Goal: Task Accomplishment & Management: Use online tool/utility

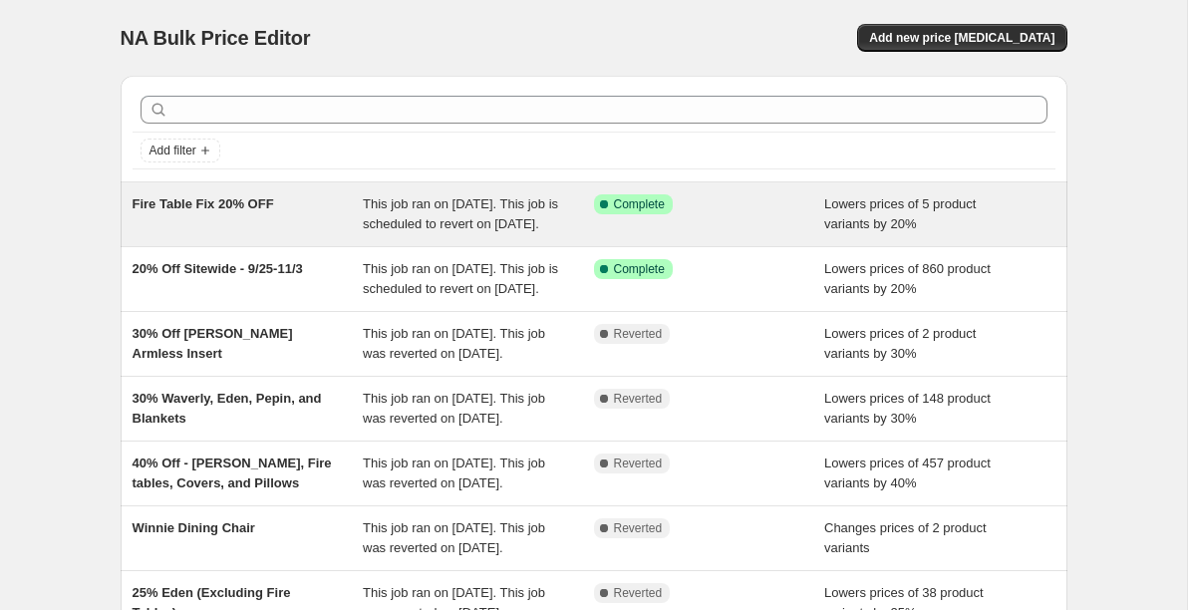
click at [209, 230] on div "Fire Table Fix 20% OFF" at bounding box center [248, 214] width 231 height 40
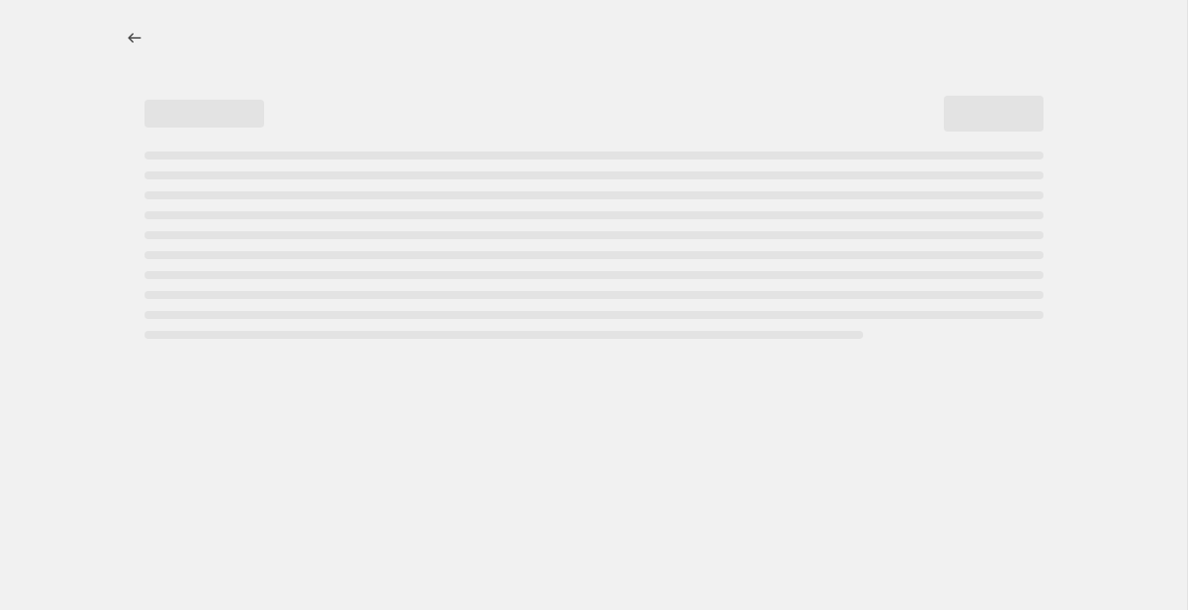
select select "percentage"
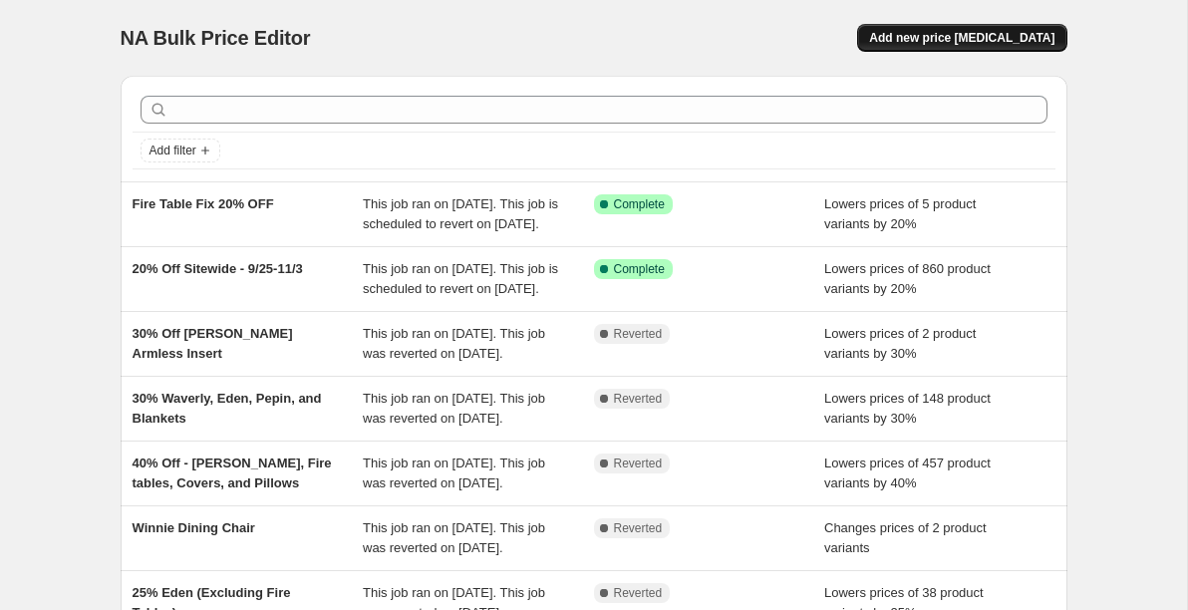
click at [931, 35] on span "Add new price [MEDICAL_DATA]" at bounding box center [961, 38] width 185 height 16
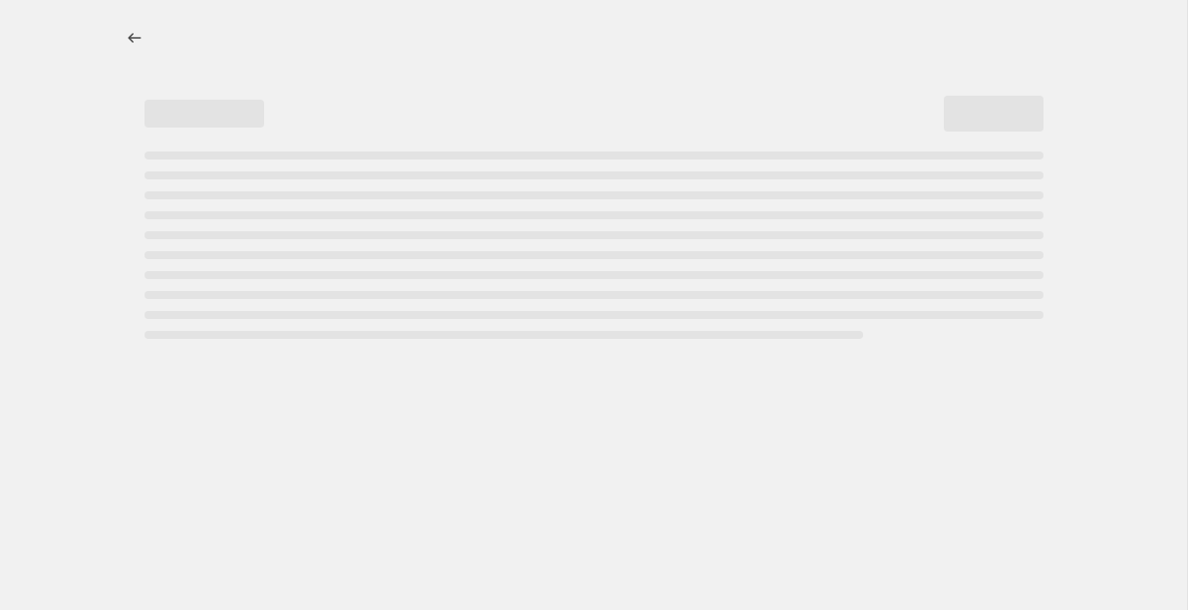
select select "percentage"
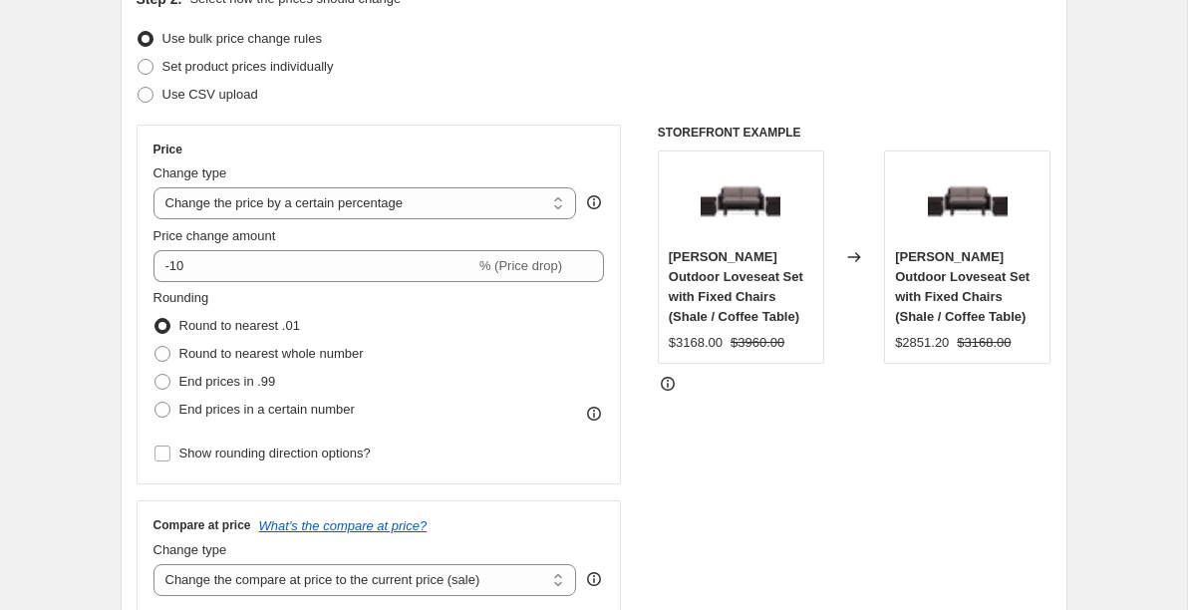
scroll to position [294, 0]
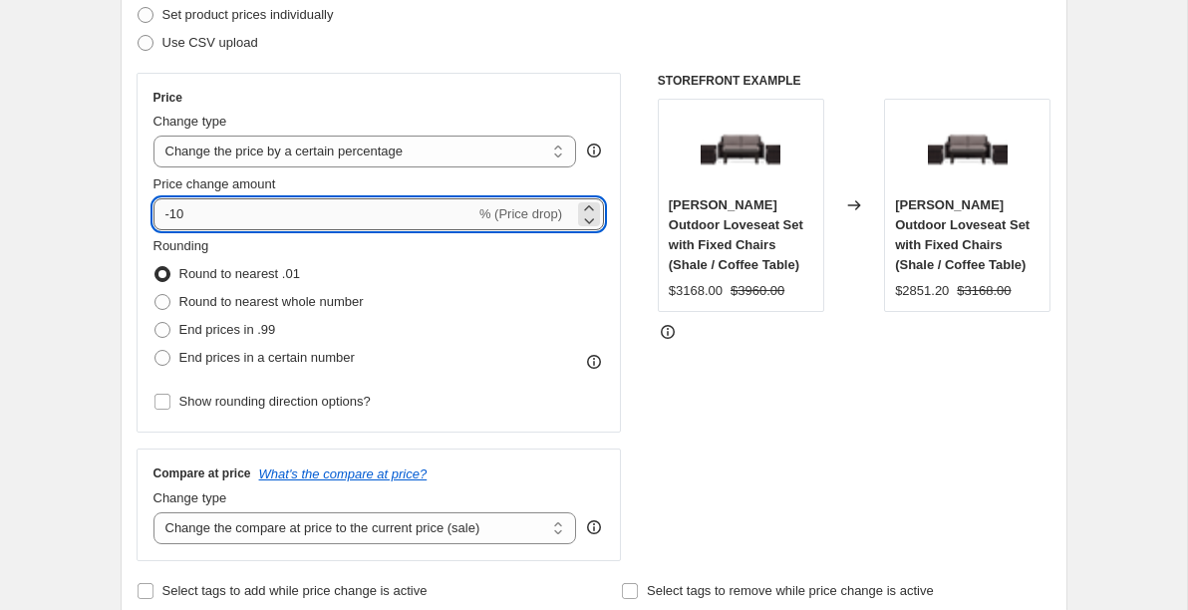
click at [217, 216] on input "-10" at bounding box center [314, 214] width 322 height 32
type input "-1"
type input "-20"
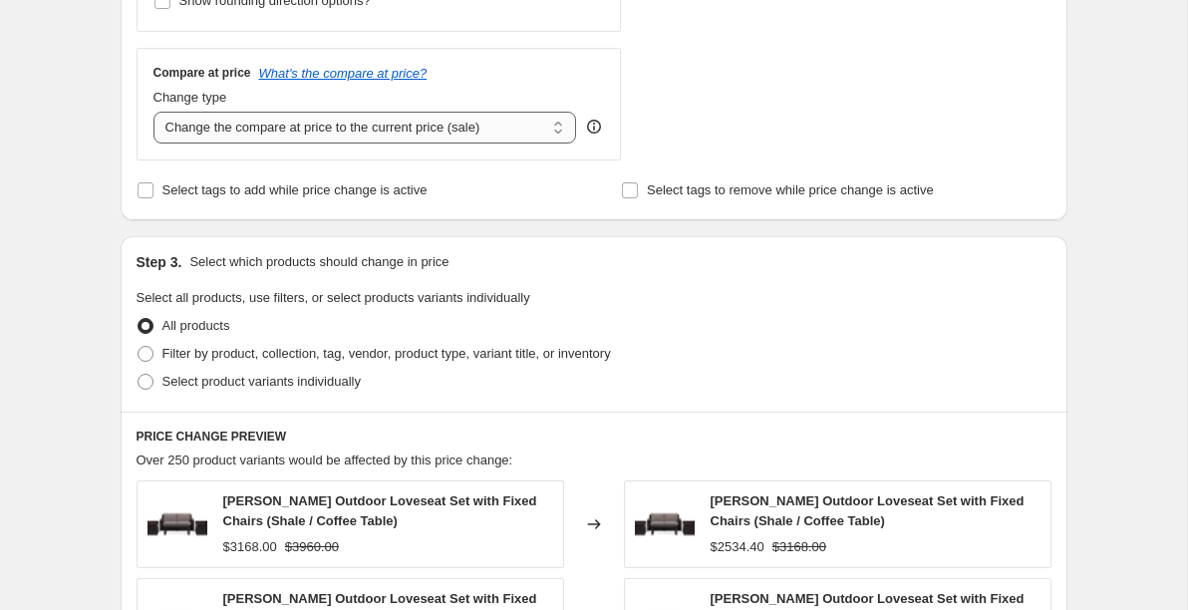
scroll to position [0, 0]
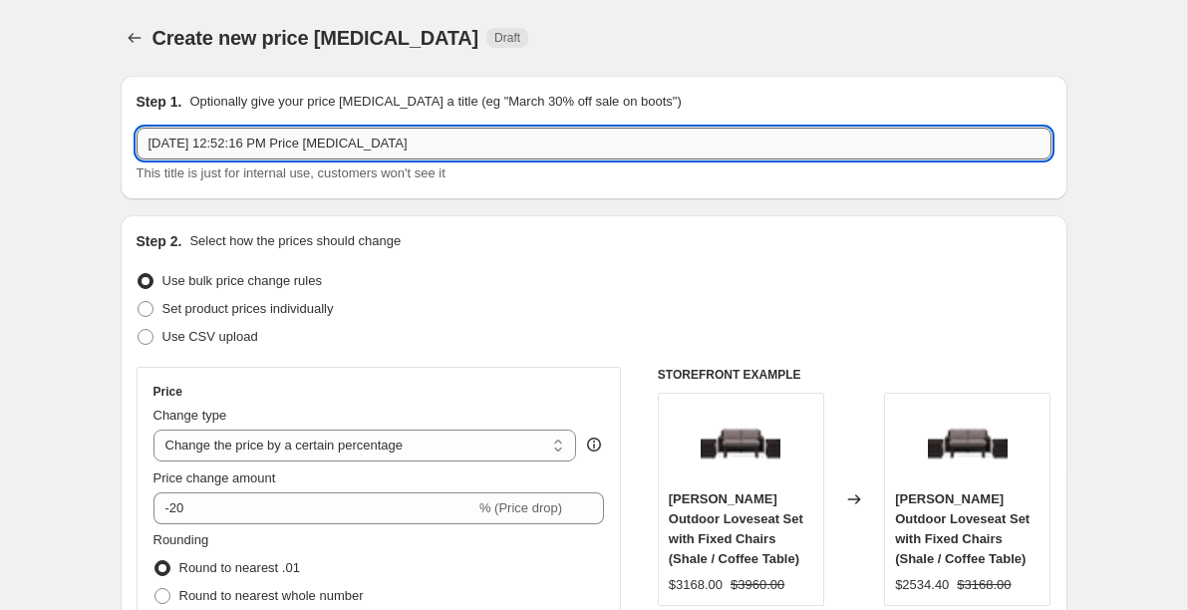
click at [280, 150] on input "[DATE] 12:52:16 PM Price [MEDICAL_DATA]" at bounding box center [593, 144] width 915 height 32
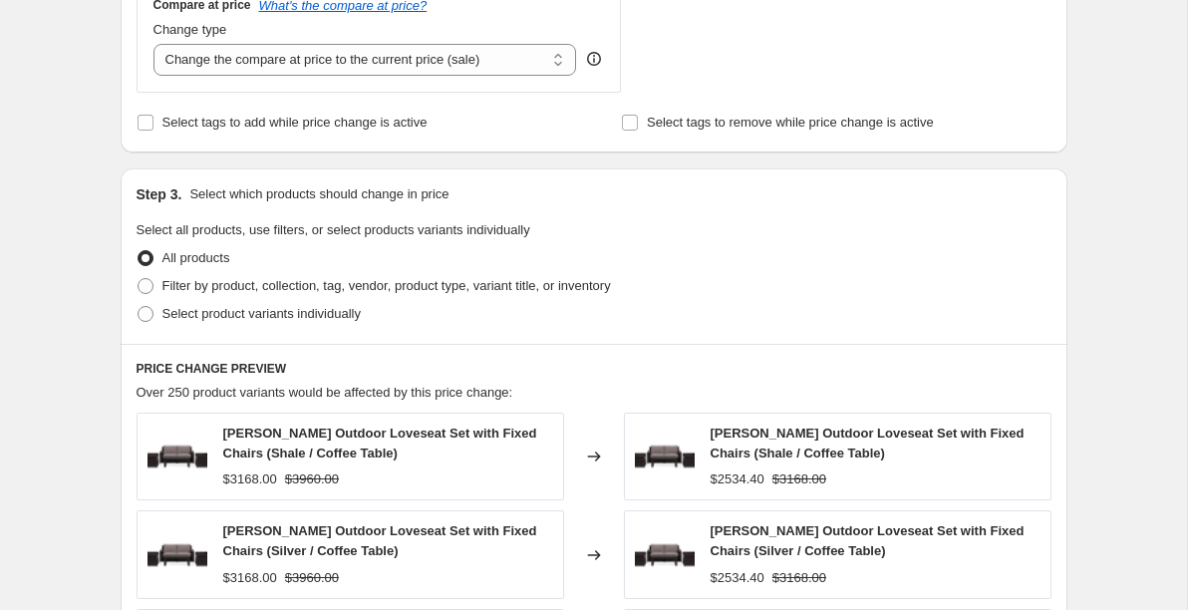
scroll to position [867, 0]
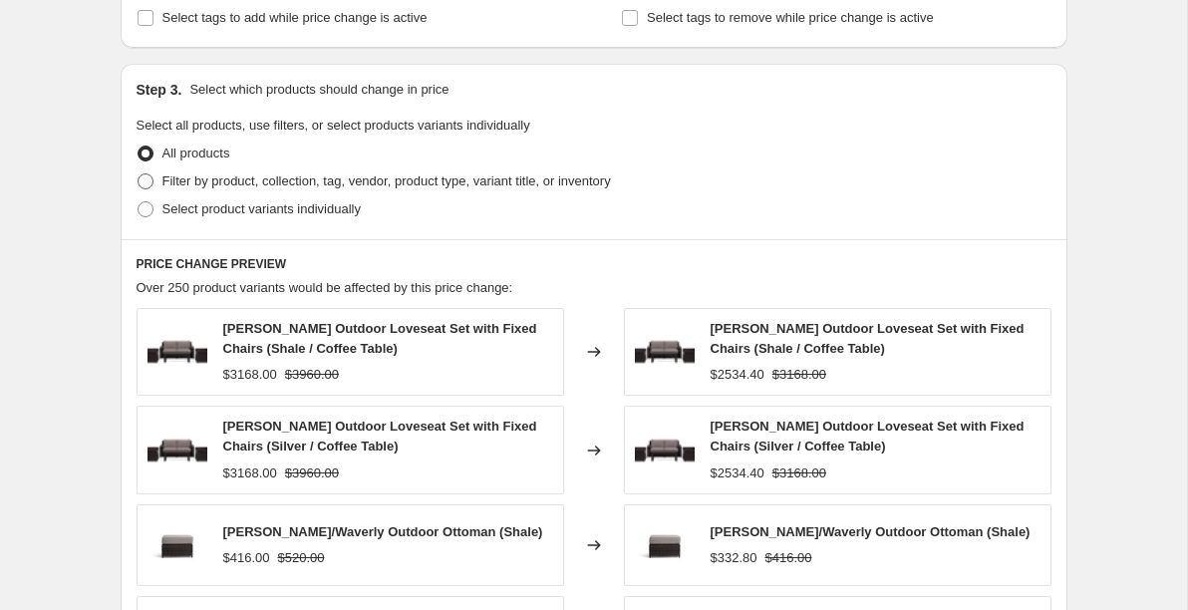
type input "Fire Tables Fix #2"
click at [145, 175] on span at bounding box center [145, 181] width 16 height 16
click at [138, 174] on input "Filter by product, collection, tag, vendor, product type, variant title, or inv…" at bounding box center [137, 173] width 1 height 1
radio input "true"
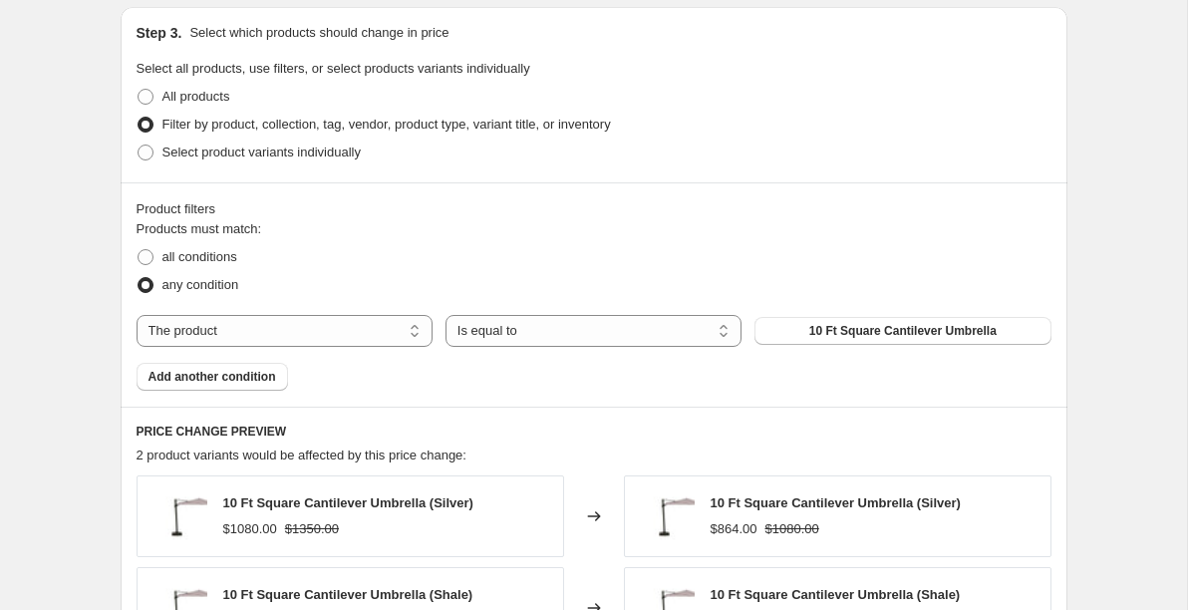
scroll to position [789, 0]
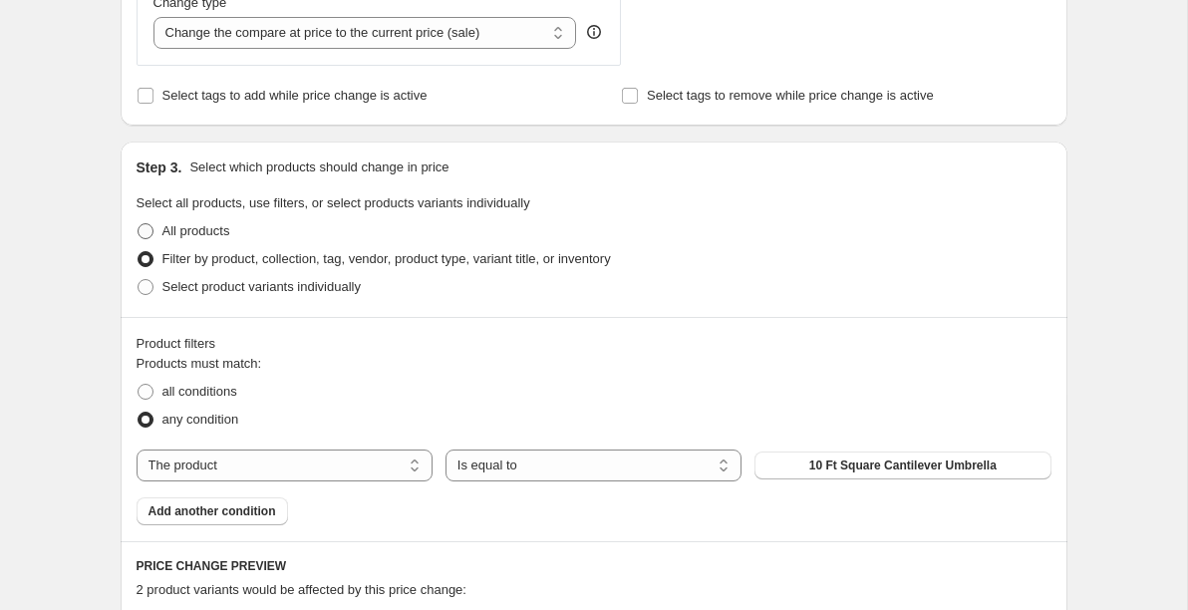
click at [147, 228] on span at bounding box center [145, 231] width 16 height 16
click at [138, 224] on input "All products" at bounding box center [137, 223] width 1 height 1
radio input "true"
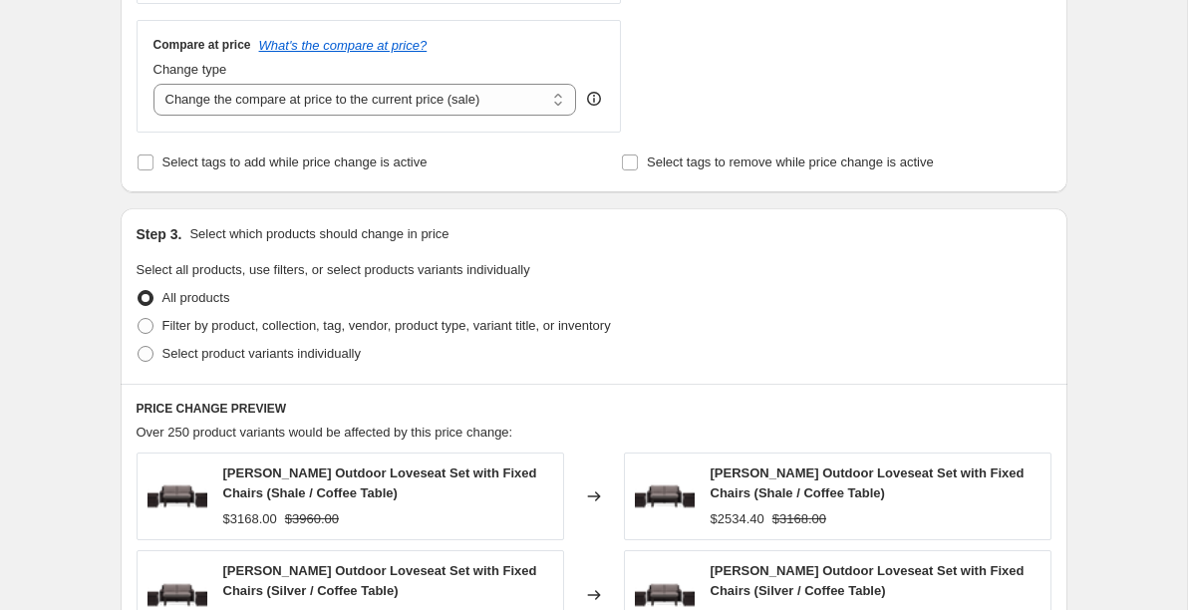
scroll to position [683, 0]
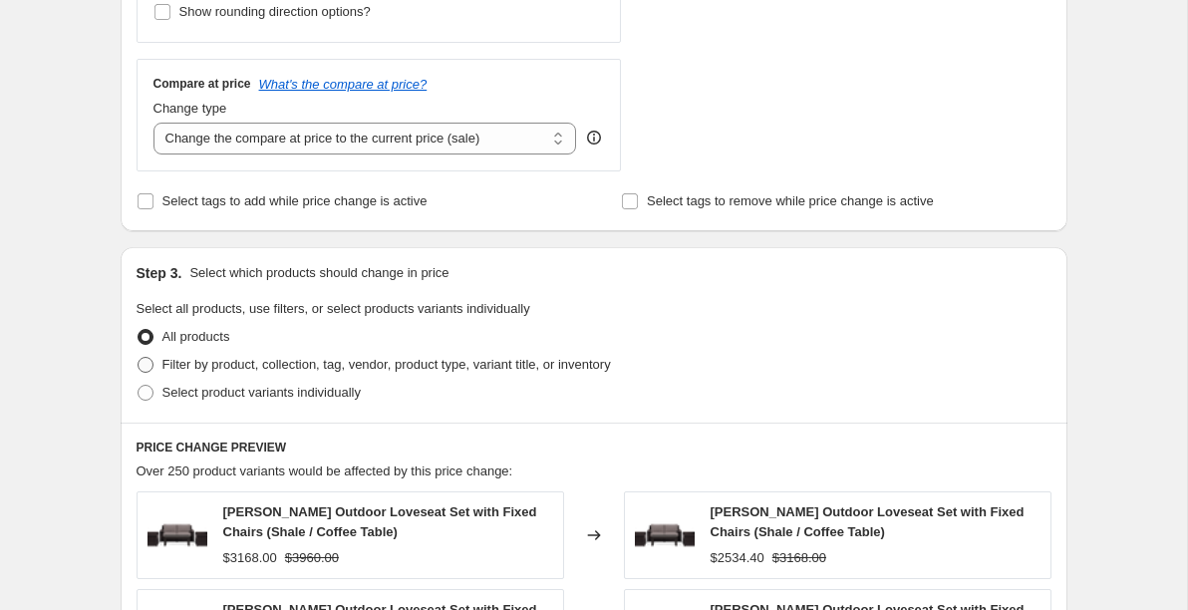
click at [144, 363] on span at bounding box center [145, 365] width 16 height 16
click at [138, 358] on input "Filter by product, collection, tag, vendor, product type, variant title, or inv…" at bounding box center [137, 357] width 1 height 1
radio input "true"
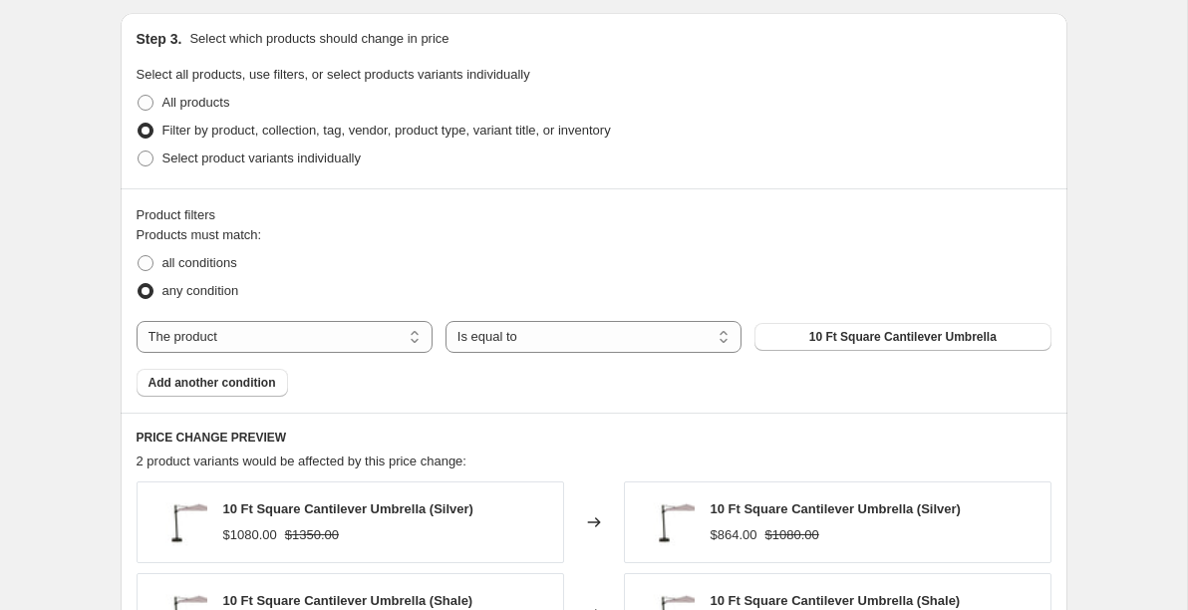
scroll to position [919, 0]
click at [789, 335] on button "10 Ft Square Cantilever Umbrella" at bounding box center [902, 336] width 296 height 28
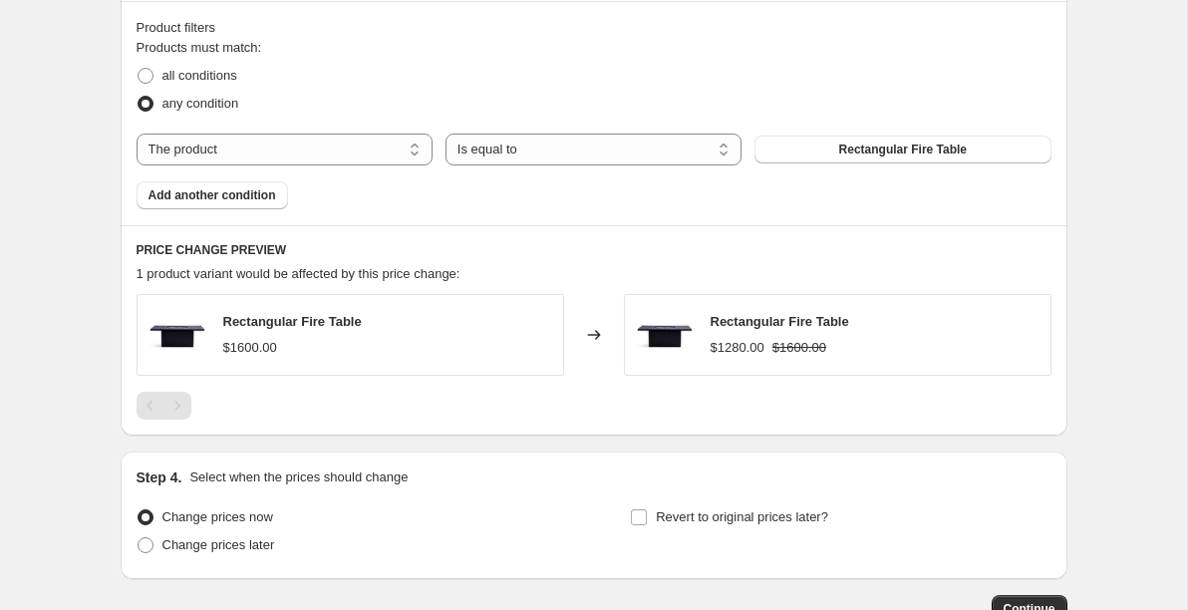
scroll to position [1118, 0]
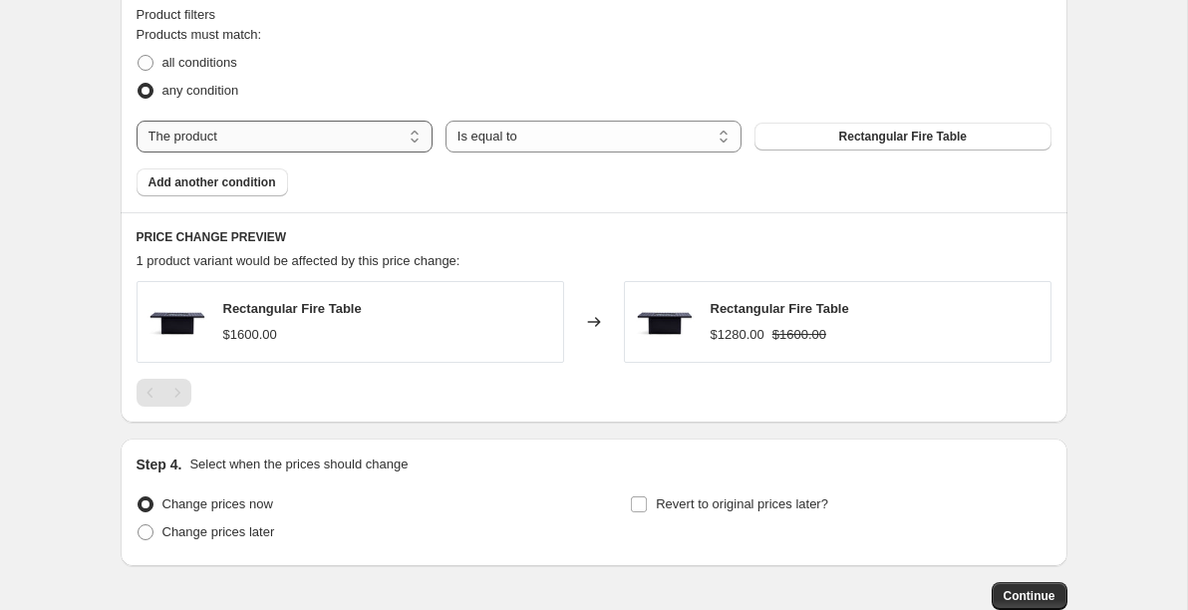
click at [251, 141] on select "The product The product's collection The product's tag The product's vendor The…" at bounding box center [284, 137] width 296 height 32
click at [219, 181] on span "Add another condition" at bounding box center [212, 182] width 128 height 16
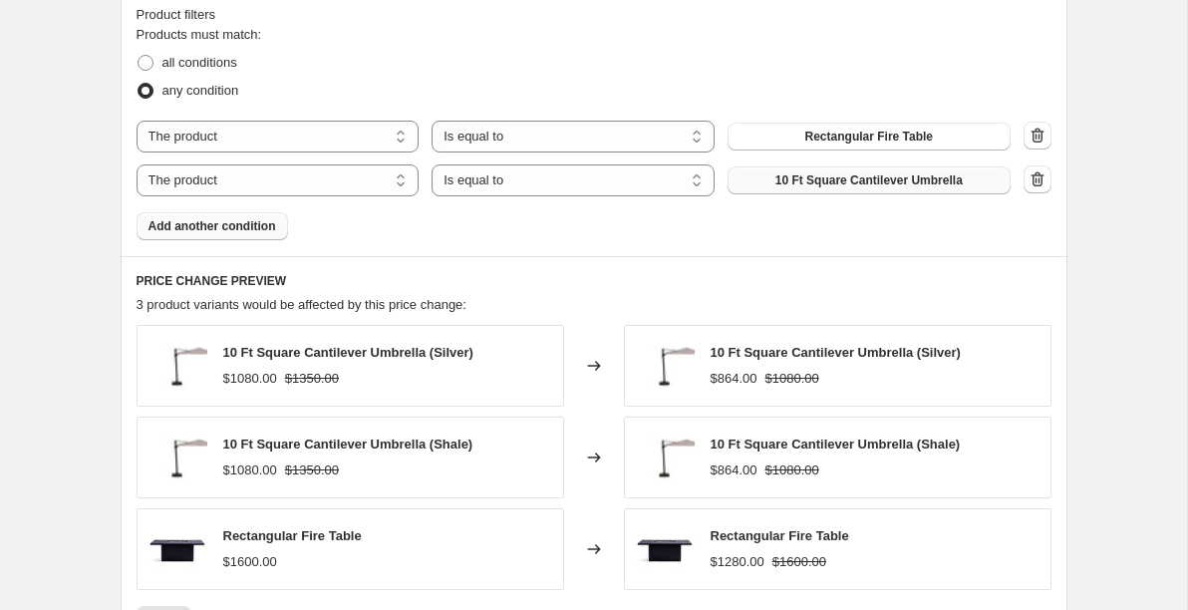
click at [795, 189] on button "10 Ft Square Cantilever Umbrella" at bounding box center [868, 180] width 283 height 28
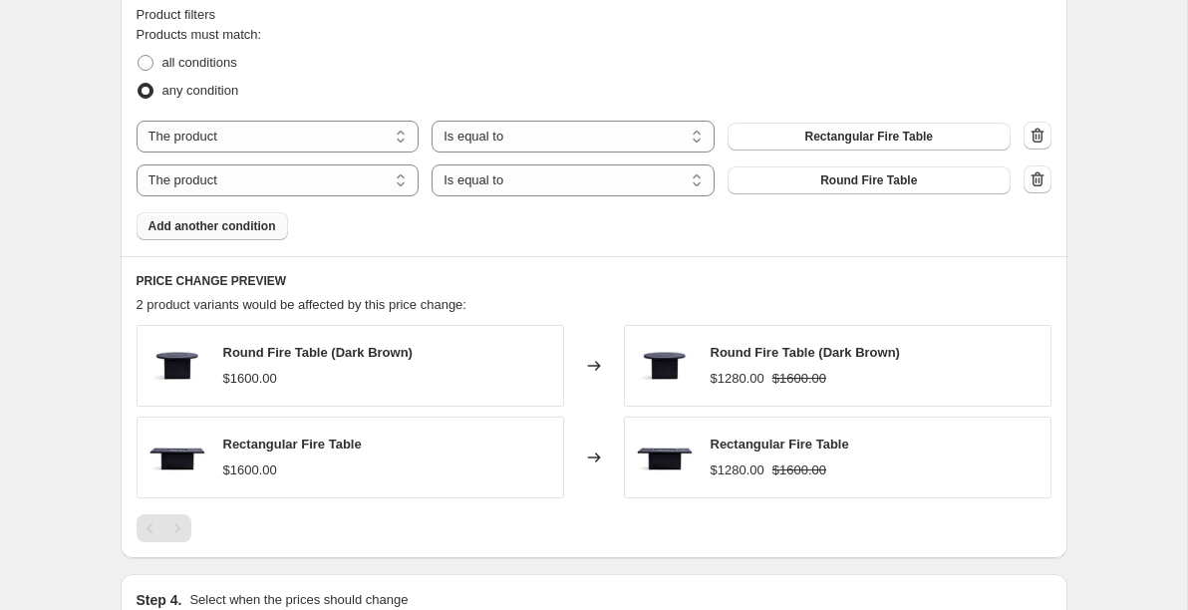
click at [205, 223] on span "Add another condition" at bounding box center [212, 226] width 128 height 16
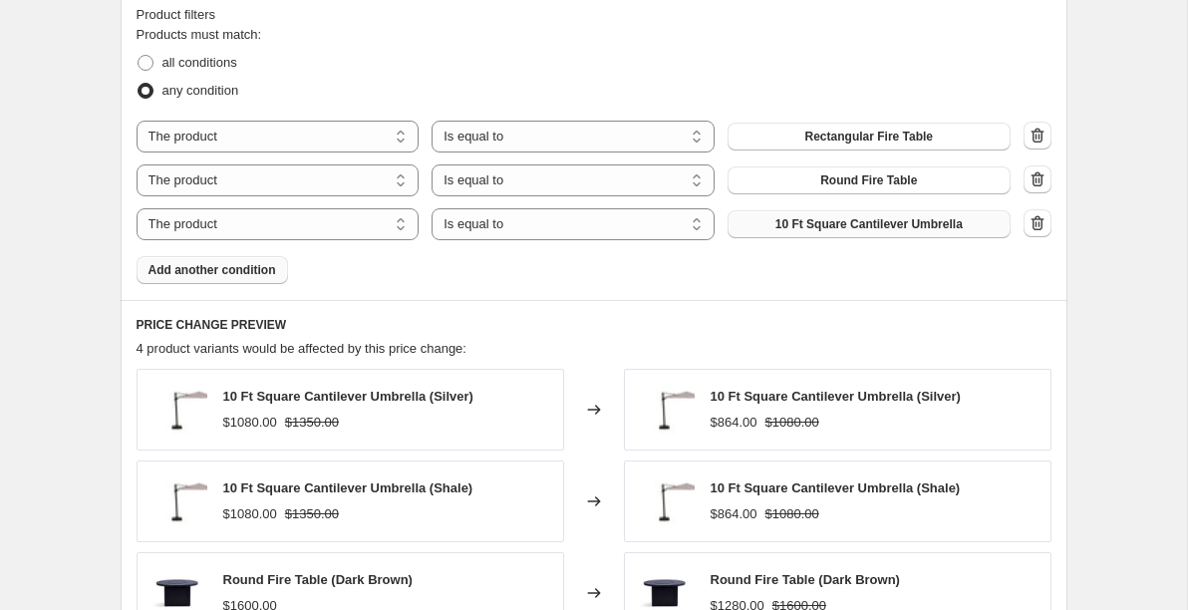
click at [793, 234] on button "10 Ft Square Cantilever Umbrella" at bounding box center [868, 224] width 283 height 28
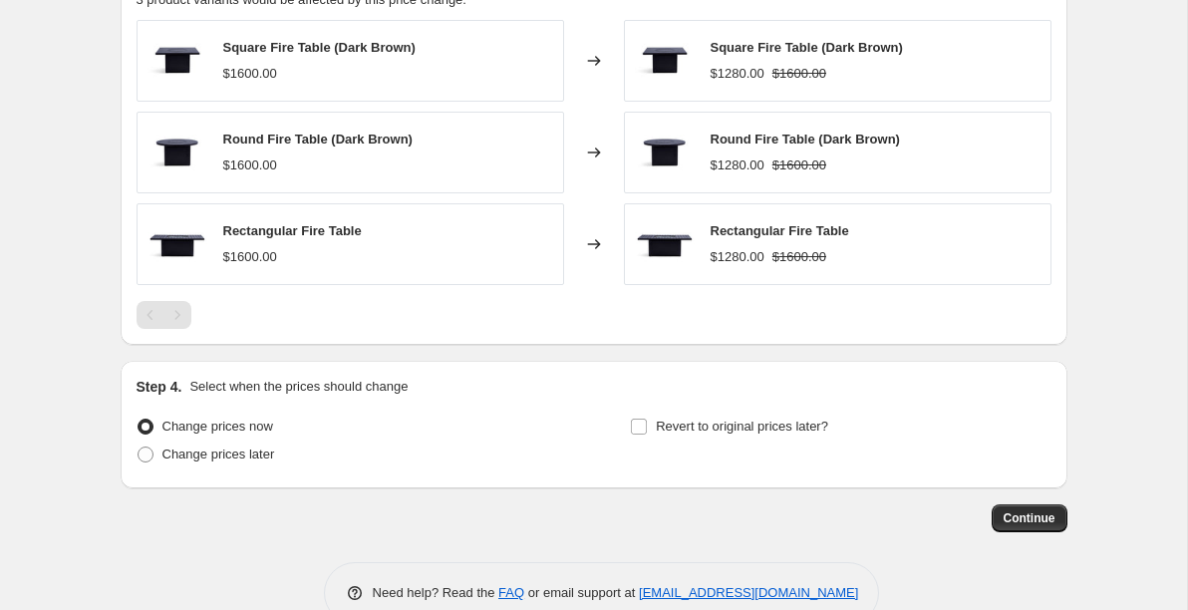
scroll to position [1477, 0]
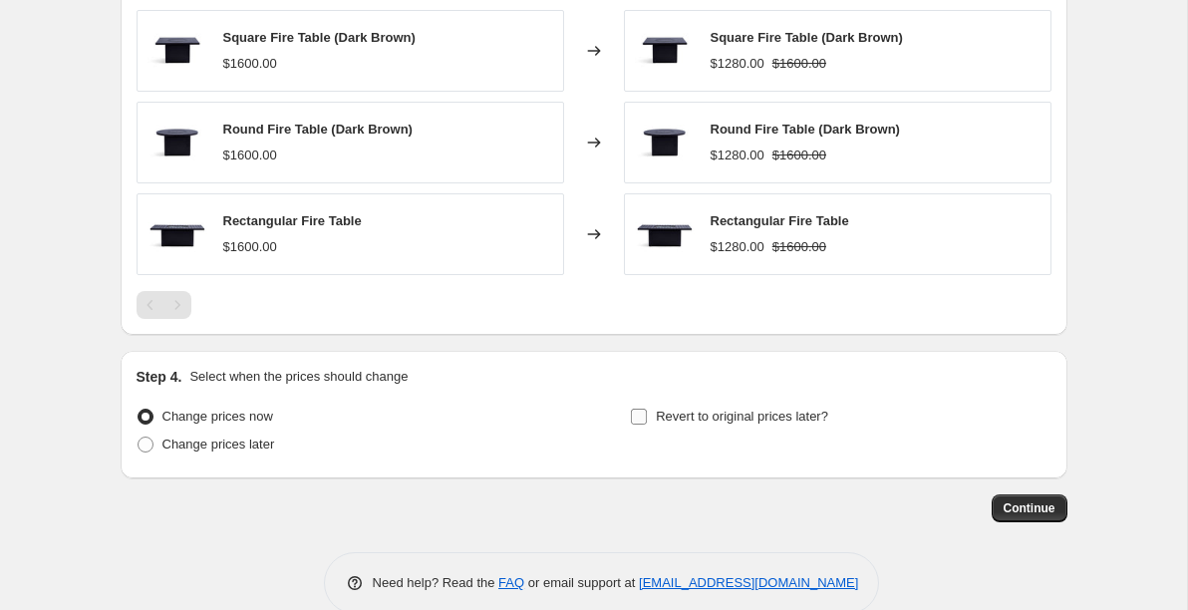
click at [638, 417] on input "Revert to original prices later?" at bounding box center [639, 416] width 16 height 16
checkbox input "true"
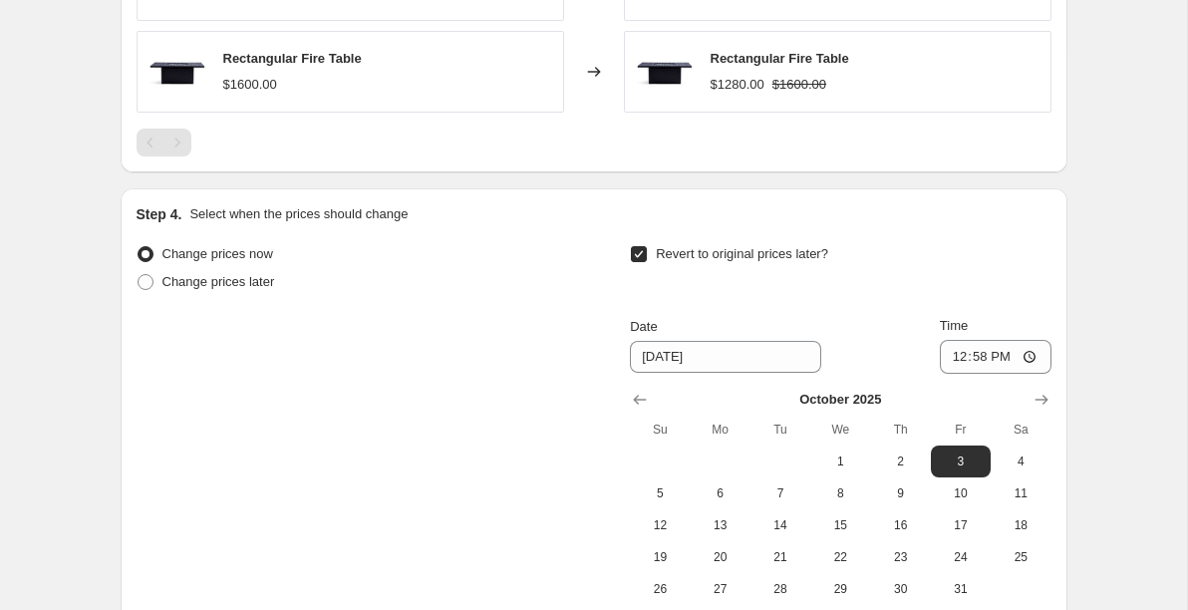
scroll to position [1679, 0]
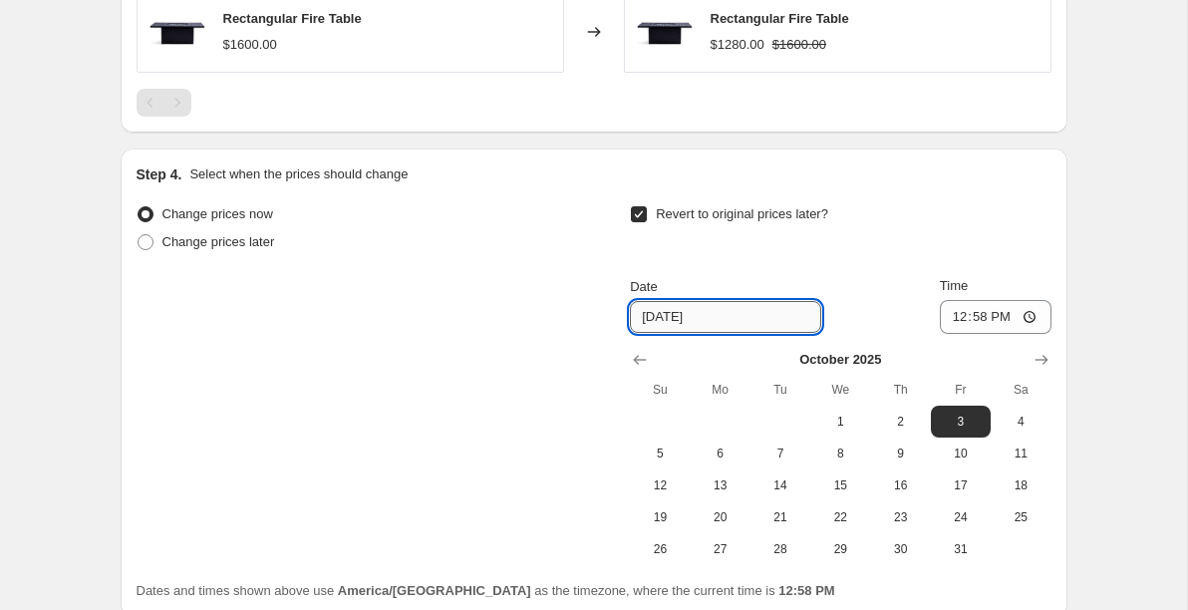
click at [648, 320] on input "[DATE]" at bounding box center [725, 317] width 191 height 32
type input "[DATE]"
click at [1032, 318] on input "12:58" at bounding box center [996, 317] width 112 height 34
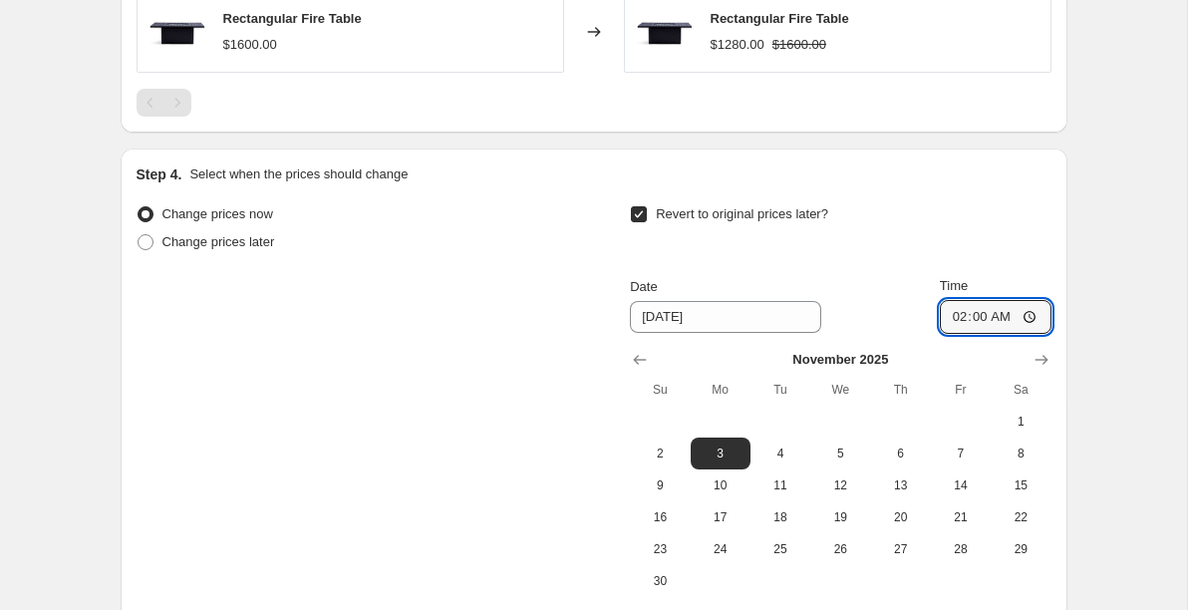
type input "02:00"
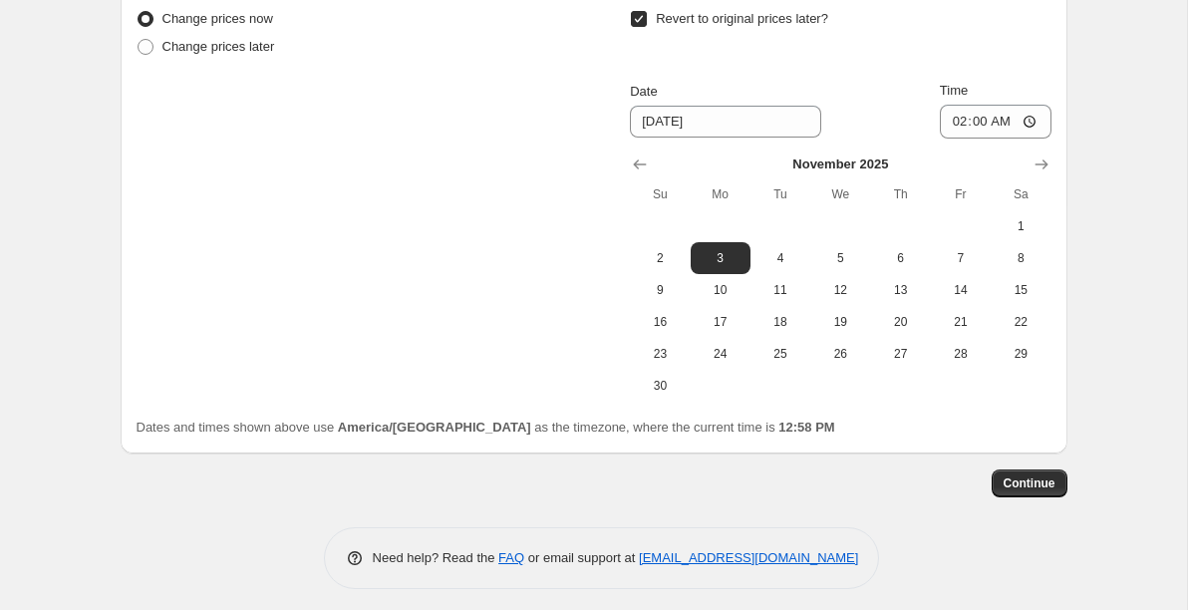
scroll to position [1880, 0]
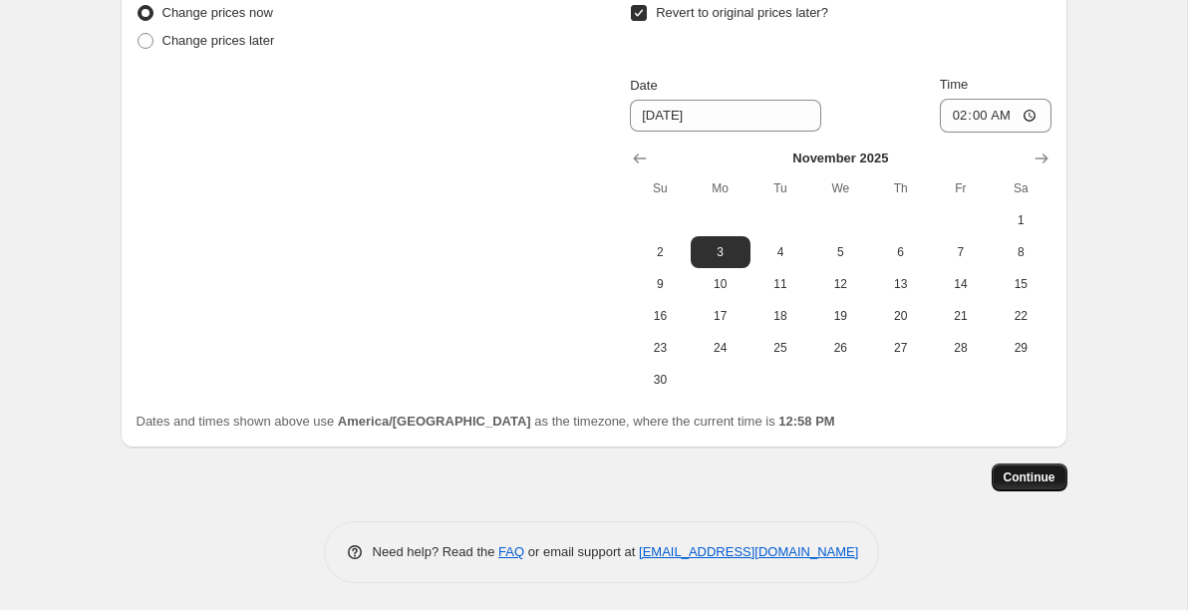
click at [1017, 474] on span "Continue" at bounding box center [1029, 477] width 52 height 16
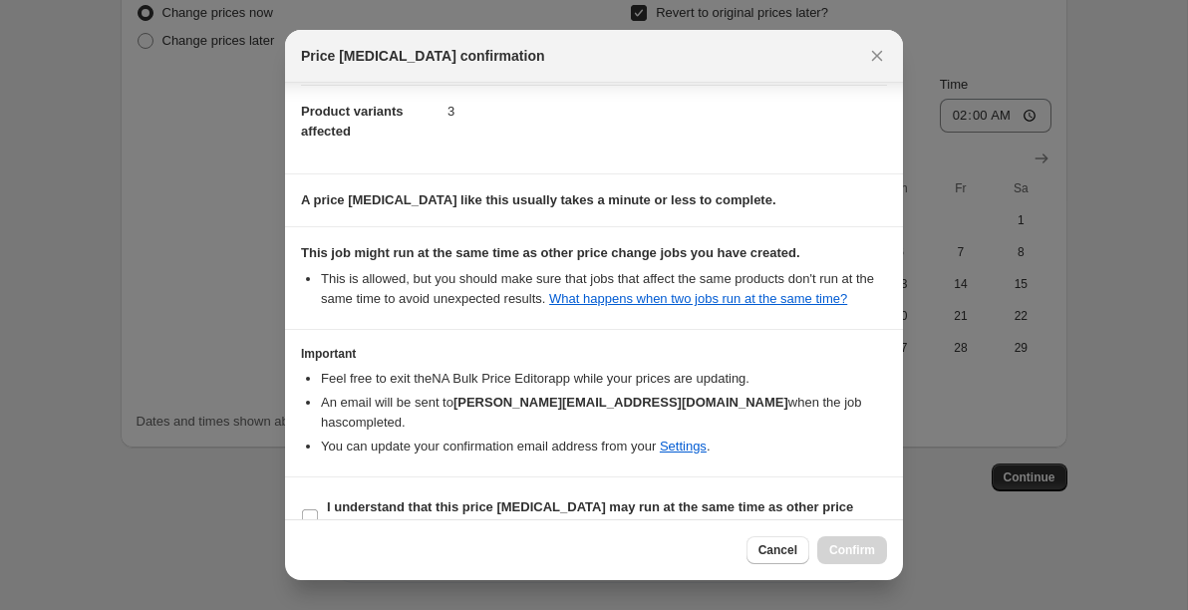
scroll to position [269, 0]
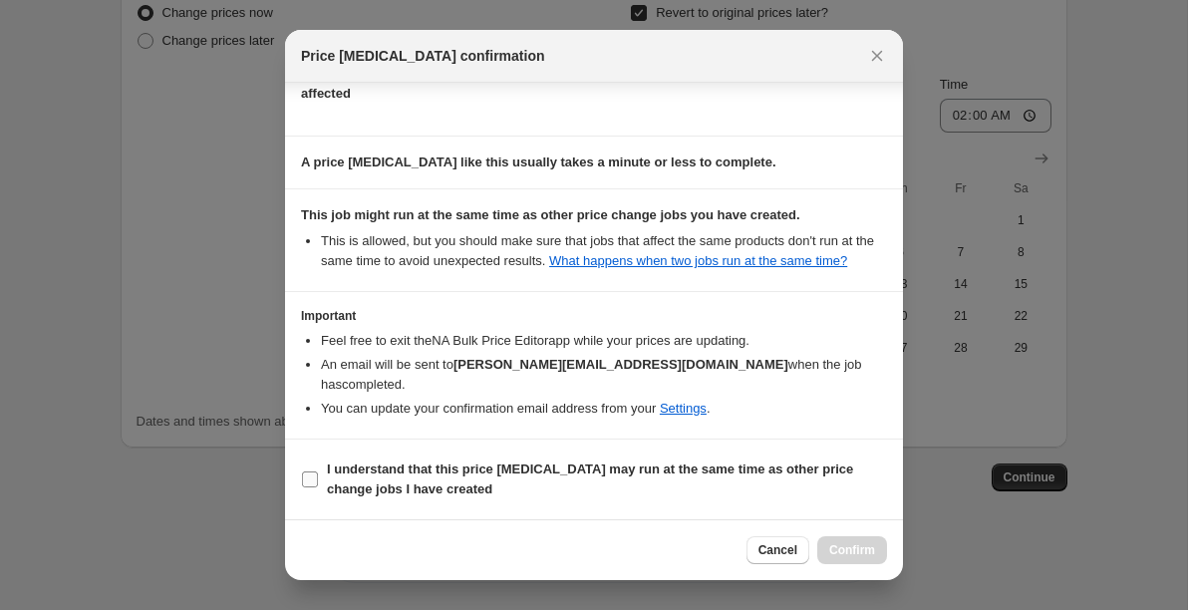
click at [306, 474] on input "I understand that this price [MEDICAL_DATA] may run at the same time as other p…" at bounding box center [310, 479] width 16 height 16
checkbox input "true"
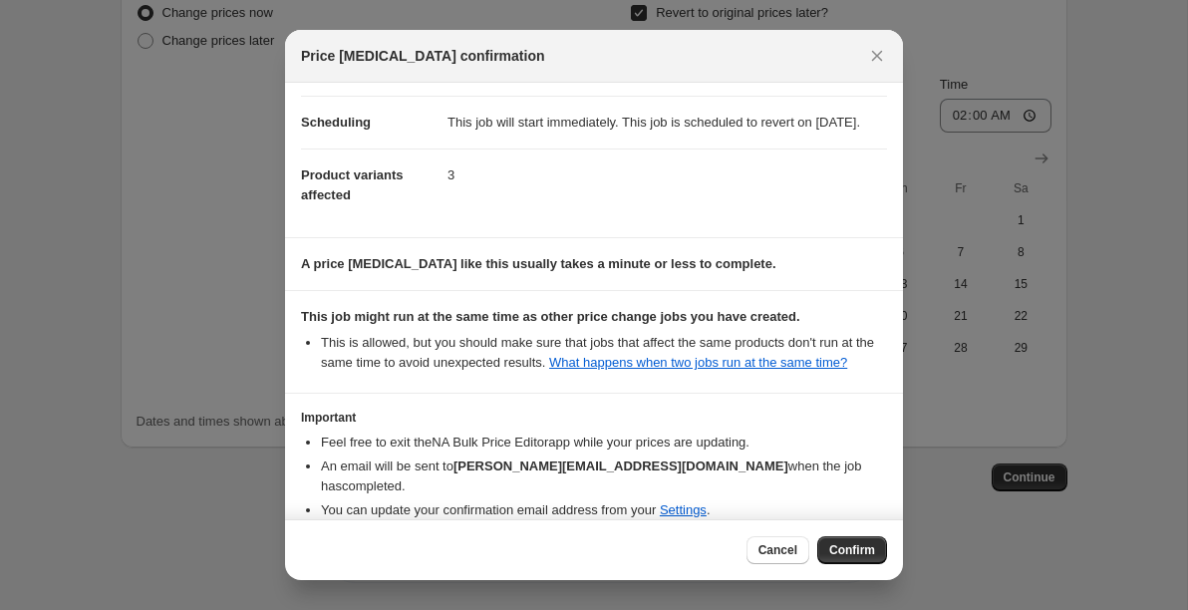
scroll to position [0, 0]
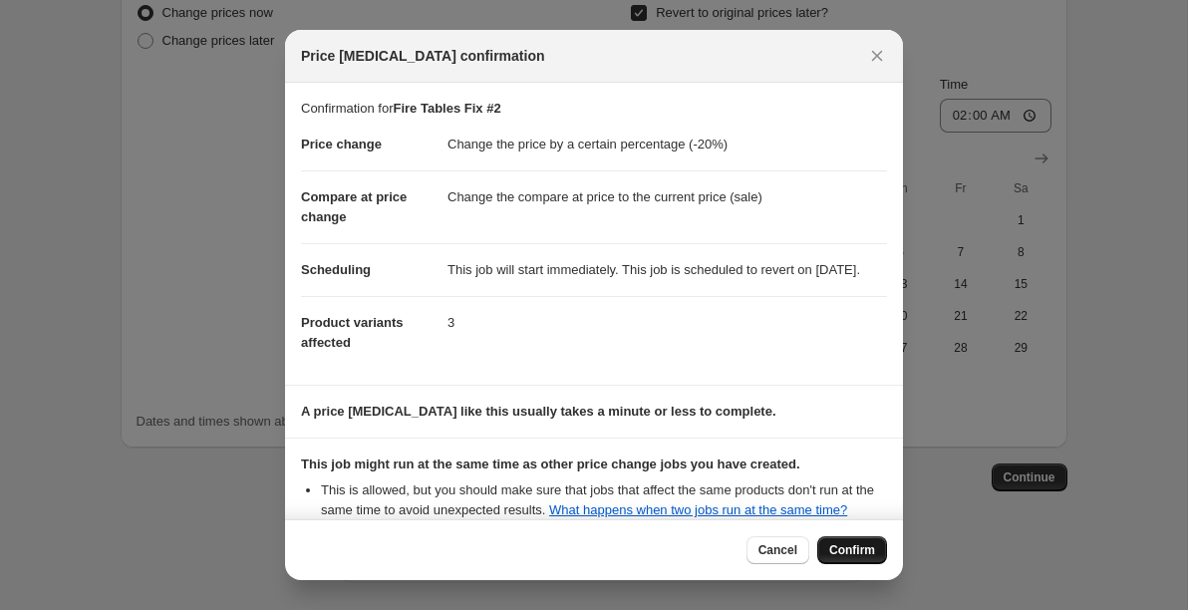
click at [847, 550] on span "Confirm" at bounding box center [852, 550] width 46 height 16
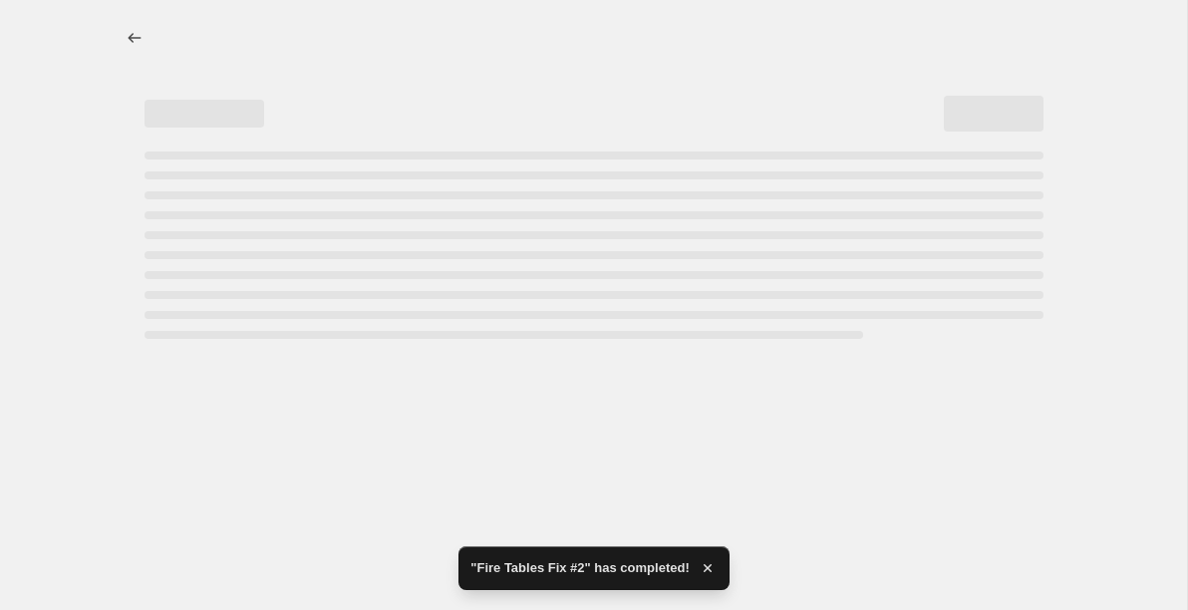
select select "percentage"
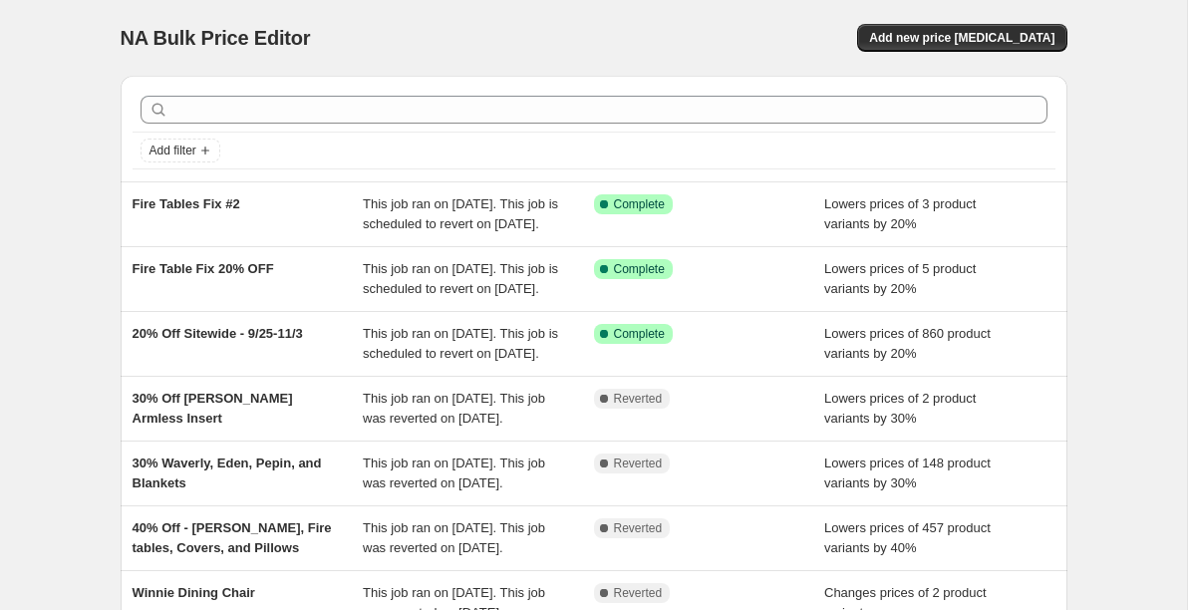
scroll to position [37, 0]
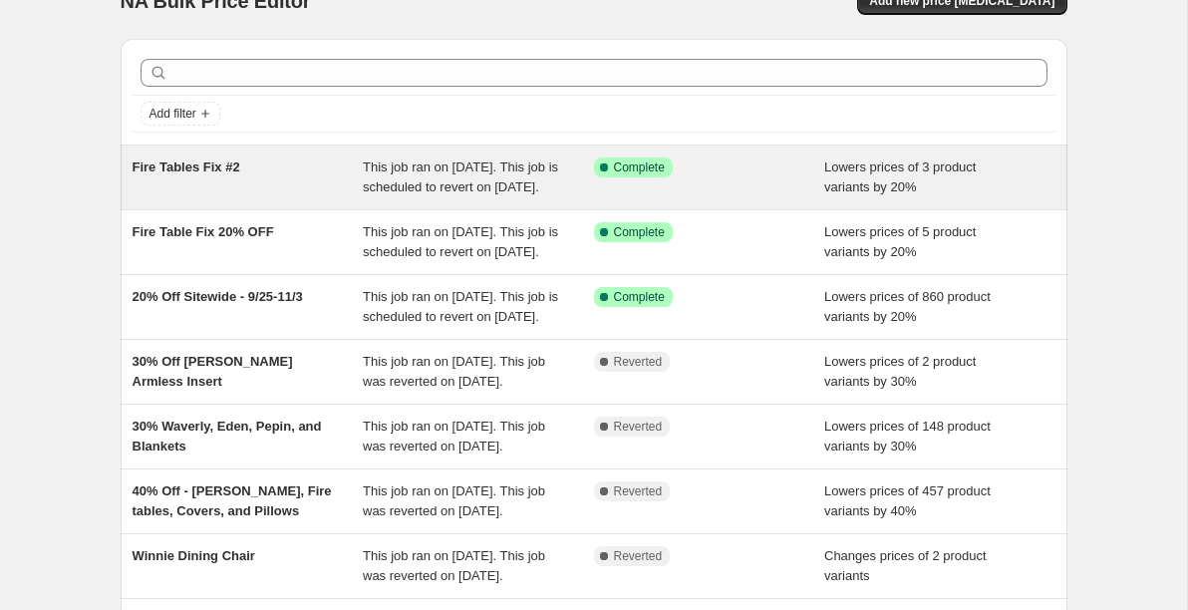
click at [322, 170] on div "Fire Tables Fix #2" at bounding box center [248, 177] width 231 height 40
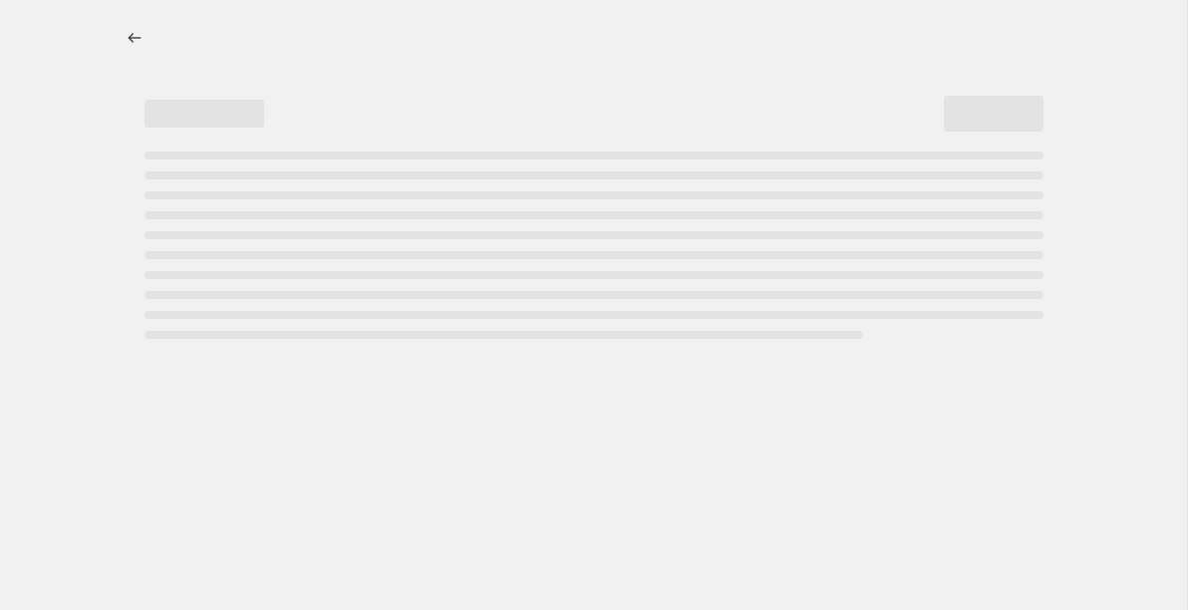
select select "percentage"
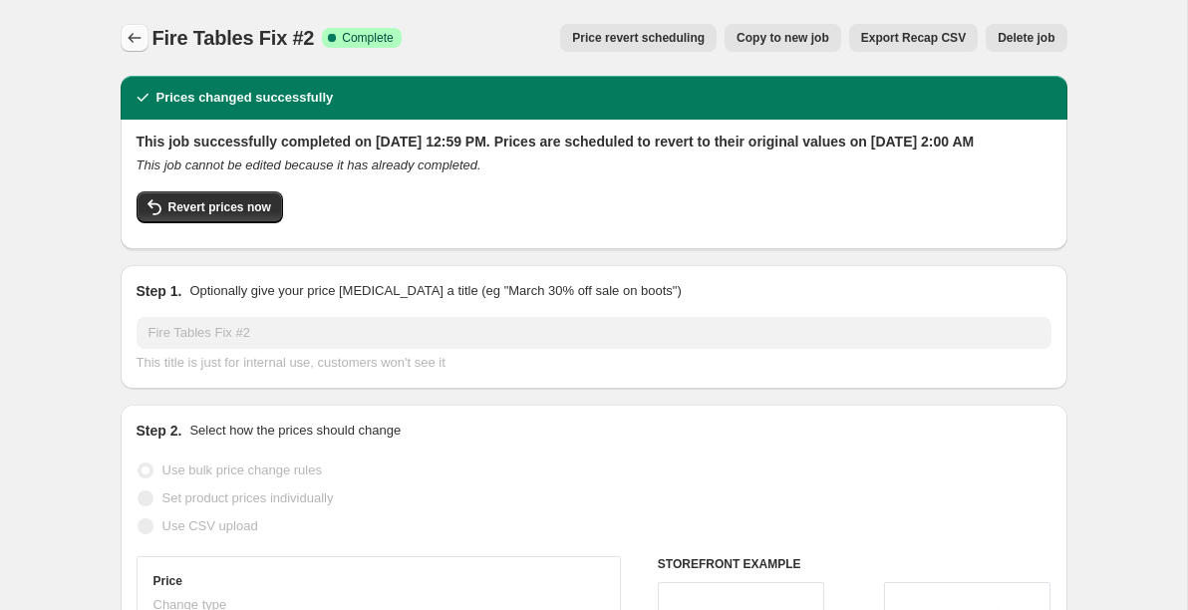
click at [134, 45] on icon "Price change jobs" at bounding box center [135, 38] width 20 height 20
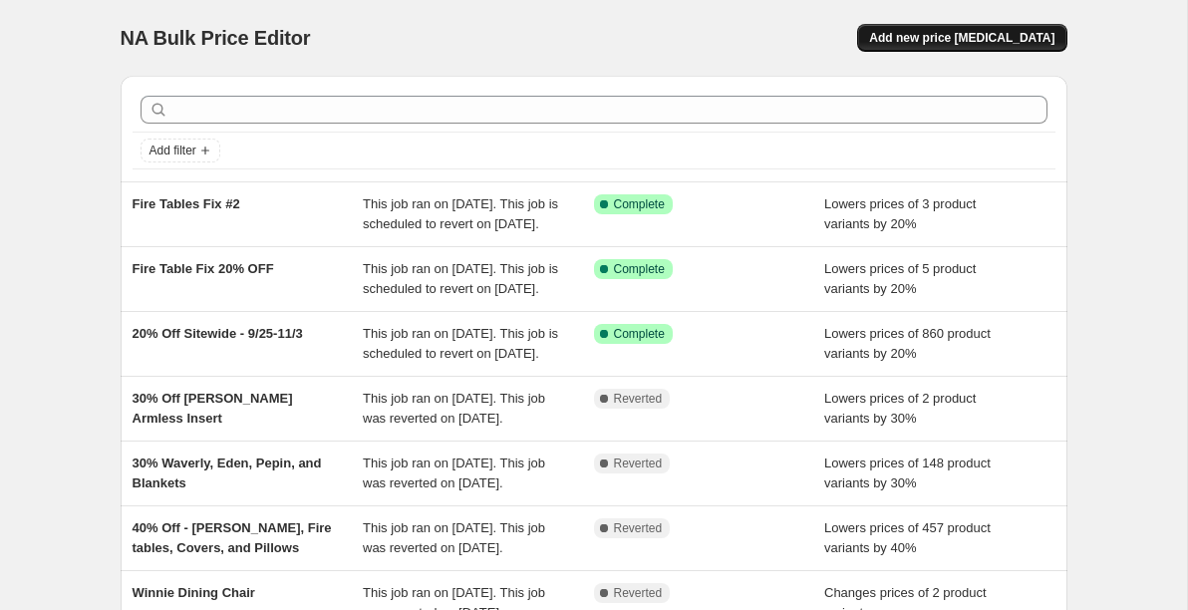
click at [924, 45] on span "Add new price [MEDICAL_DATA]" at bounding box center [961, 38] width 185 height 16
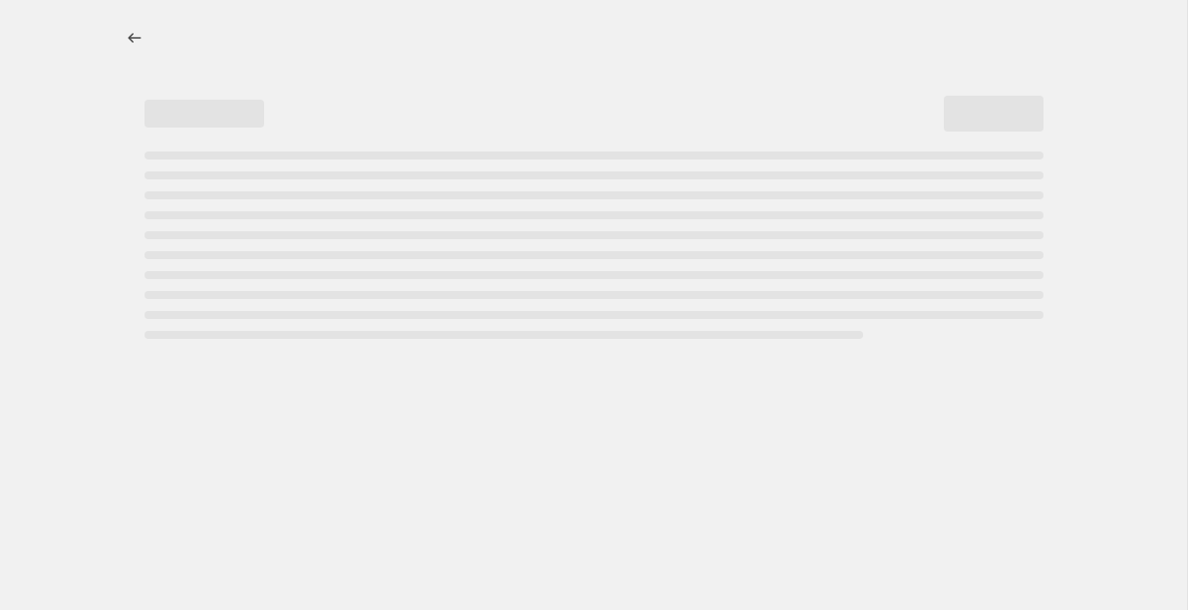
select select "percentage"
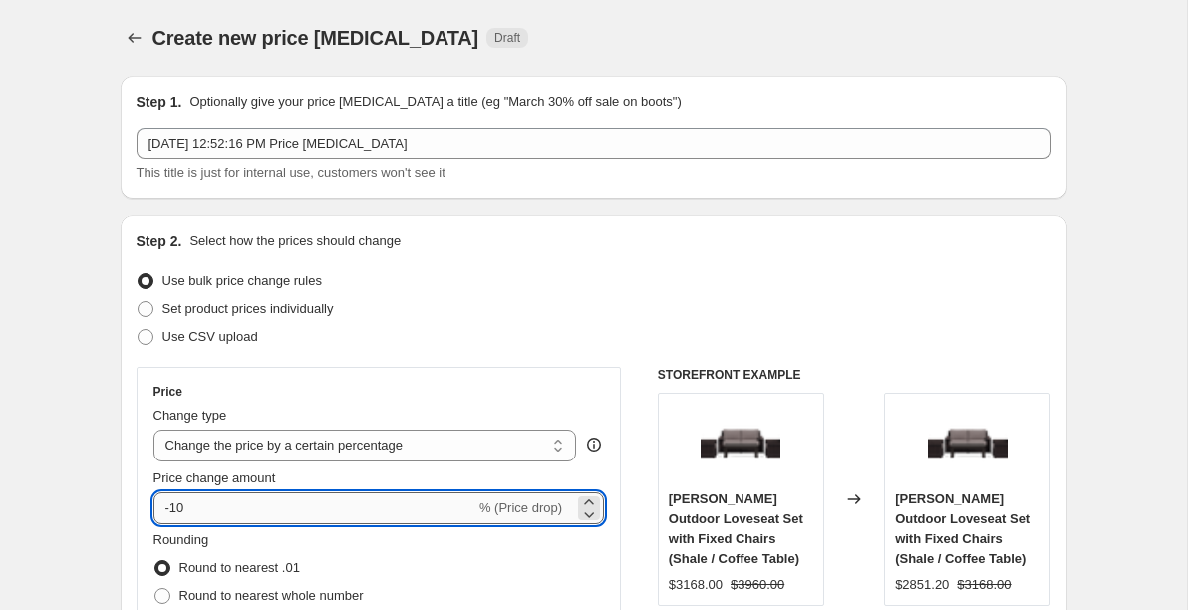
click at [215, 502] on input "-10" at bounding box center [314, 508] width 322 height 32
type input "-1"
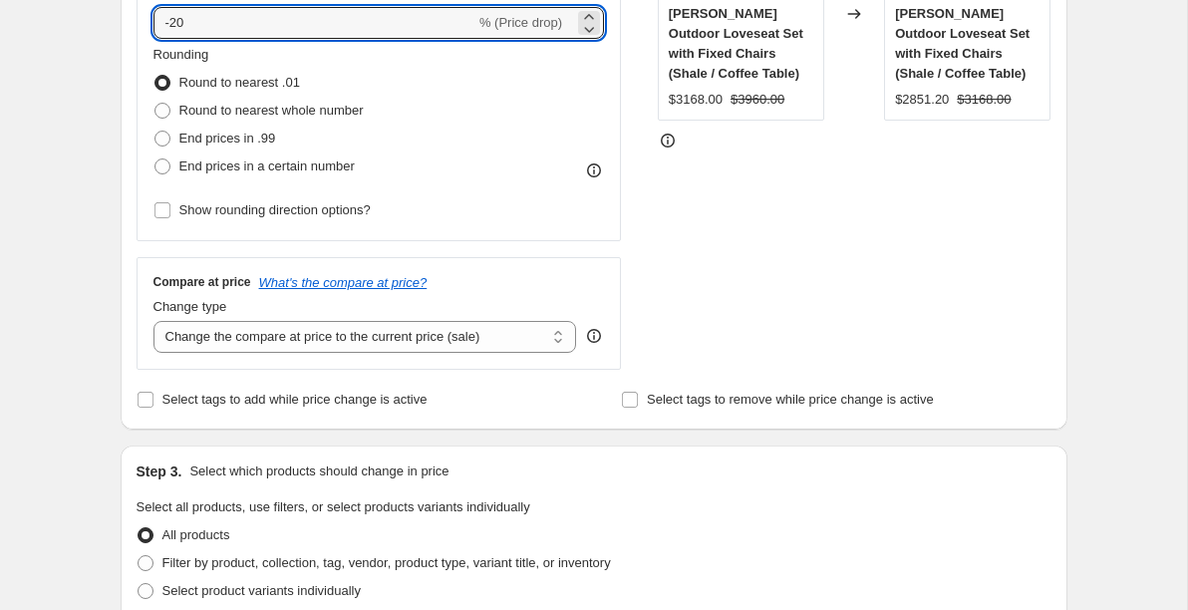
scroll to position [684, 0]
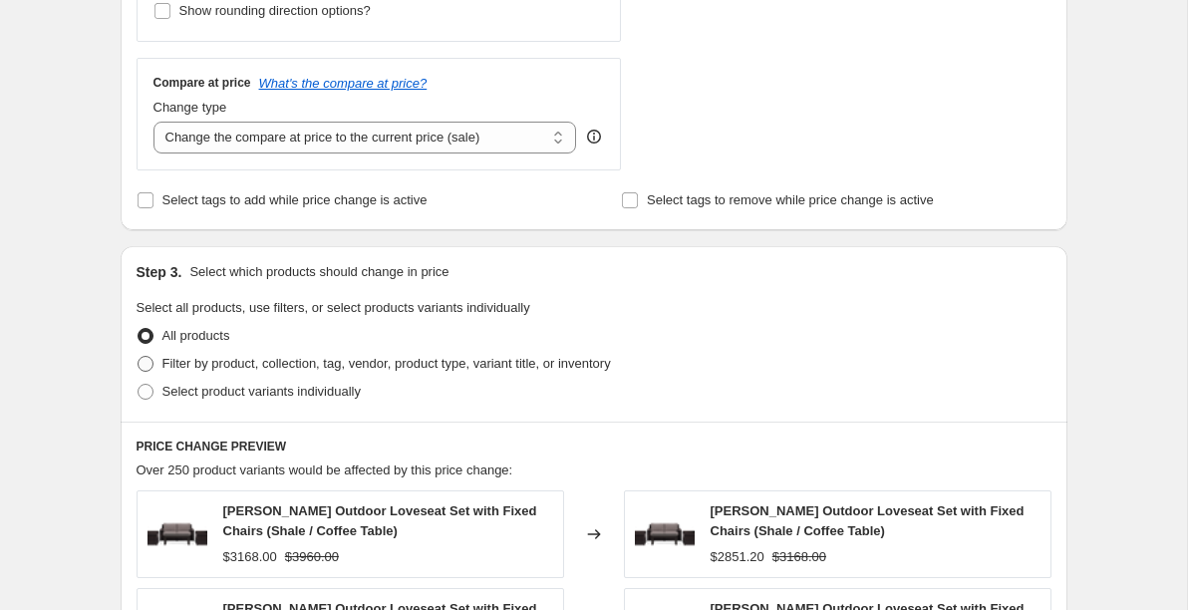
type input "-20"
click at [141, 364] on span at bounding box center [145, 364] width 16 height 16
click at [138, 357] on input "Filter by product, collection, tag, vendor, product type, variant title, or inv…" at bounding box center [137, 356] width 1 height 1
radio input "true"
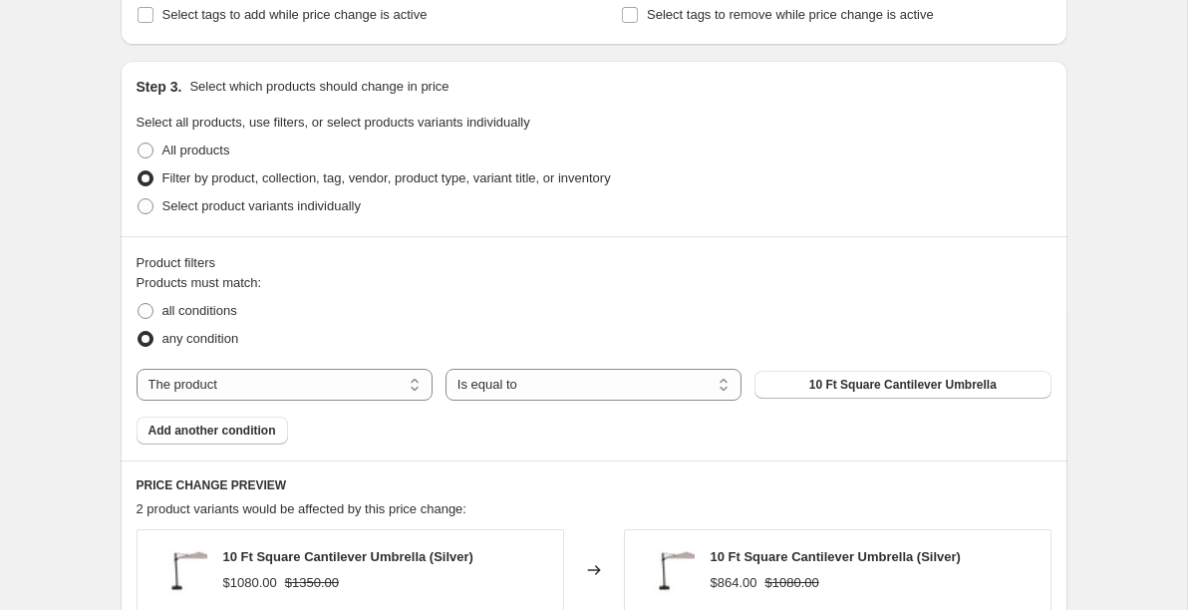
scroll to position [884, 0]
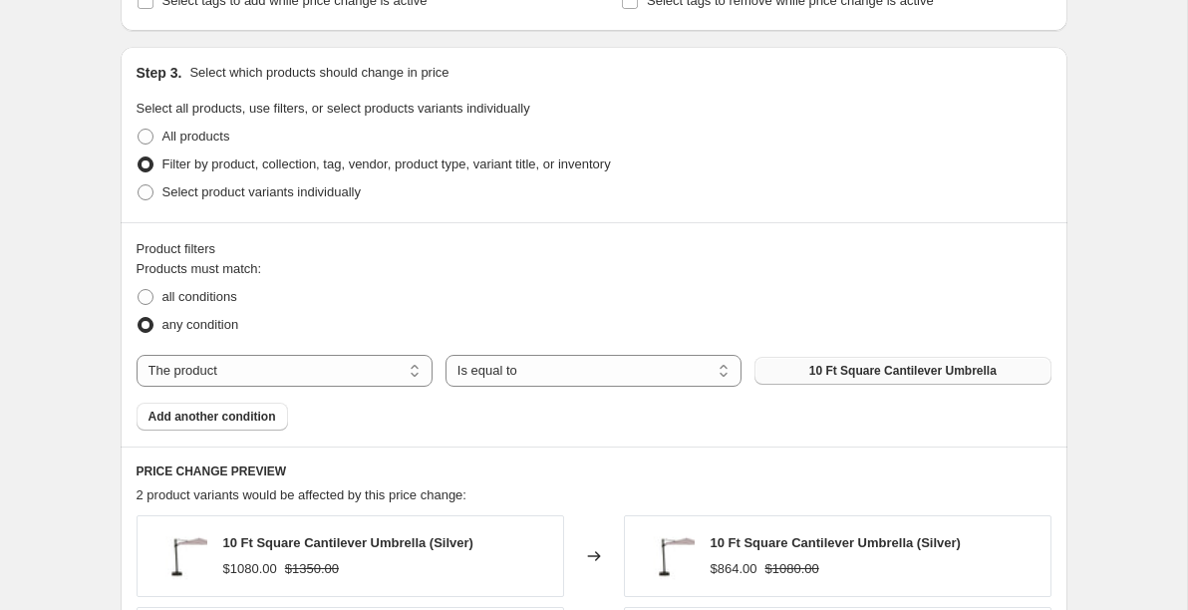
click at [831, 379] on button "10 Ft Square Cantilever Umbrella" at bounding box center [902, 371] width 296 height 28
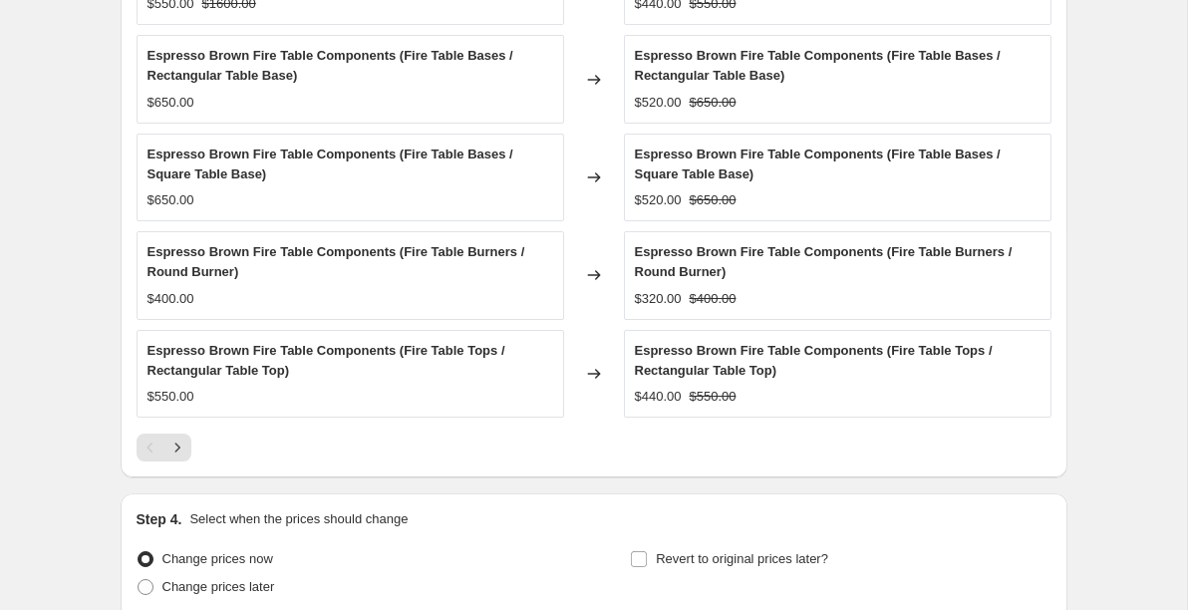
scroll to position [1464, 0]
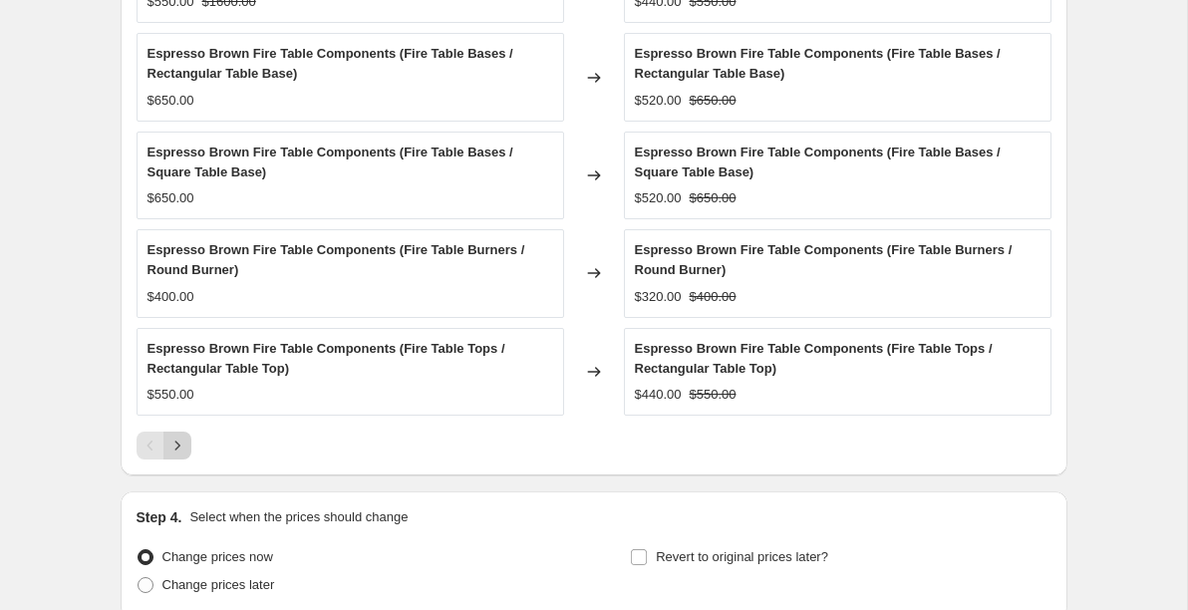
click at [175, 440] on icon "Next" at bounding box center [177, 445] width 20 height 20
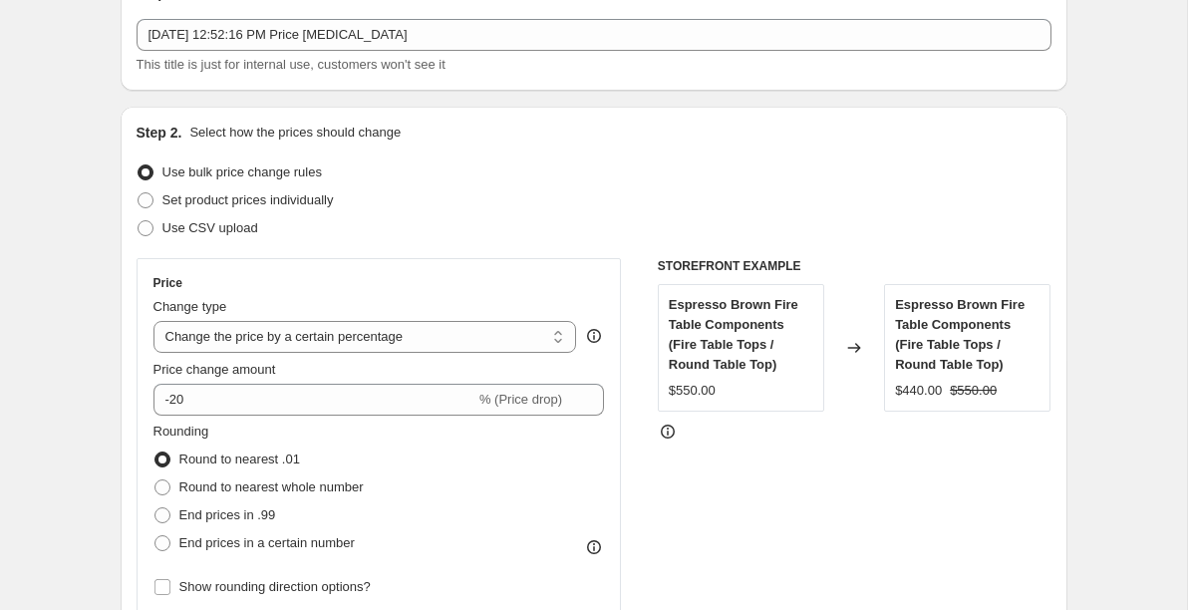
scroll to position [0, 0]
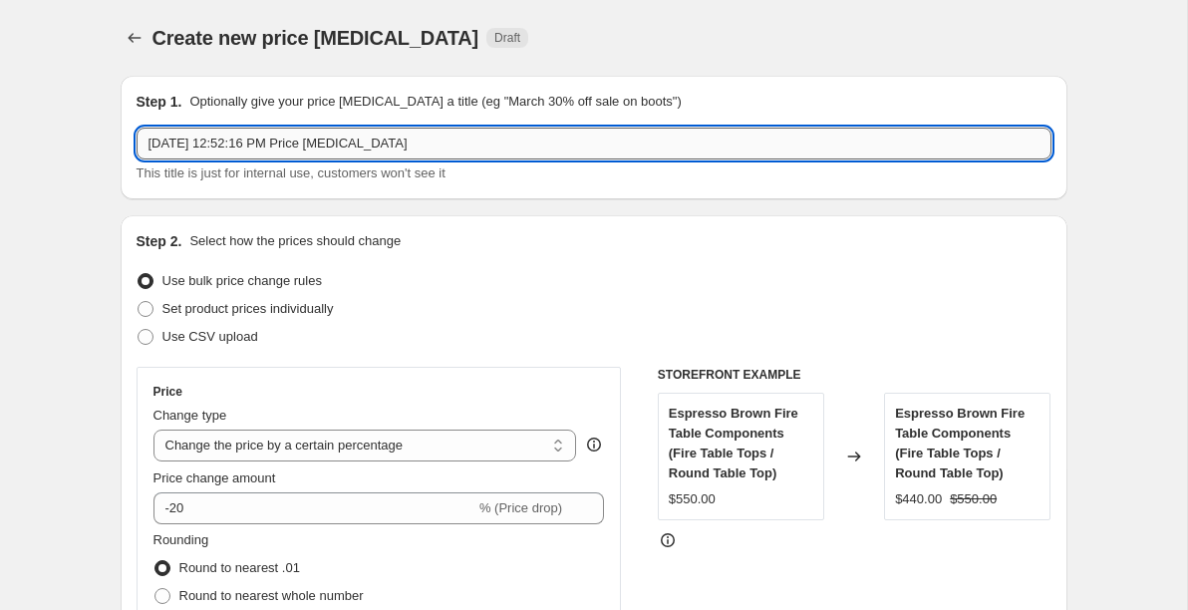
click at [316, 143] on input "[DATE] 12:52:16 PM Price [MEDICAL_DATA]" at bounding box center [593, 144] width 915 height 32
click at [311, 142] on input "Espresso Components" at bounding box center [593, 144] width 915 height 32
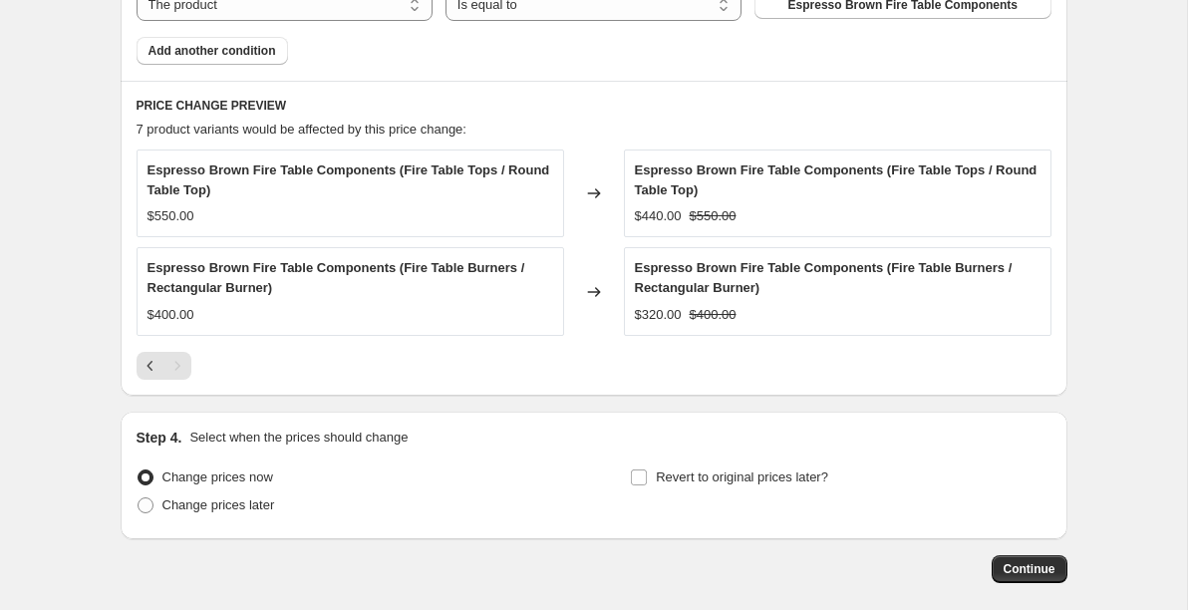
scroll to position [1251, 0]
type input "Espresso Components 20% Off"
click at [642, 476] on input "Revert to original prices later?" at bounding box center [639, 475] width 16 height 16
checkbox input "true"
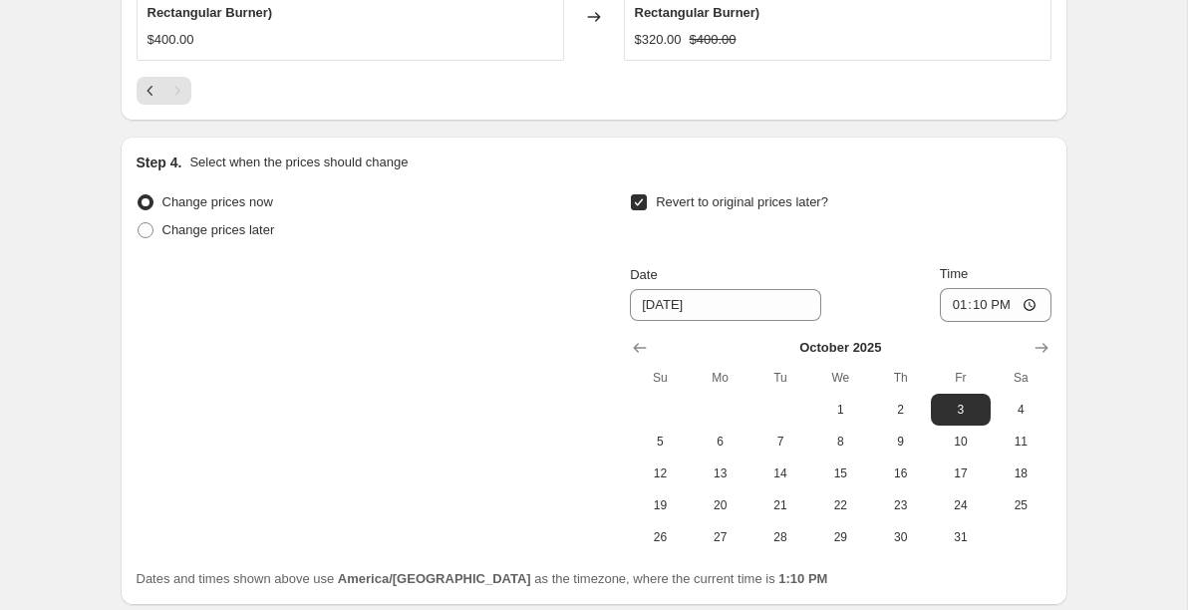
scroll to position [1536, 0]
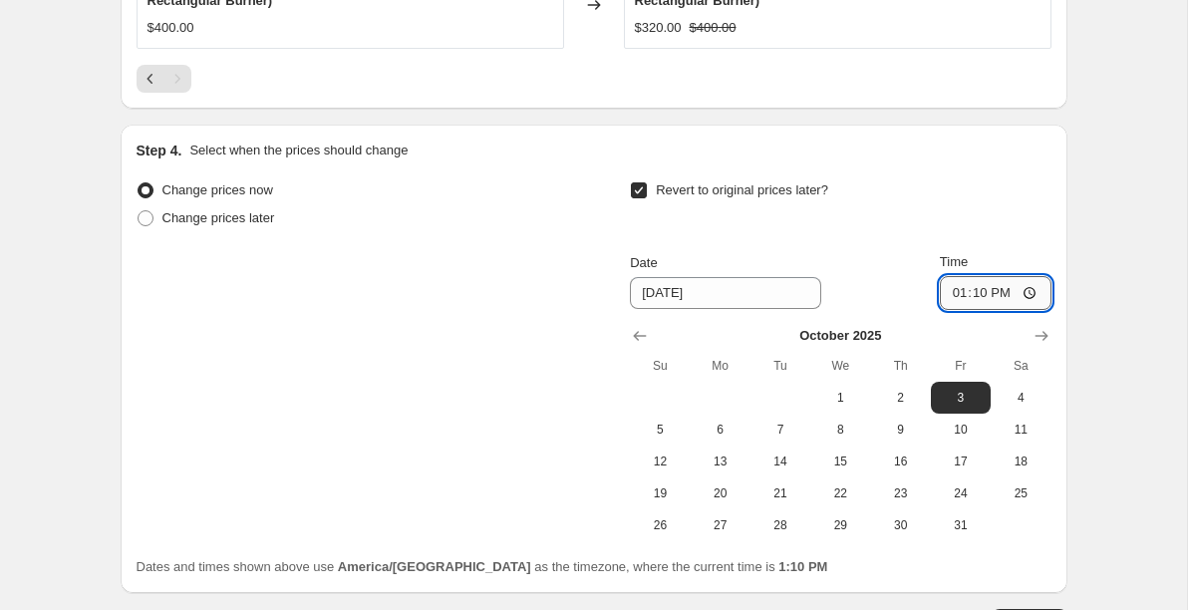
click at [957, 294] on input "13:10" at bounding box center [996, 293] width 112 height 34
click at [646, 293] on input "[DATE]" at bounding box center [725, 293] width 191 height 32
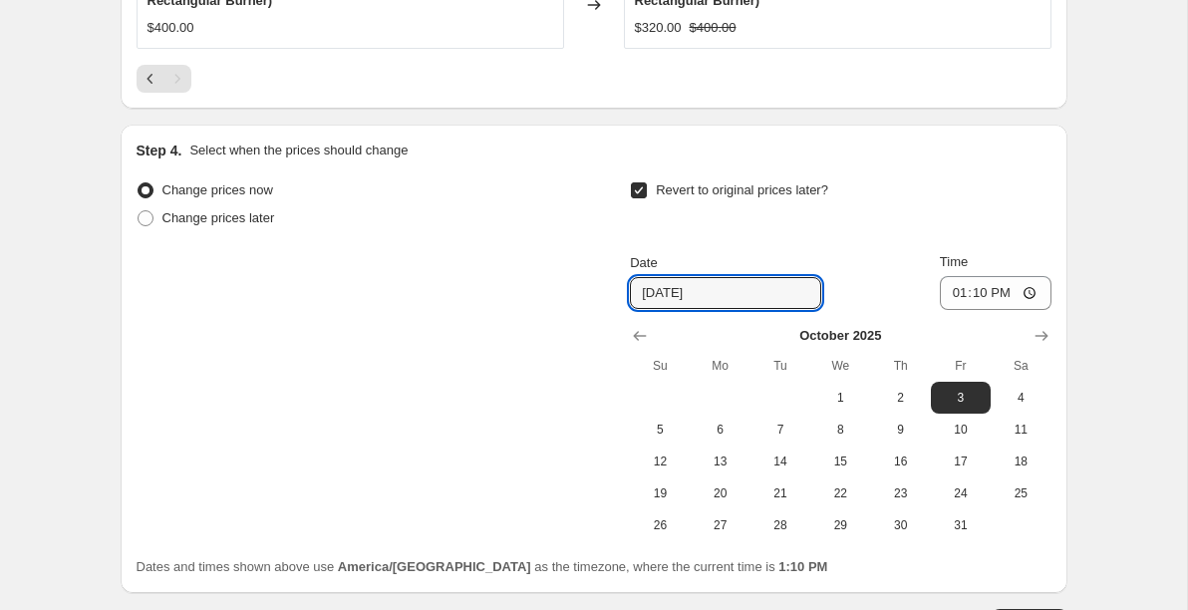
drag, startPoint x: 666, startPoint y: 293, endPoint x: 624, endPoint y: 292, distance: 41.9
click at [624, 292] on div "Change prices now Change prices later Revert to original prices later? Date [DA…" at bounding box center [593, 358] width 915 height 365
type input "[DATE]"
click at [576, 276] on div "Change prices now Change prices later Revert to original prices later? Date [DA…" at bounding box center [593, 358] width 915 height 365
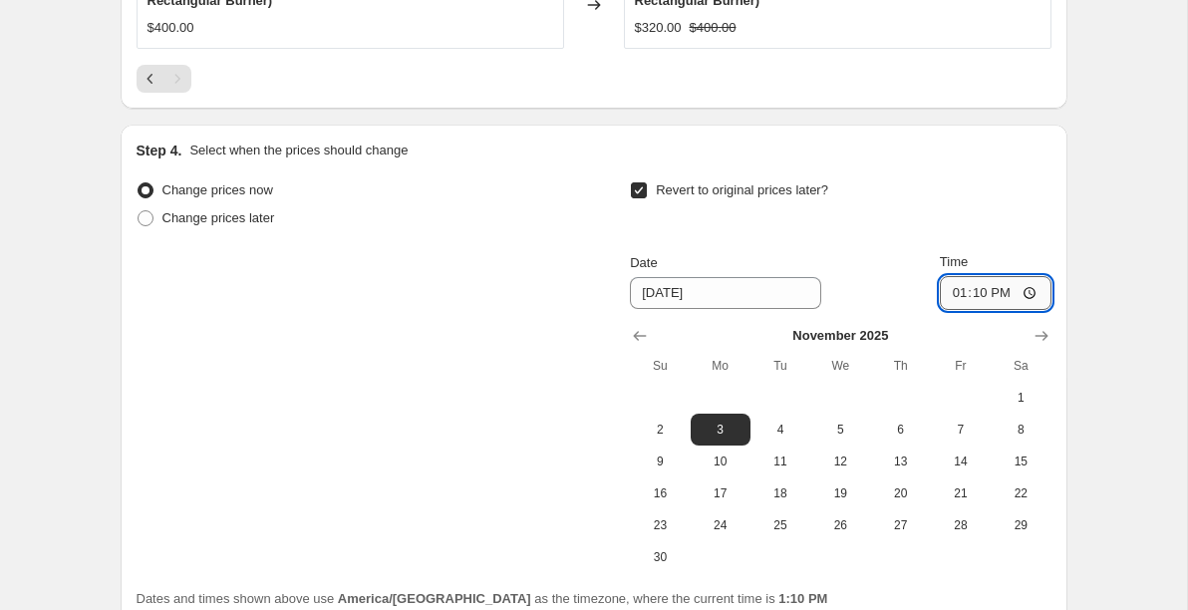
click at [1024, 295] on input "13:10" at bounding box center [996, 293] width 112 height 34
type input "02:00"
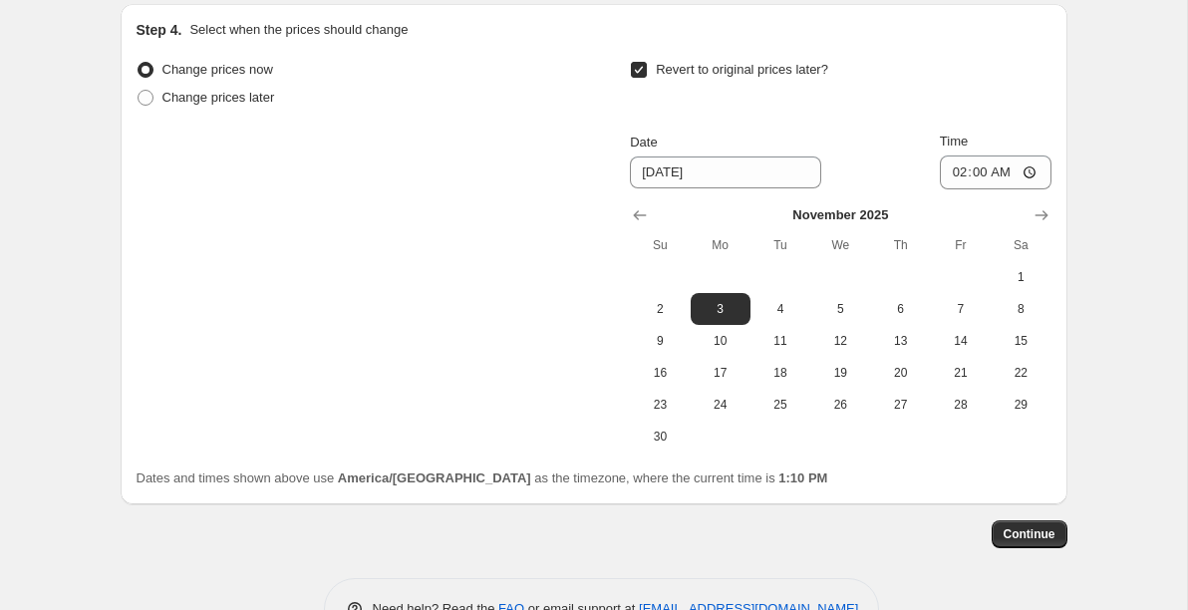
scroll to position [1662, 0]
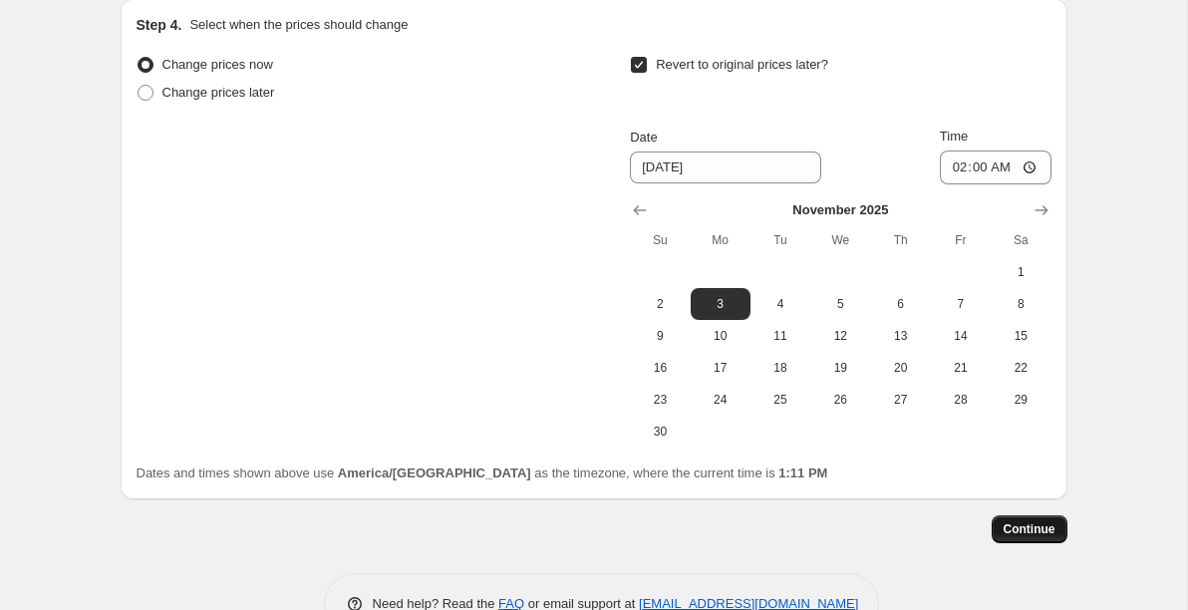
click at [1036, 531] on span "Continue" at bounding box center [1029, 529] width 52 height 16
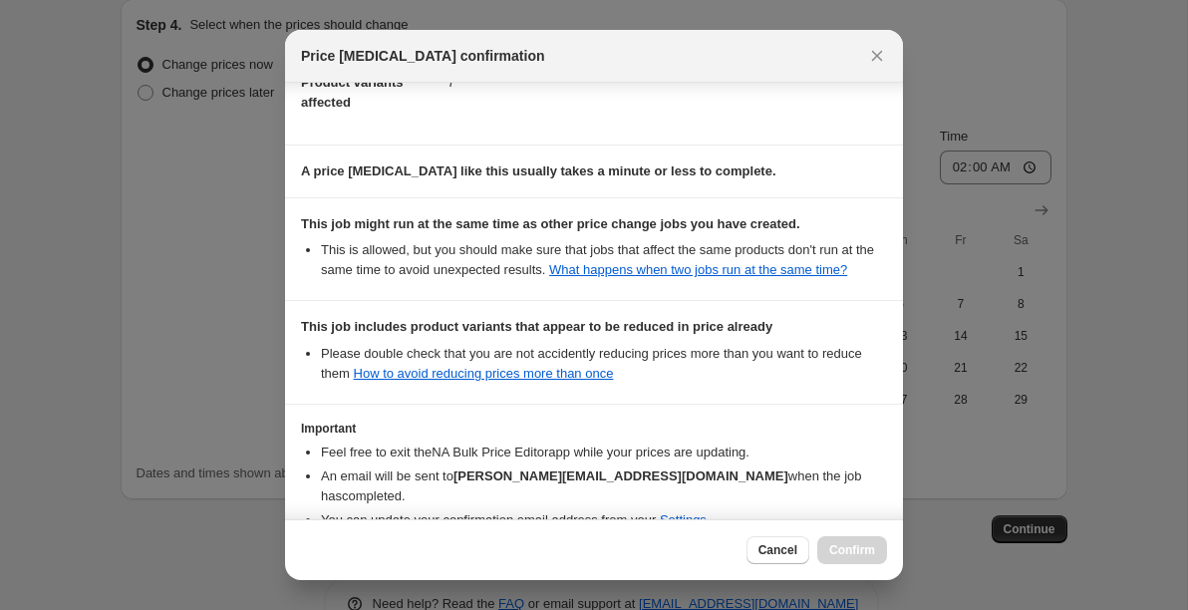
scroll to position [392, 0]
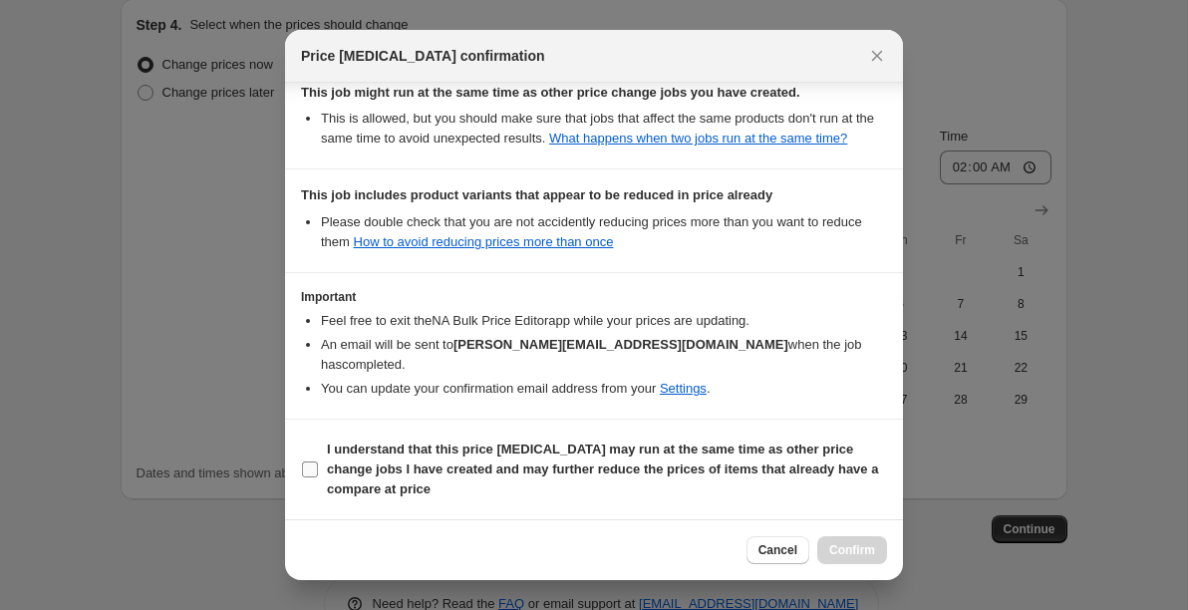
click at [311, 464] on input "I understand that this price [MEDICAL_DATA] may run at the same time as other p…" at bounding box center [310, 469] width 16 height 16
checkbox input "true"
click at [854, 548] on span "Confirm" at bounding box center [852, 550] width 46 height 16
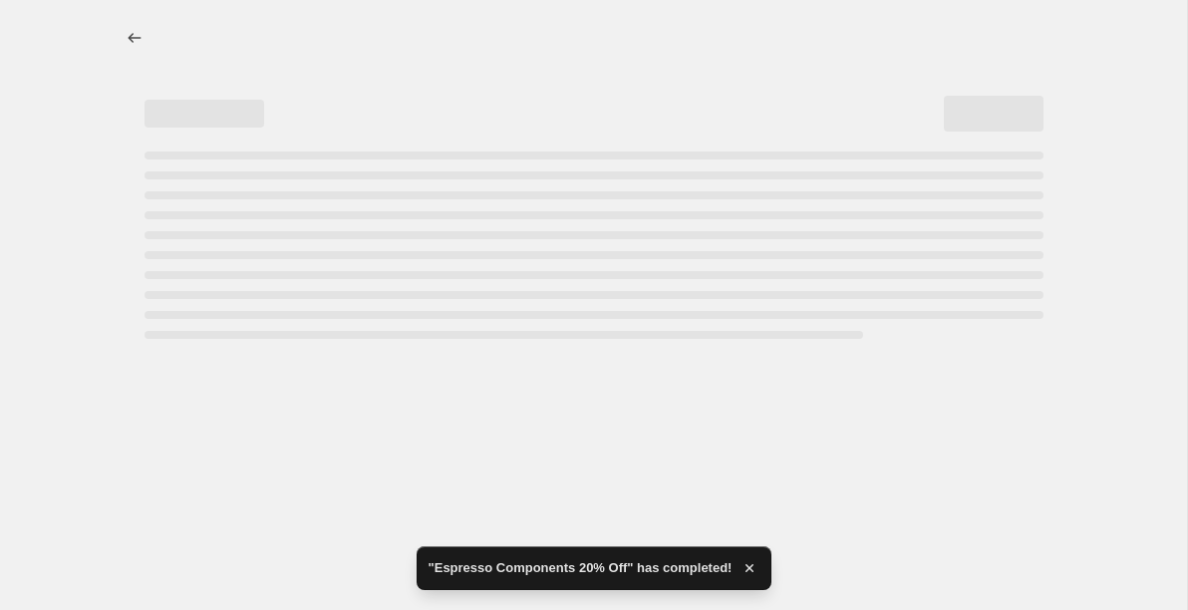
select select "percentage"
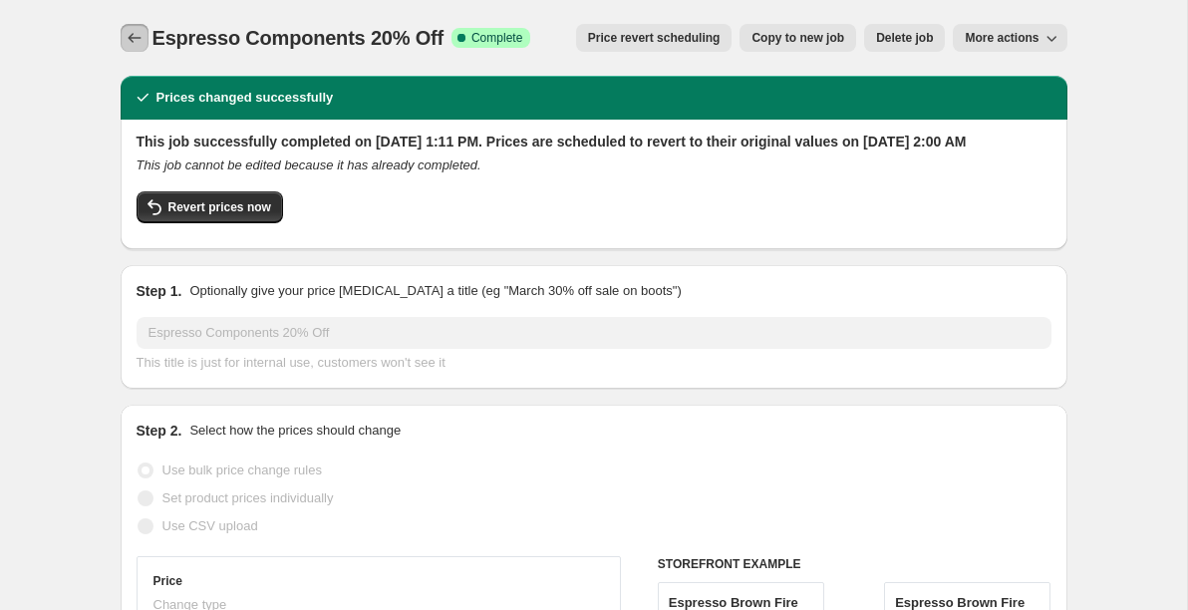
click at [130, 38] on icon "Price change jobs" at bounding box center [134, 38] width 13 height 10
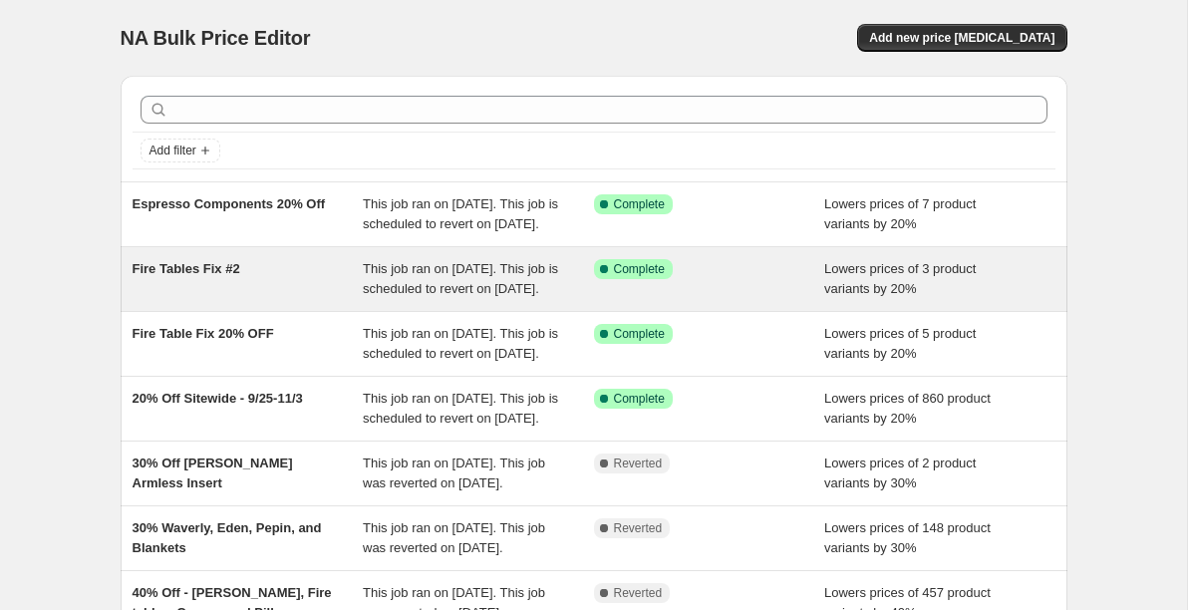
click at [320, 291] on div "Fire Tables Fix #2" at bounding box center [248, 279] width 231 height 40
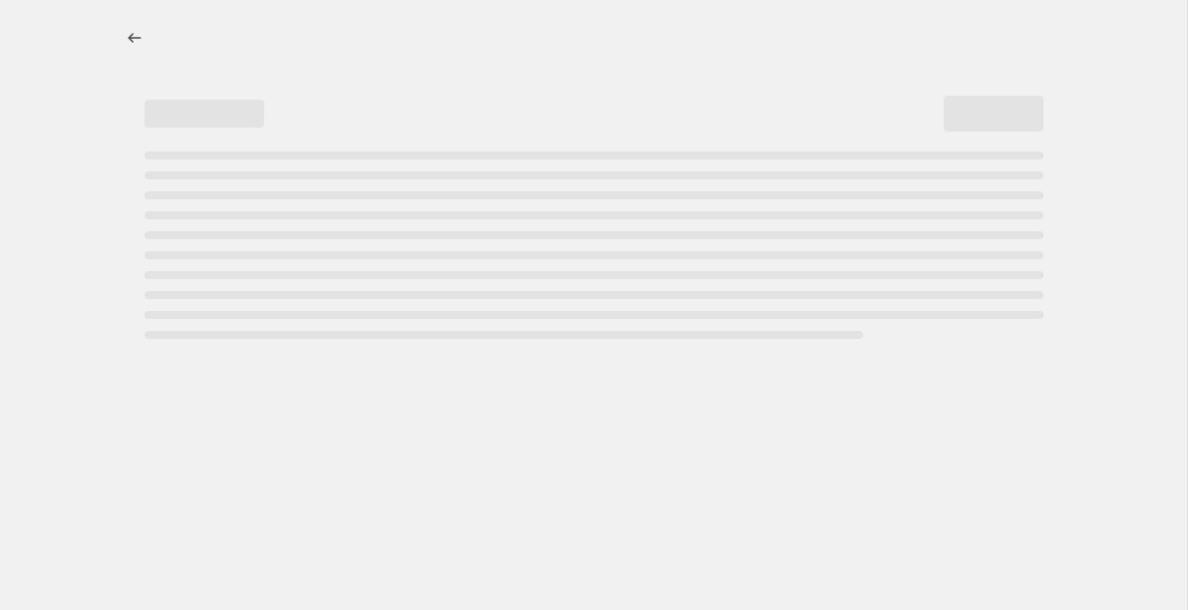
select select "percentage"
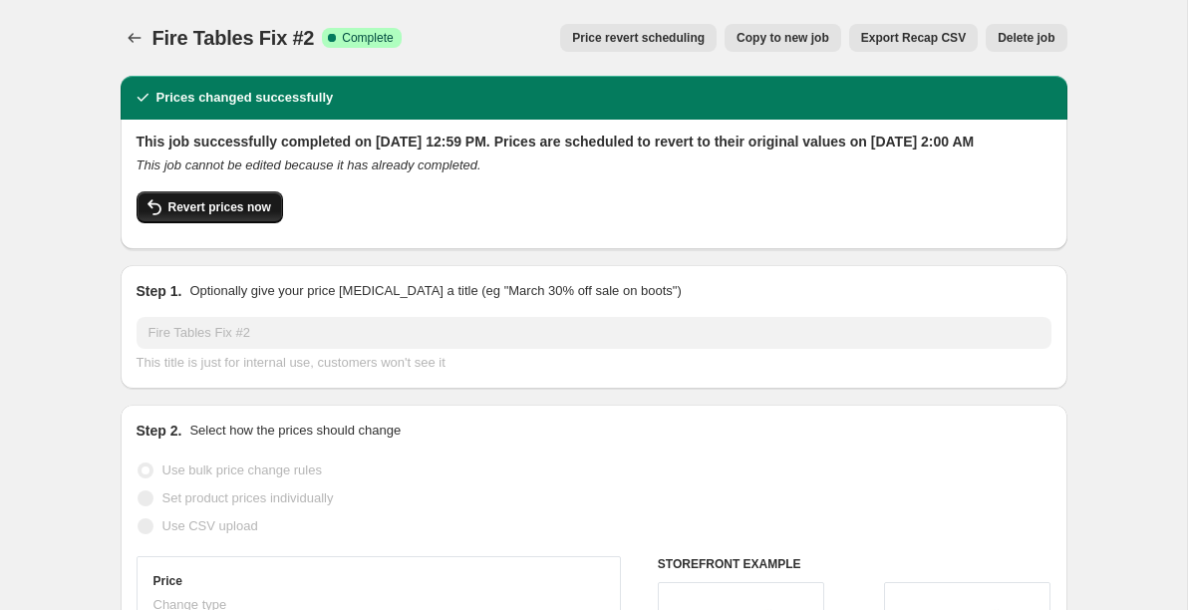
click at [247, 215] on span "Revert prices now" at bounding box center [219, 207] width 103 height 16
checkbox input "false"
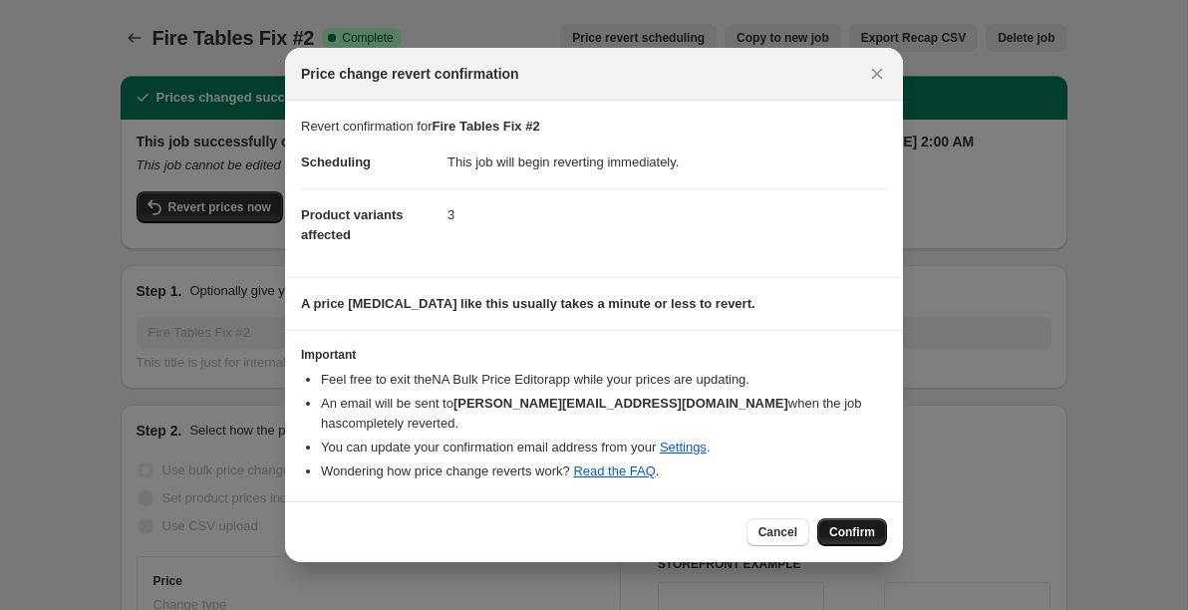
click at [862, 524] on span "Confirm" at bounding box center [852, 532] width 46 height 16
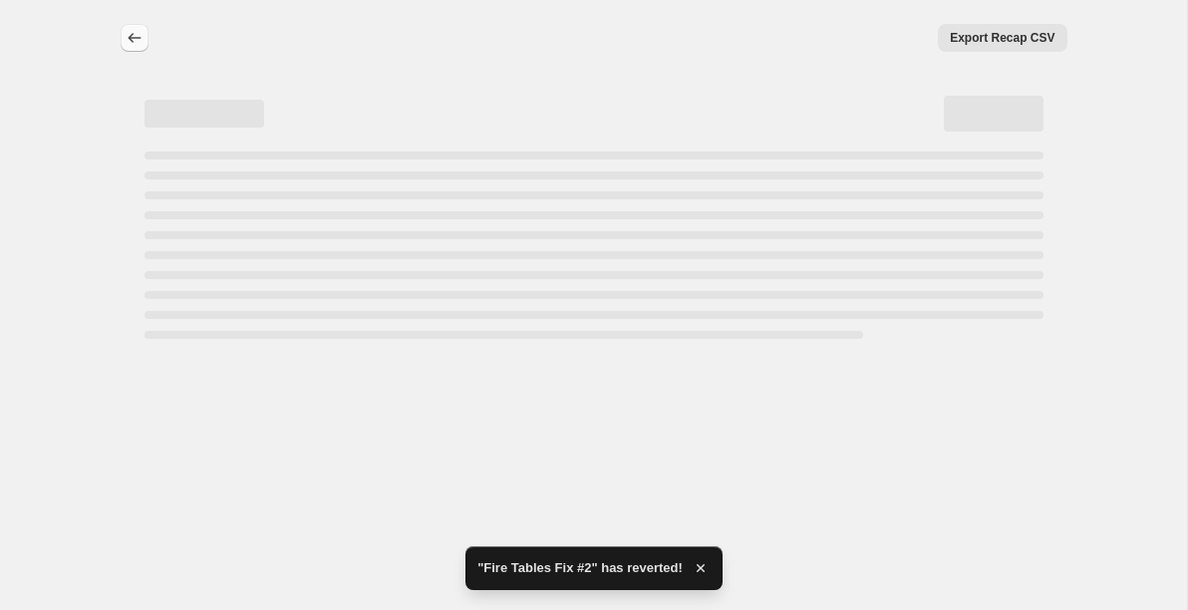
select select "percentage"
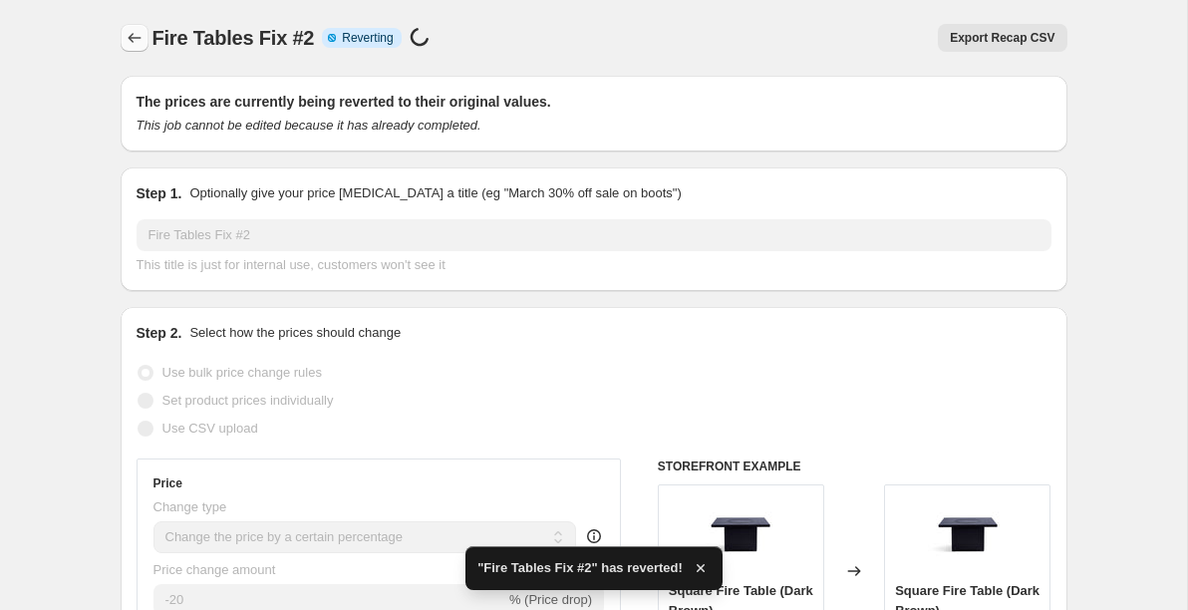
checkbox input "true"
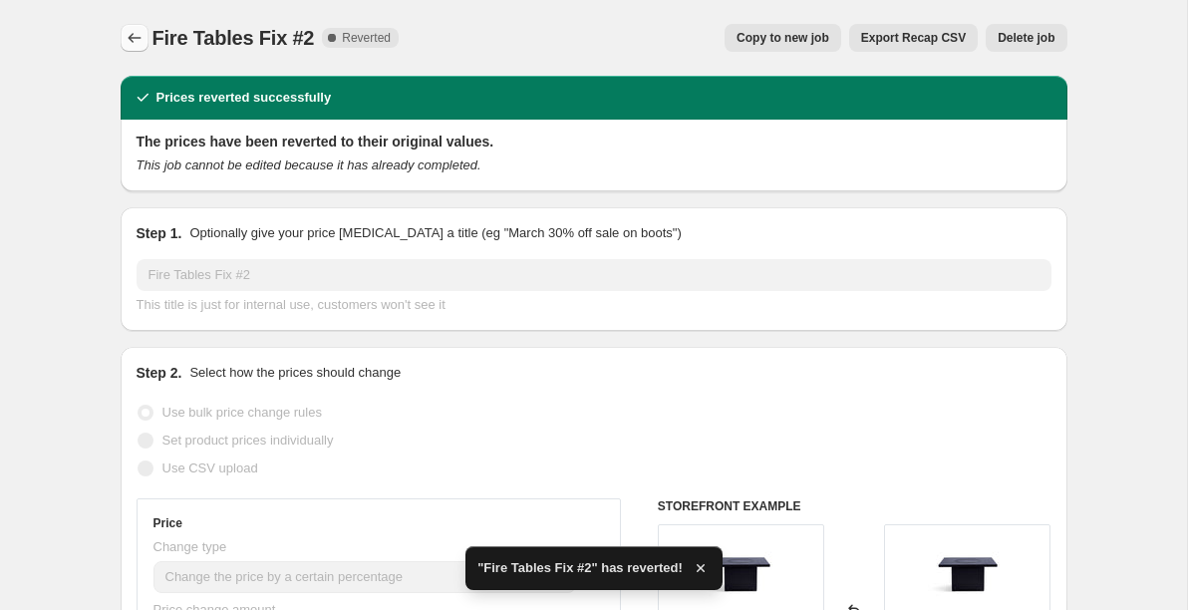
click at [133, 40] on icon "Price change jobs" at bounding box center [135, 38] width 20 height 20
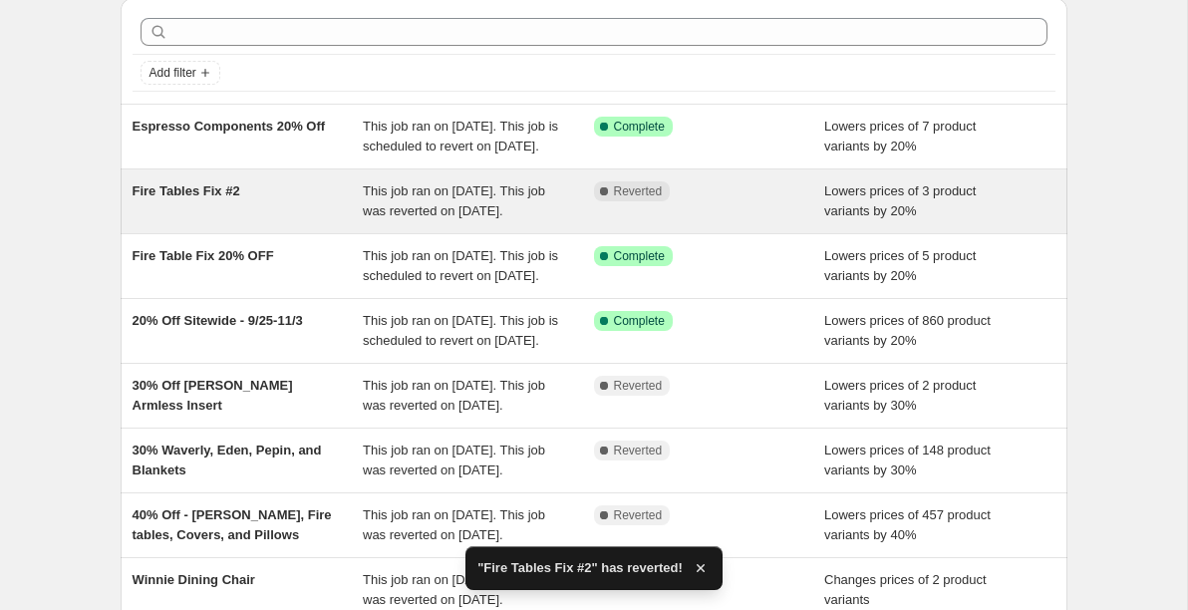
scroll to position [101, 0]
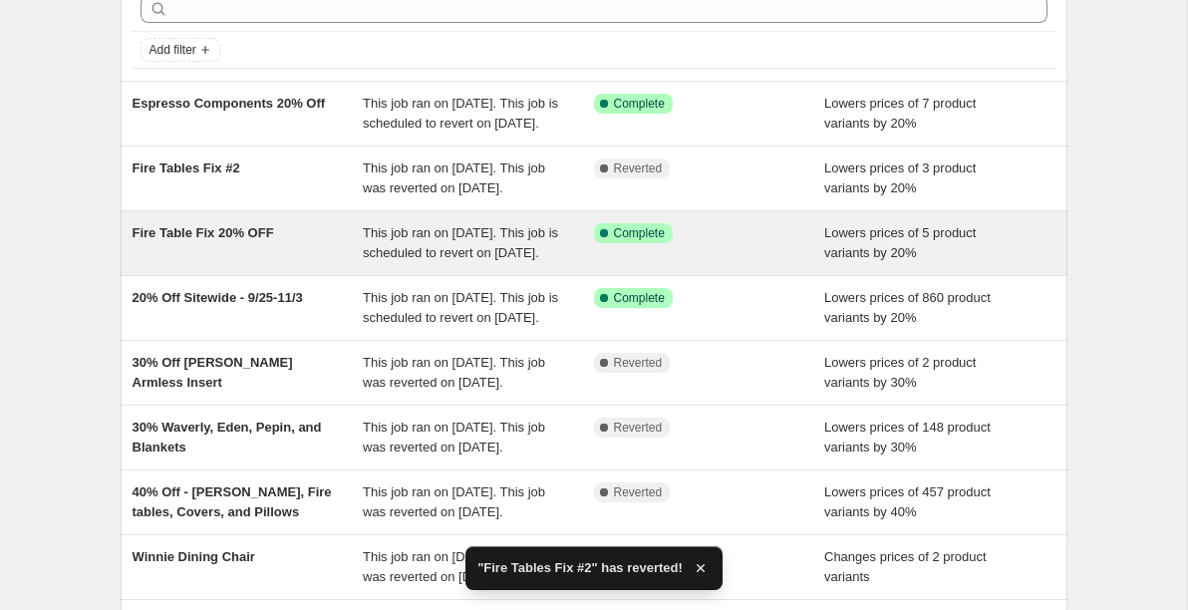
click at [310, 263] on div "Fire Table Fix 20% OFF" at bounding box center [248, 243] width 231 height 40
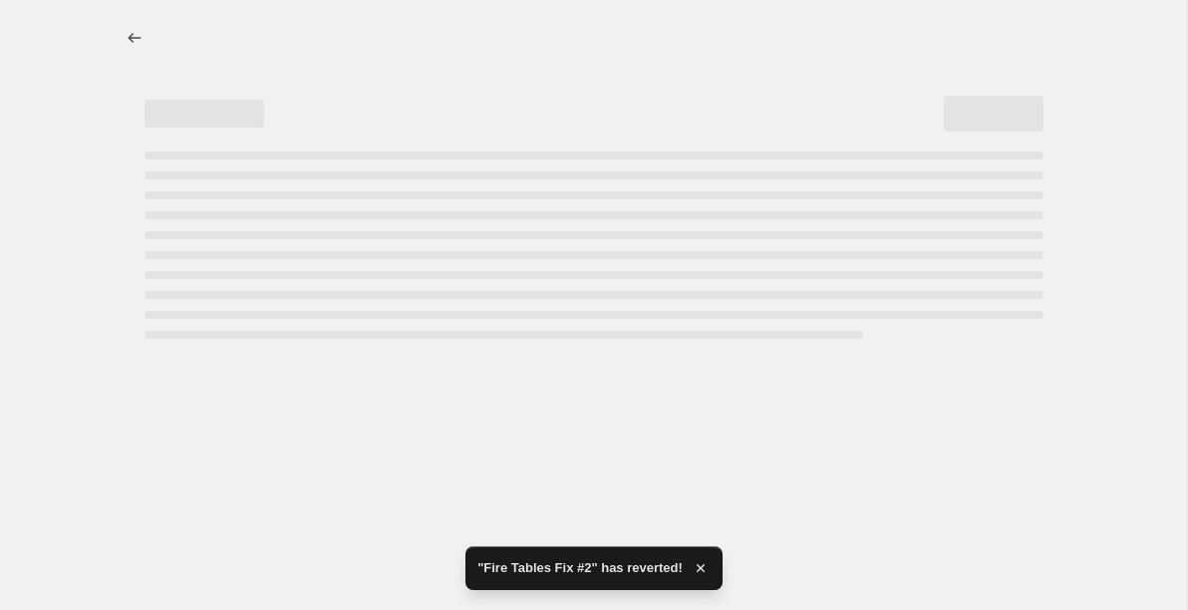
select select "percentage"
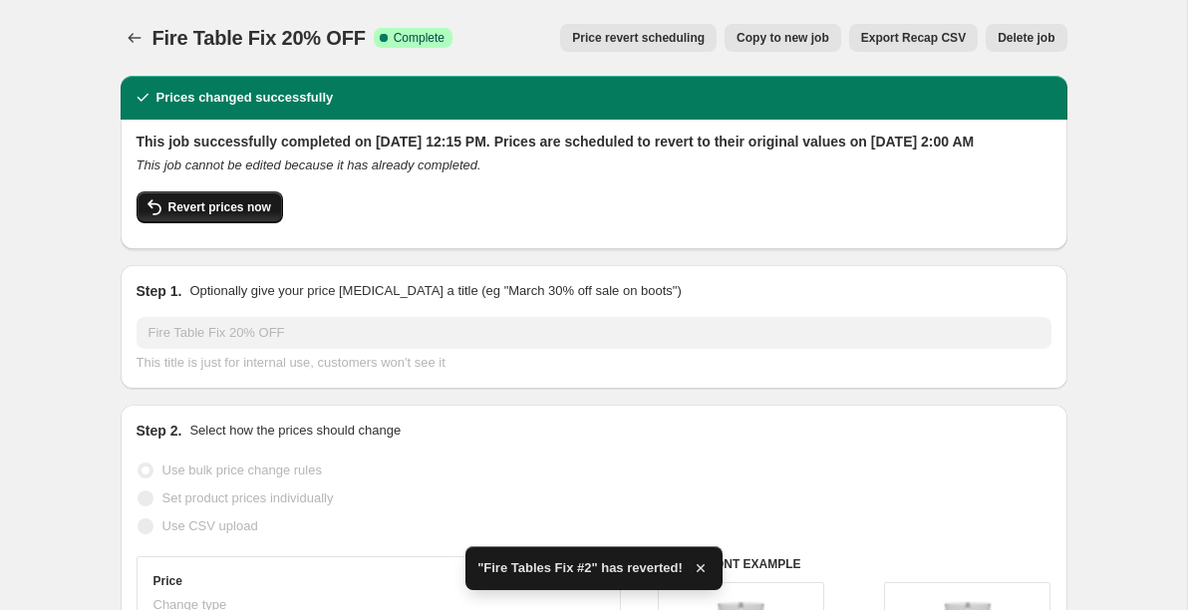
click at [226, 215] on span "Revert prices now" at bounding box center [219, 207] width 103 height 16
checkbox input "false"
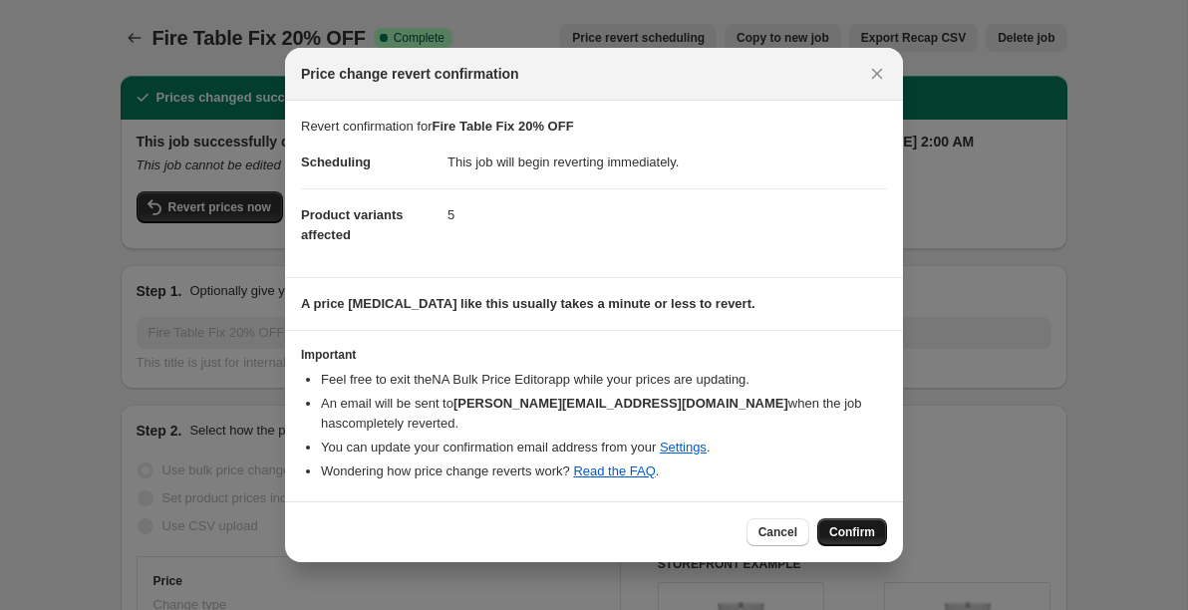
click at [860, 524] on span "Confirm" at bounding box center [852, 532] width 46 height 16
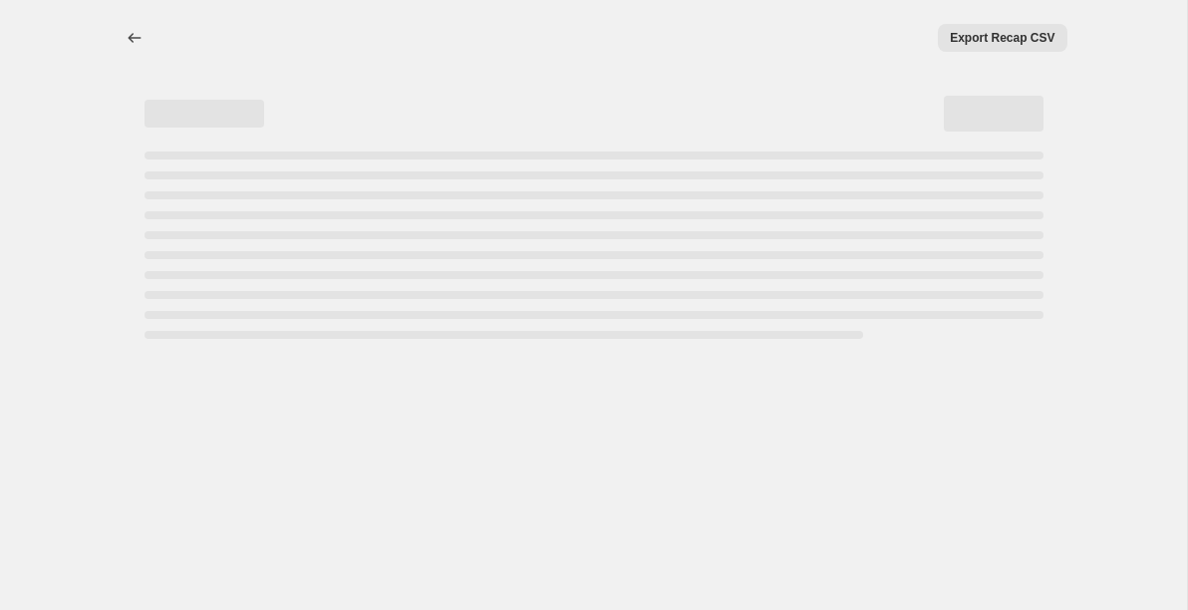
select select "percentage"
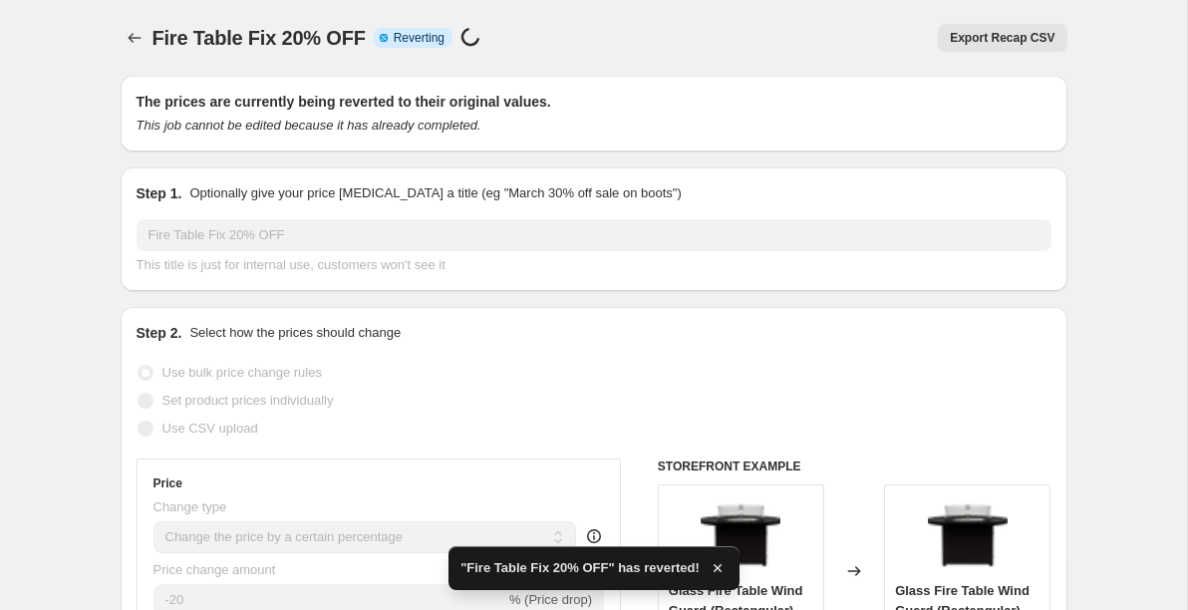
checkbox input "true"
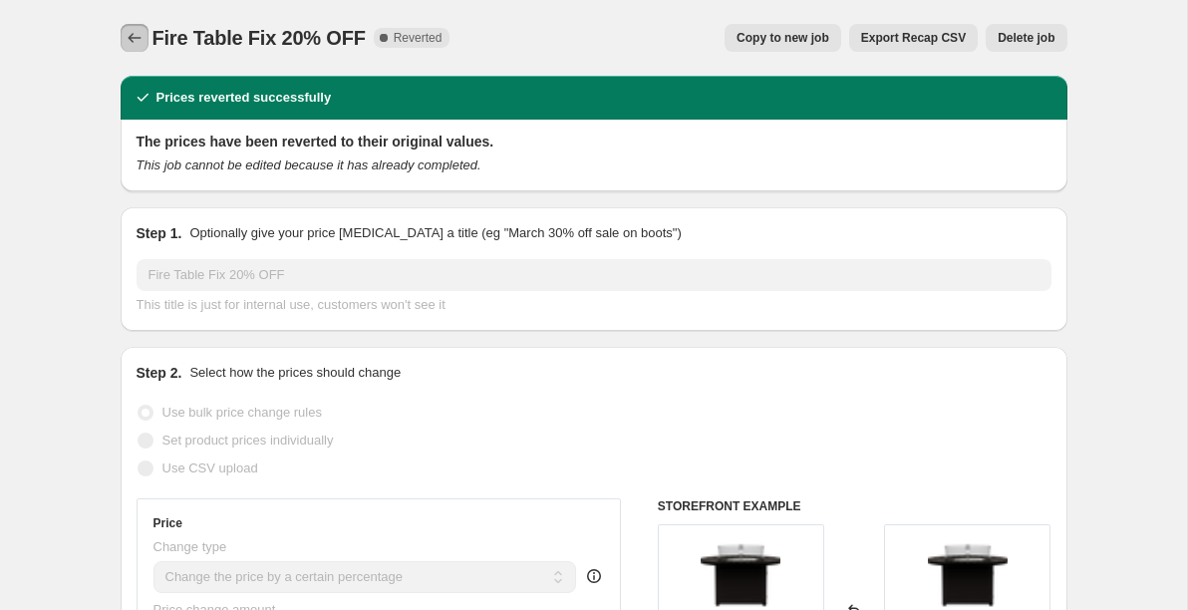
click at [128, 50] on button "Price change jobs" at bounding box center [135, 38] width 28 height 28
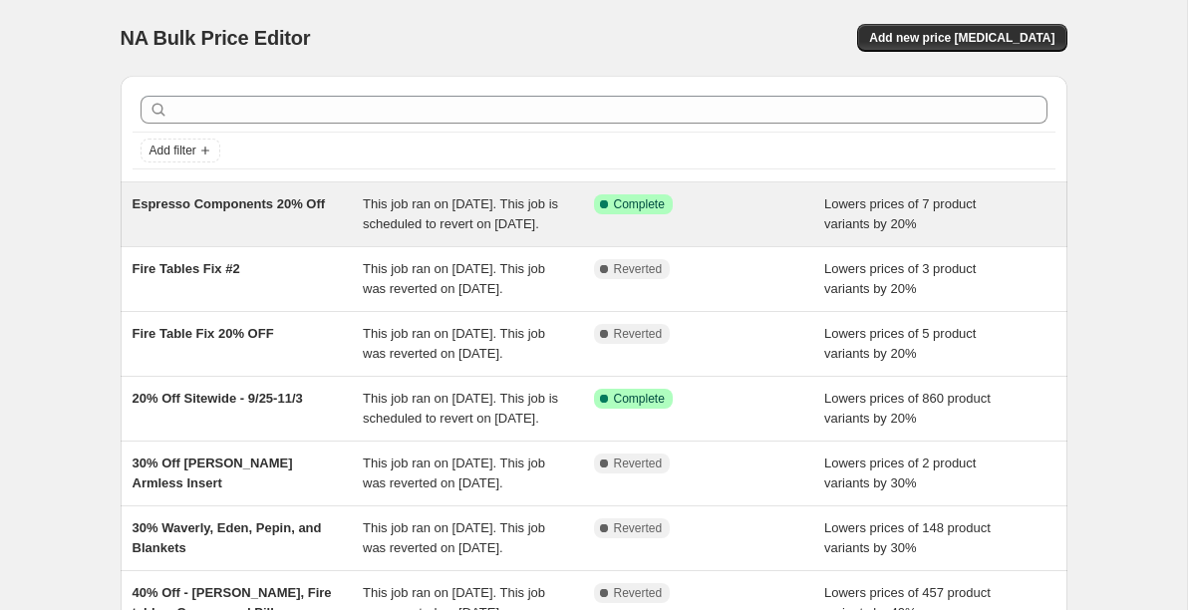
click at [285, 234] on div "Espresso Components 20% Off" at bounding box center [248, 214] width 231 height 40
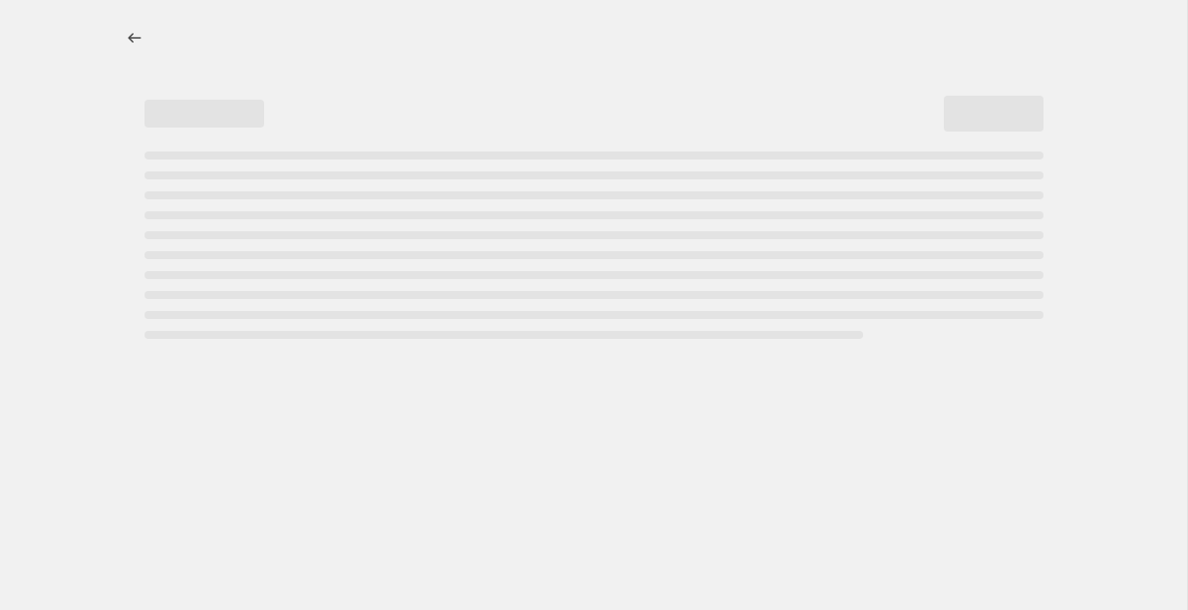
select select "percentage"
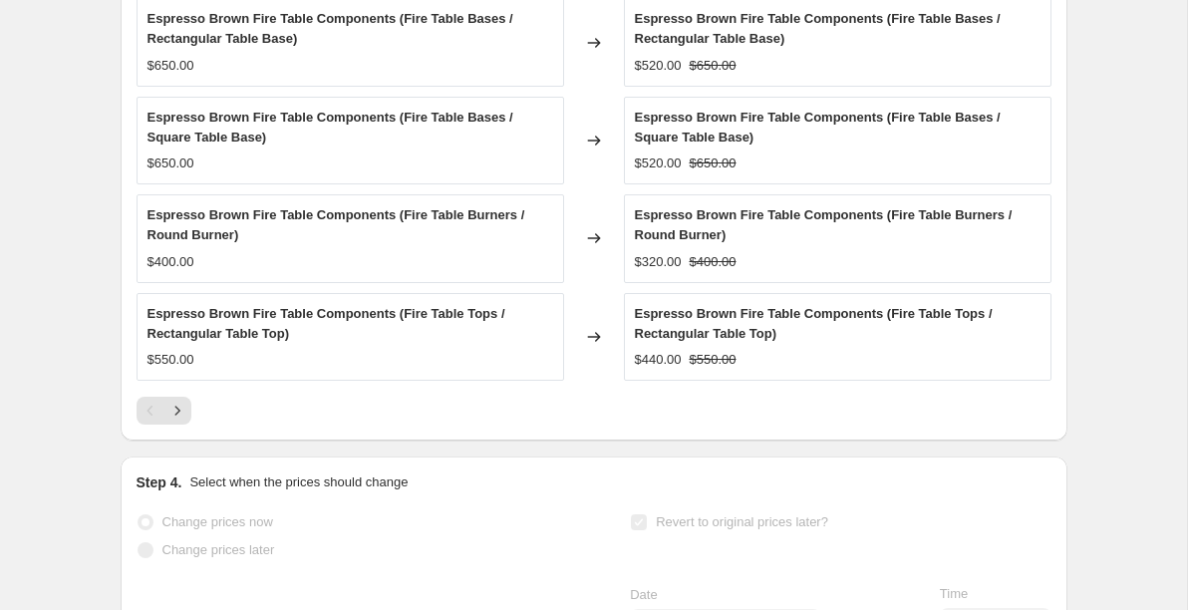
scroll to position [1698, 0]
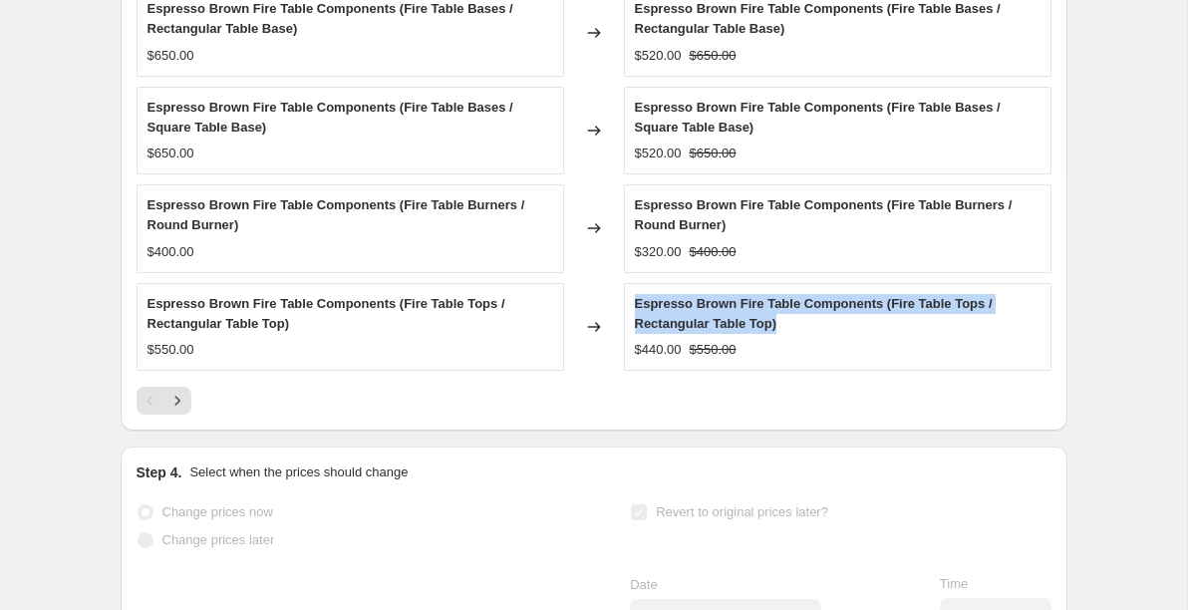
drag, startPoint x: 635, startPoint y: 323, endPoint x: 801, endPoint y: 343, distance: 167.6
click at [801, 334] on div "Espresso Brown Fire Table Components (Fire Table Tops / Rectangular Table Top)" at bounding box center [838, 314] width 406 height 40
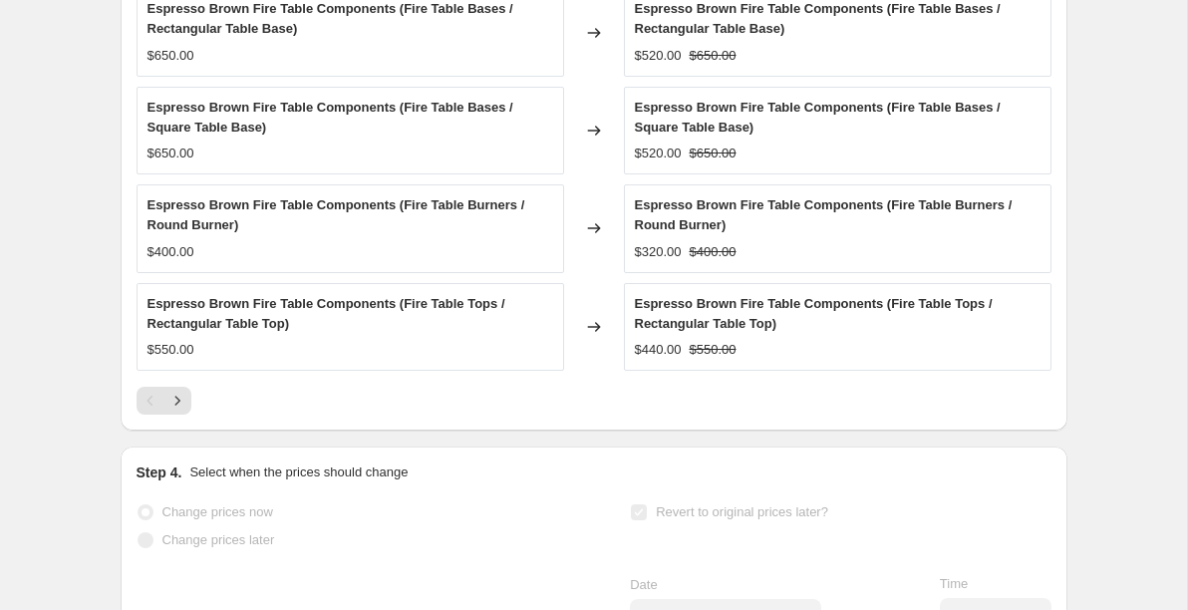
click at [800, 356] on div "Espresso Brown Fire Table Components (Fire Table Tops / Rectangular Table Top) …" at bounding box center [838, 327] width 406 height 66
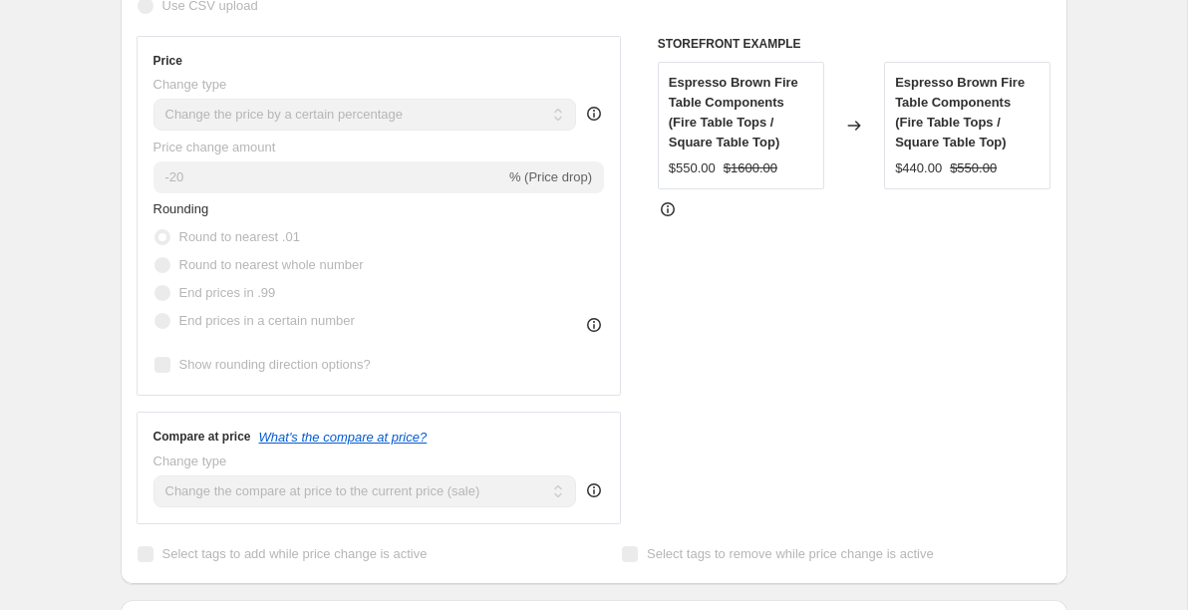
scroll to position [0, 0]
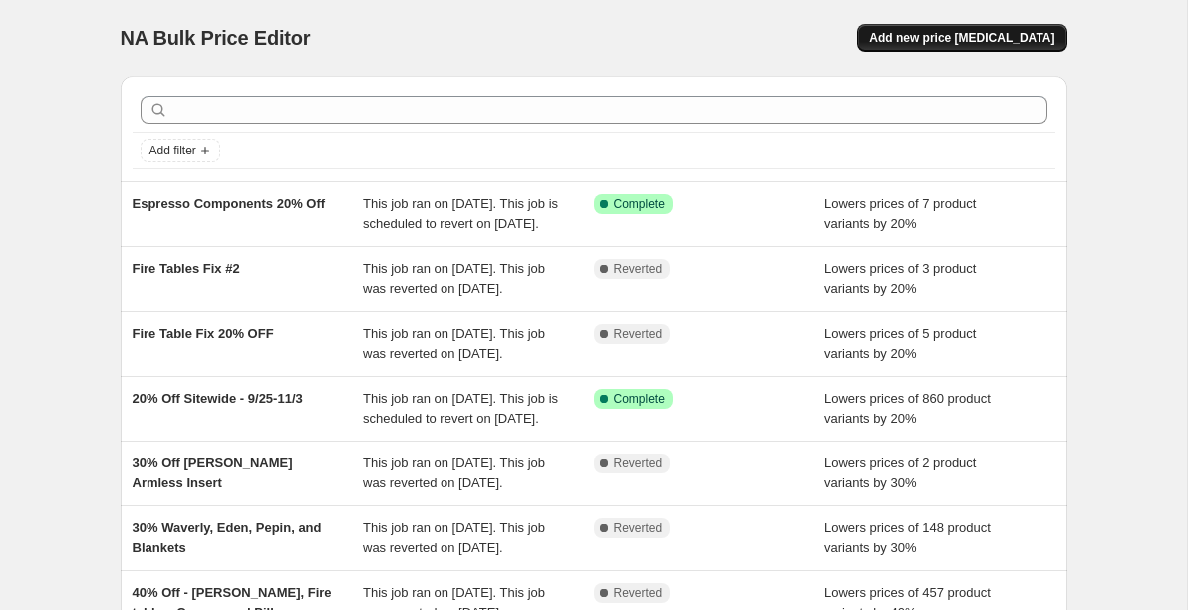
click at [928, 32] on span "Add new price [MEDICAL_DATA]" at bounding box center [961, 38] width 185 height 16
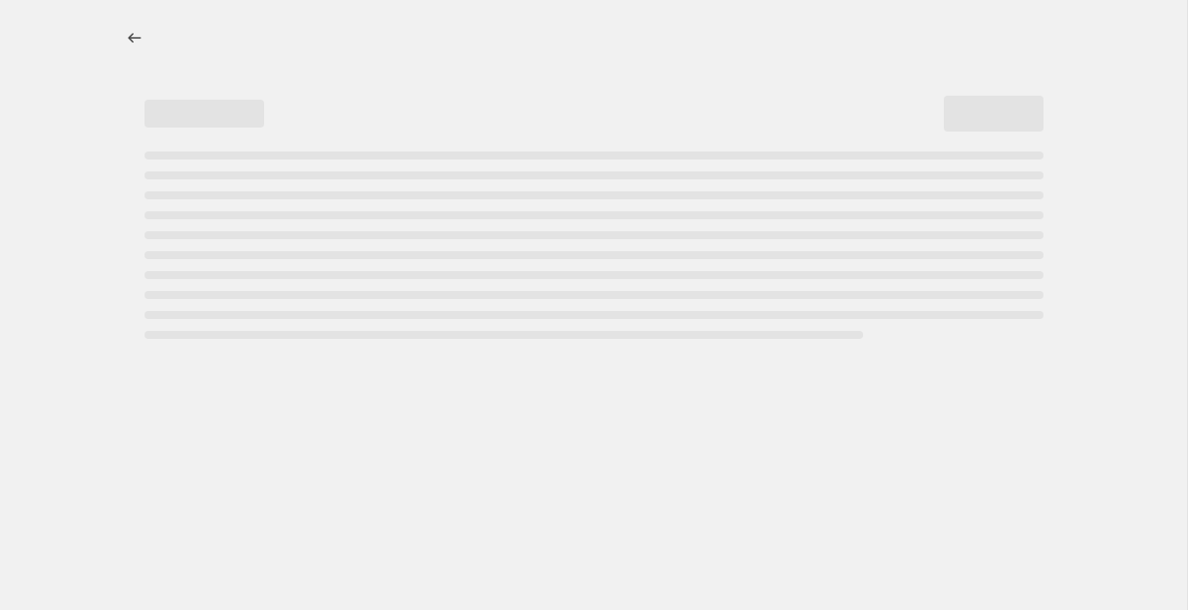
select select "percentage"
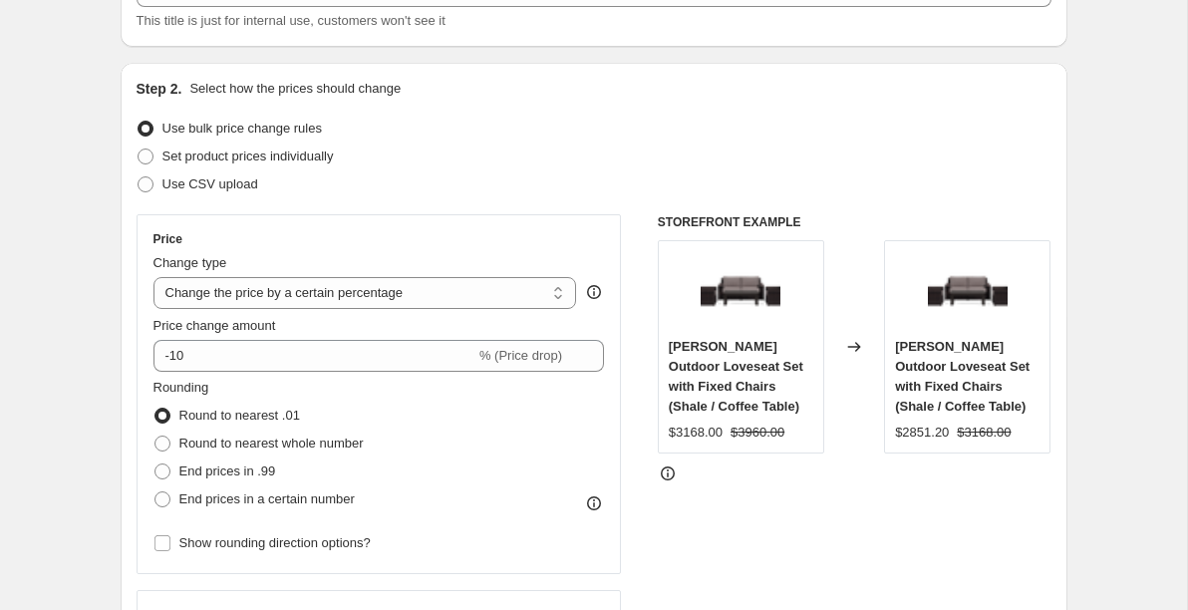
scroll to position [157, 0]
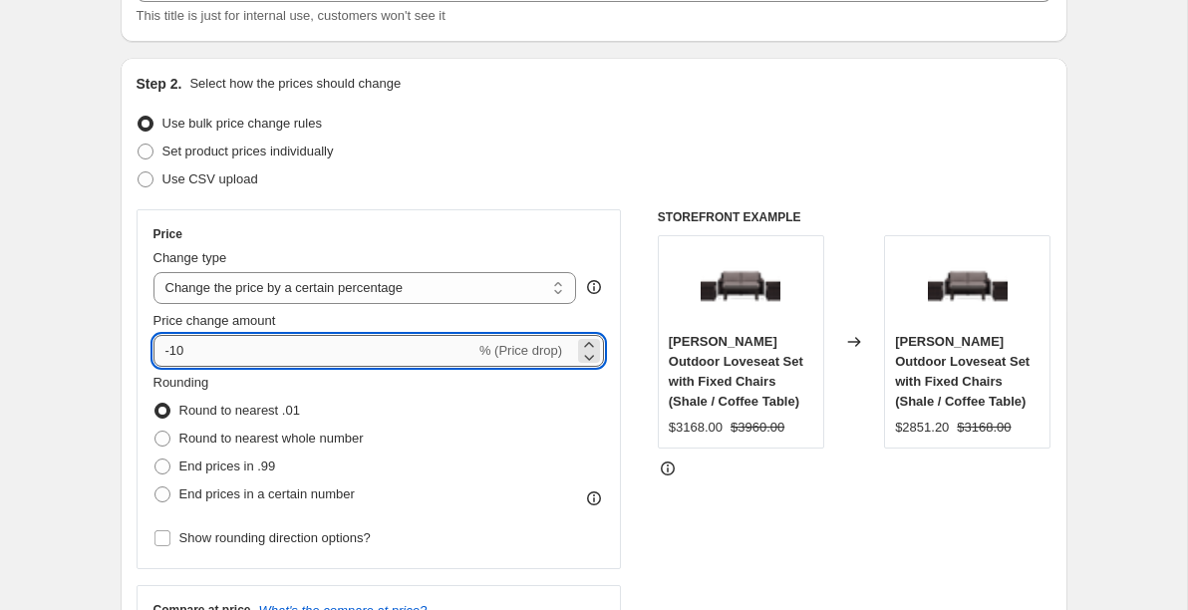
click at [224, 347] on input "-10" at bounding box center [314, 351] width 322 height 32
type input "-1"
type input "-20"
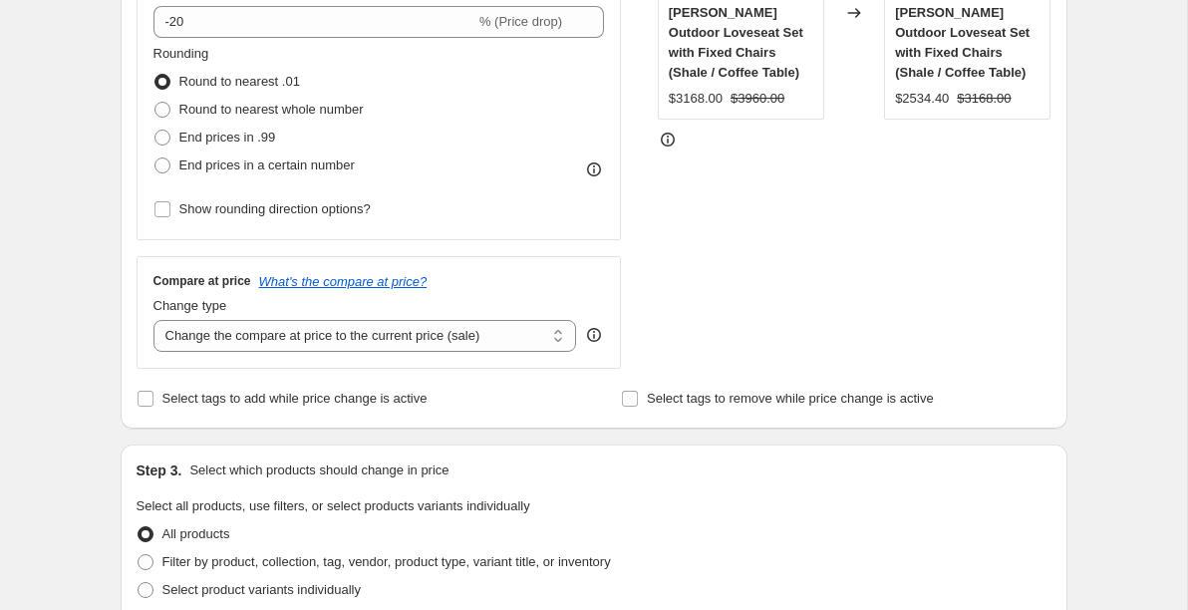
scroll to position [662, 0]
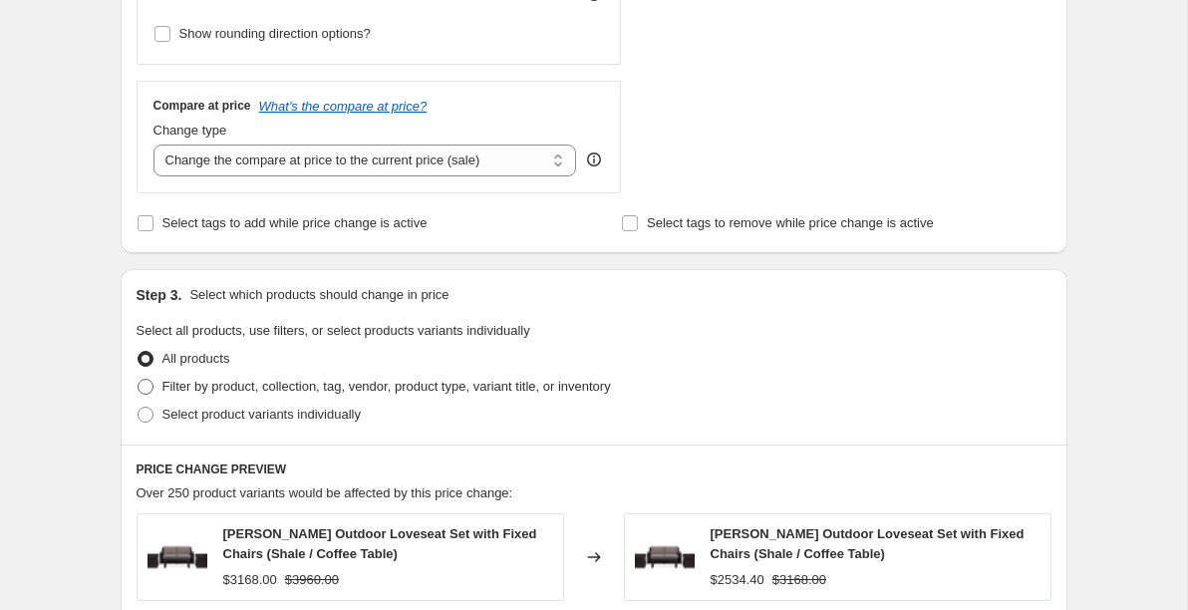
click at [146, 379] on span at bounding box center [145, 387] width 16 height 16
click at [138, 379] on input "Filter by product, collection, tag, vendor, product type, variant title, or inv…" at bounding box center [137, 379] width 1 height 1
radio input "true"
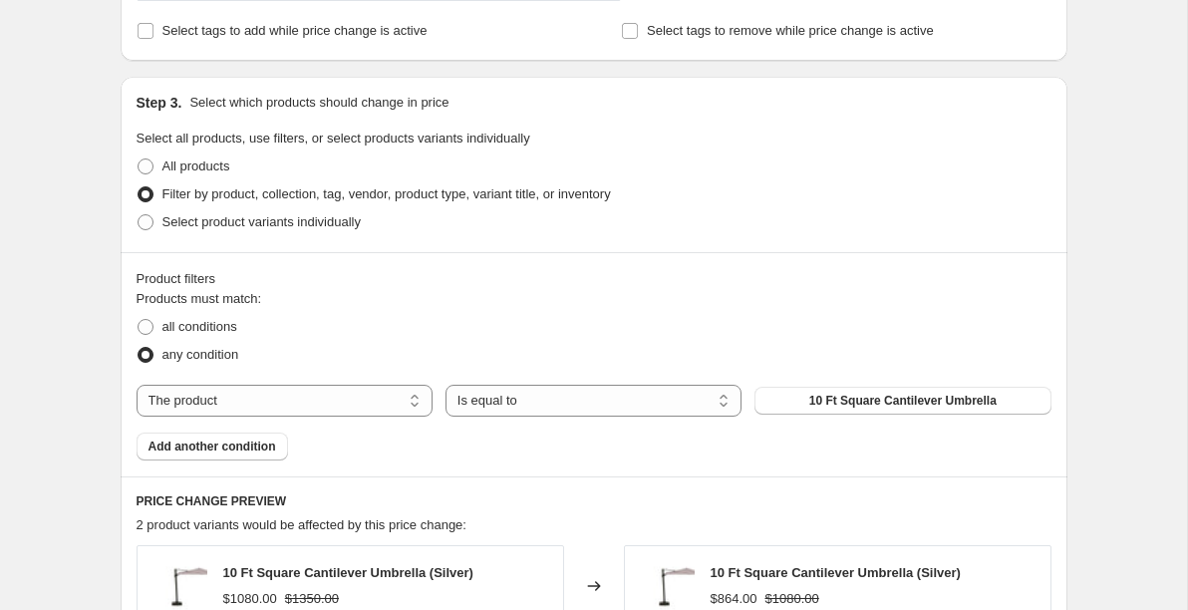
scroll to position [913, 0]
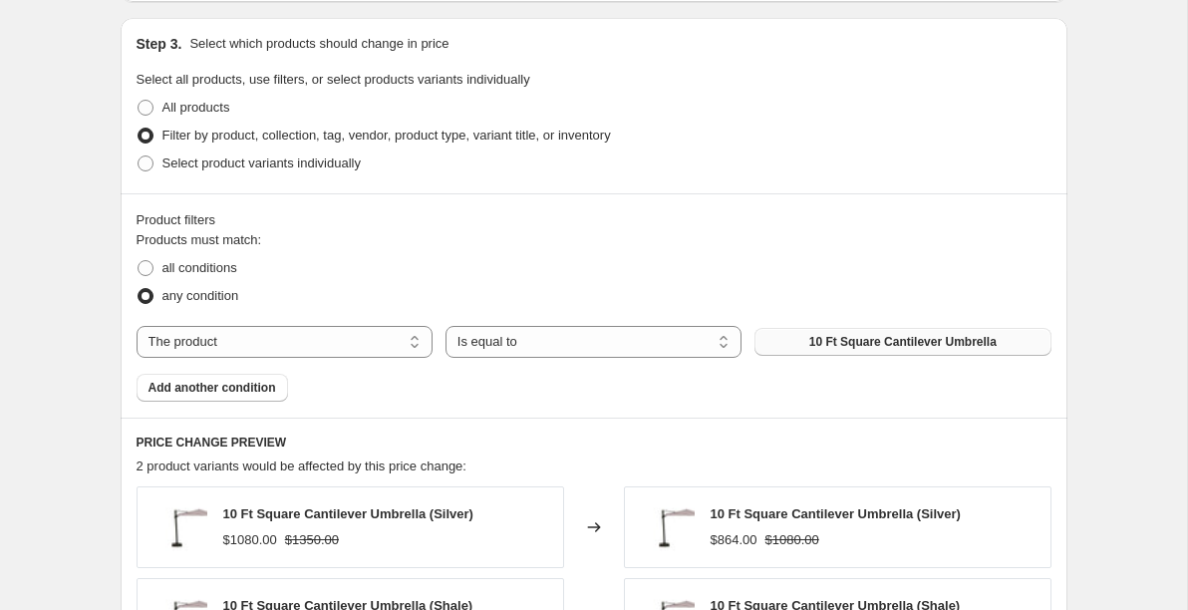
click at [855, 339] on span "10 Ft Square Cantilever Umbrella" at bounding box center [902, 342] width 187 height 16
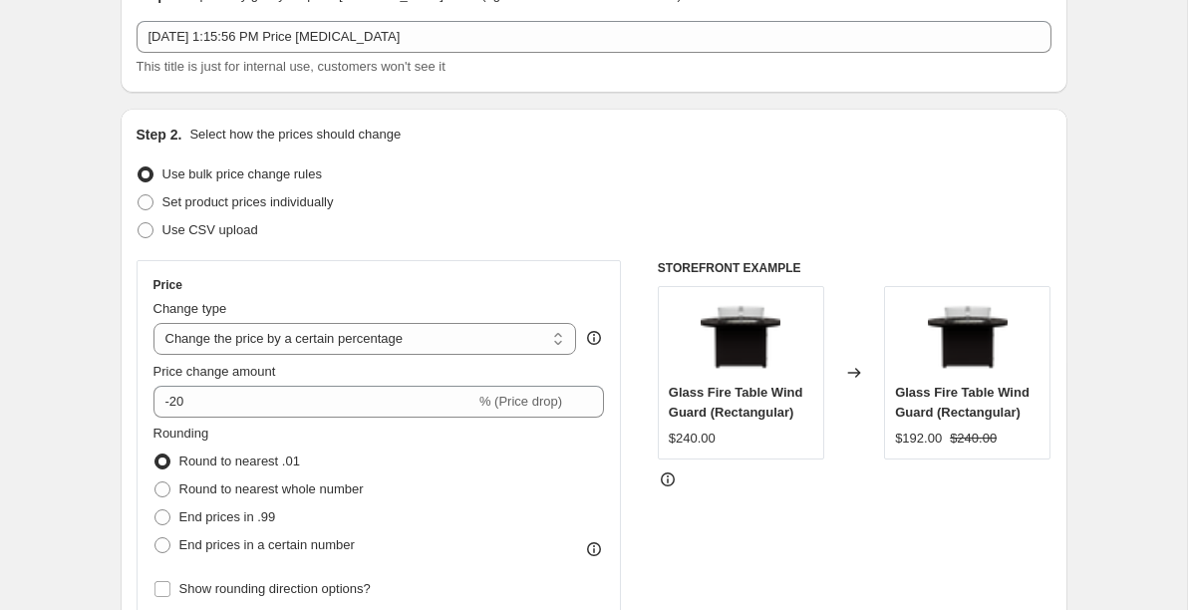
scroll to position [0, 0]
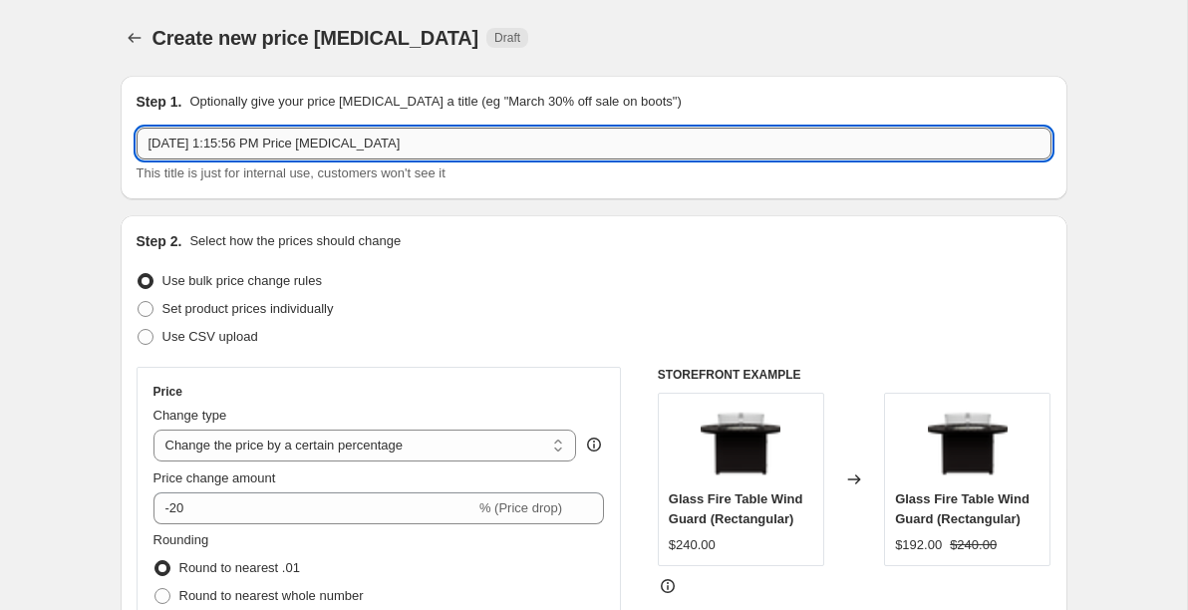
click at [433, 139] on input "Sep 26, 2025, 1:15:56 PM Price change job" at bounding box center [593, 144] width 915 height 32
type input "Windguard 20% Off"
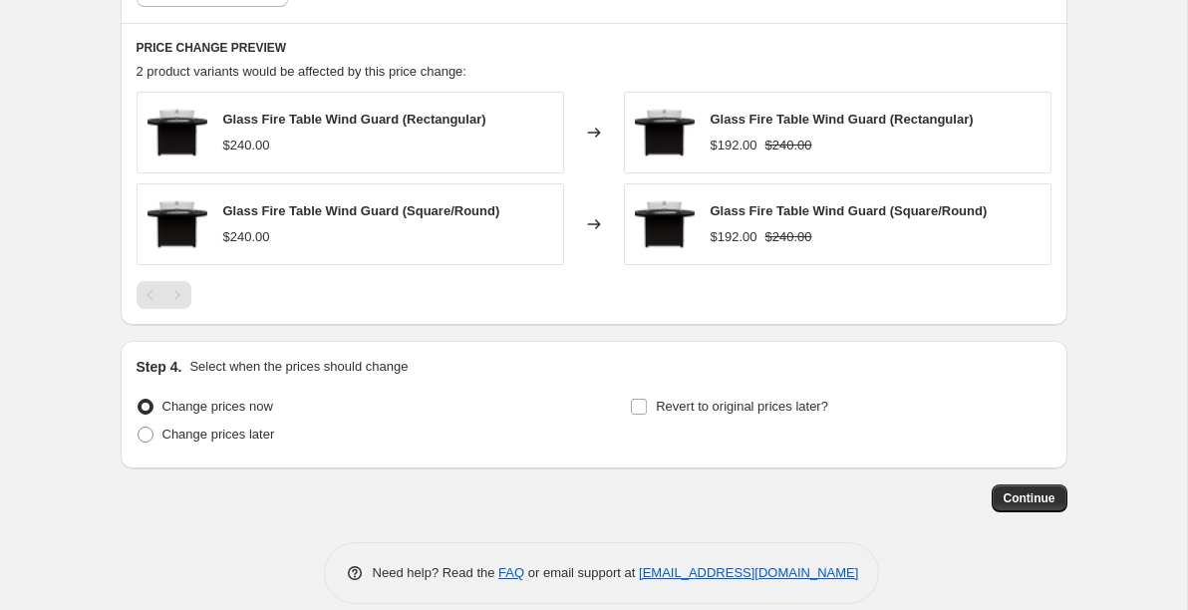
scroll to position [1331, 0]
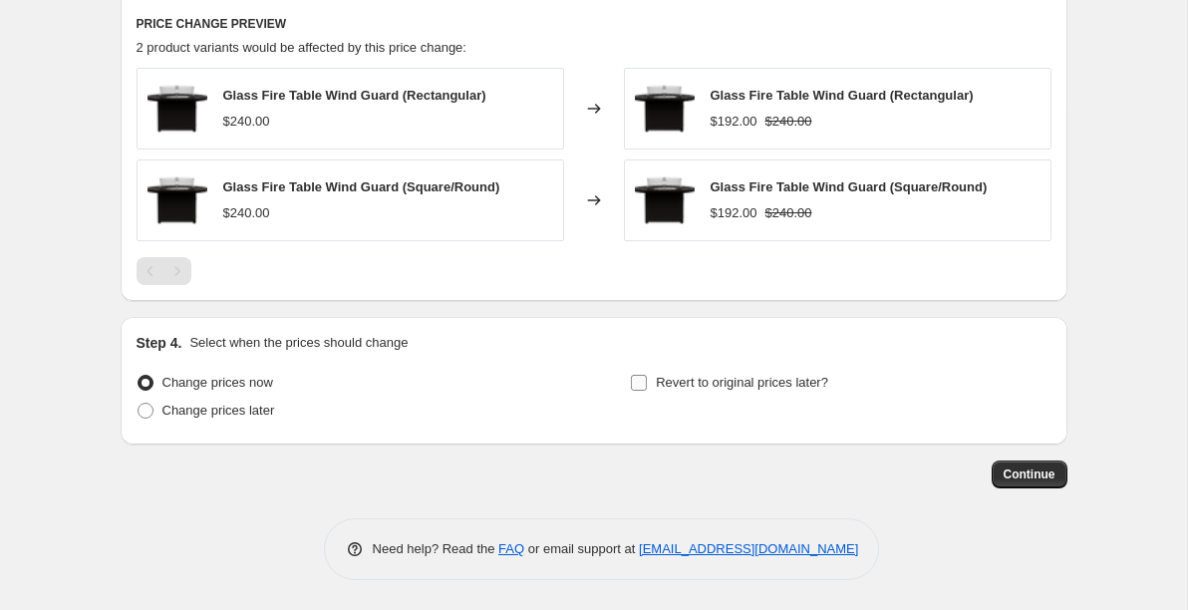
click at [636, 384] on input "Revert to original prices later?" at bounding box center [639, 383] width 16 height 16
checkbox input "true"
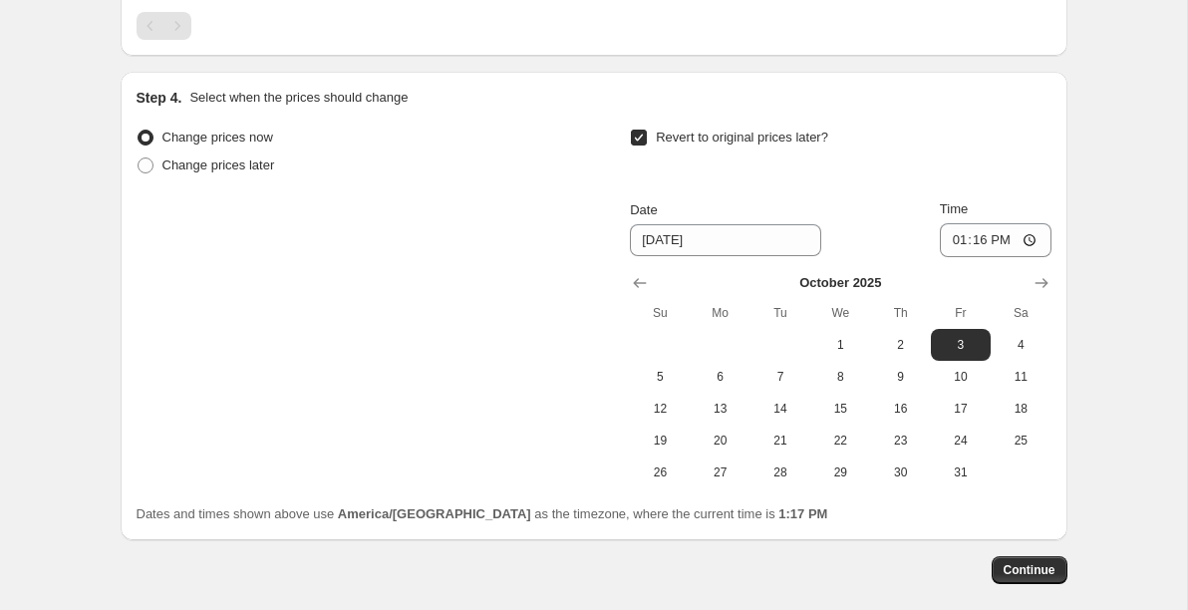
scroll to position [1616, 0]
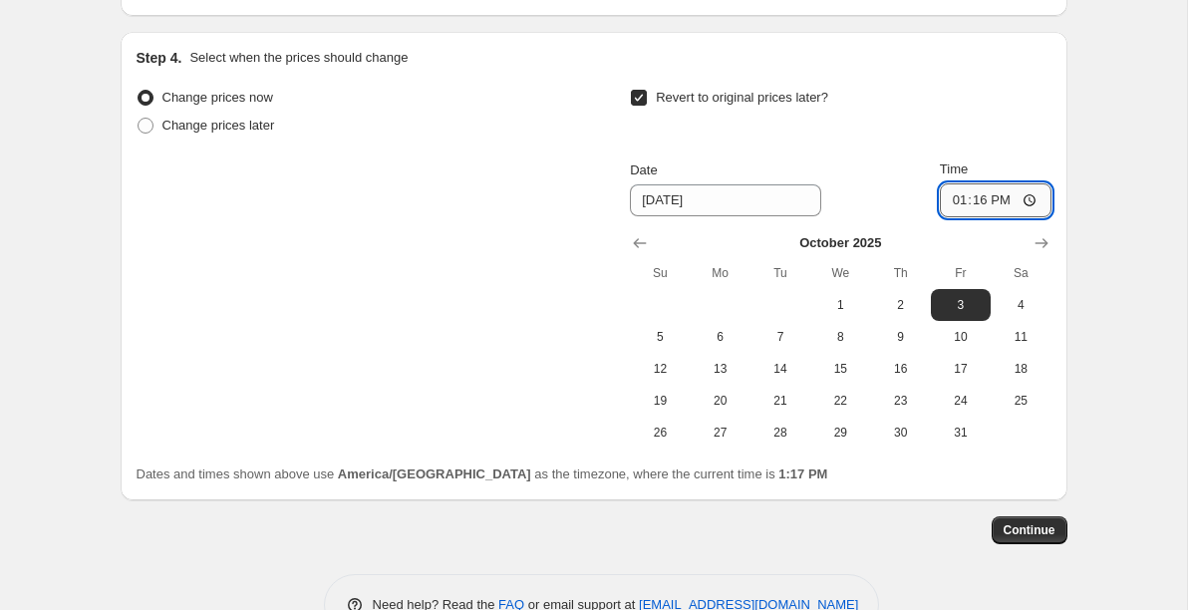
click at [954, 198] on input "13:16" at bounding box center [996, 200] width 112 height 34
type input "02:00"
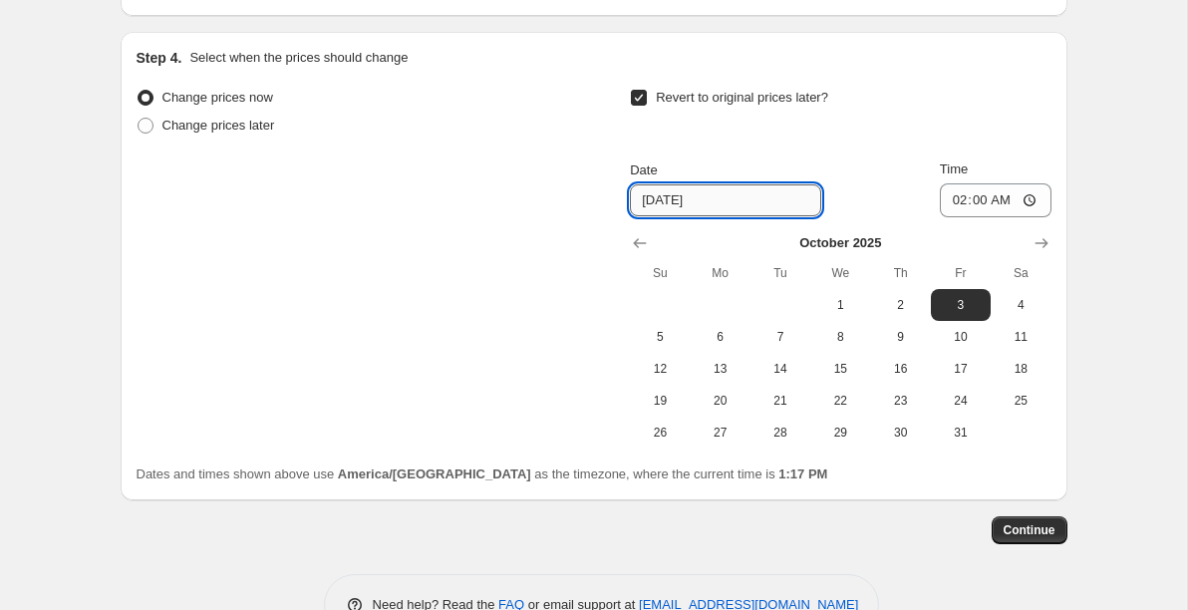
click at [646, 202] on input "[DATE]" at bounding box center [725, 200] width 191 height 32
type input "[DATE]"
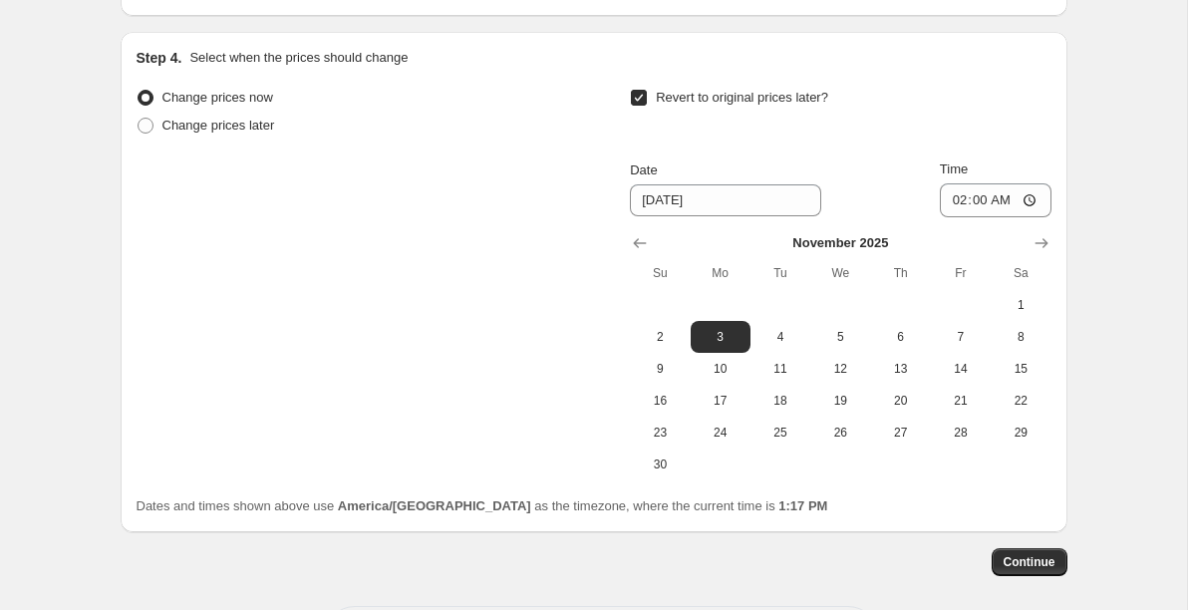
click at [550, 228] on div "Change prices now Change prices later Revert to original prices later? Date 11/…" at bounding box center [593, 282] width 915 height 397
click at [1036, 569] on span "Continue" at bounding box center [1029, 562] width 52 height 16
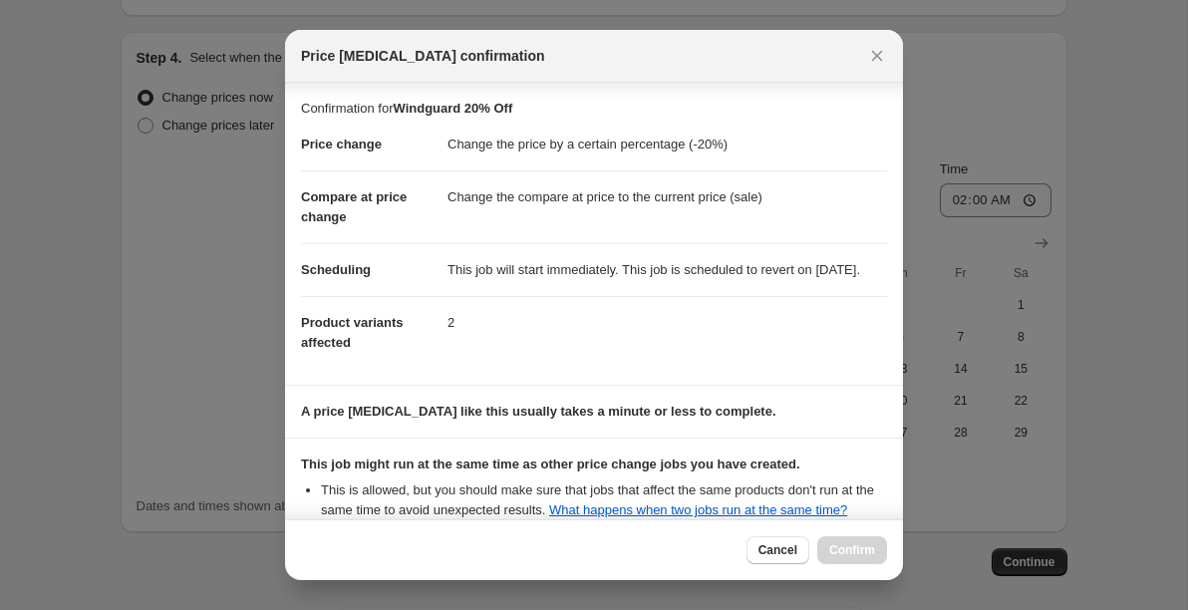
scroll to position [269, 0]
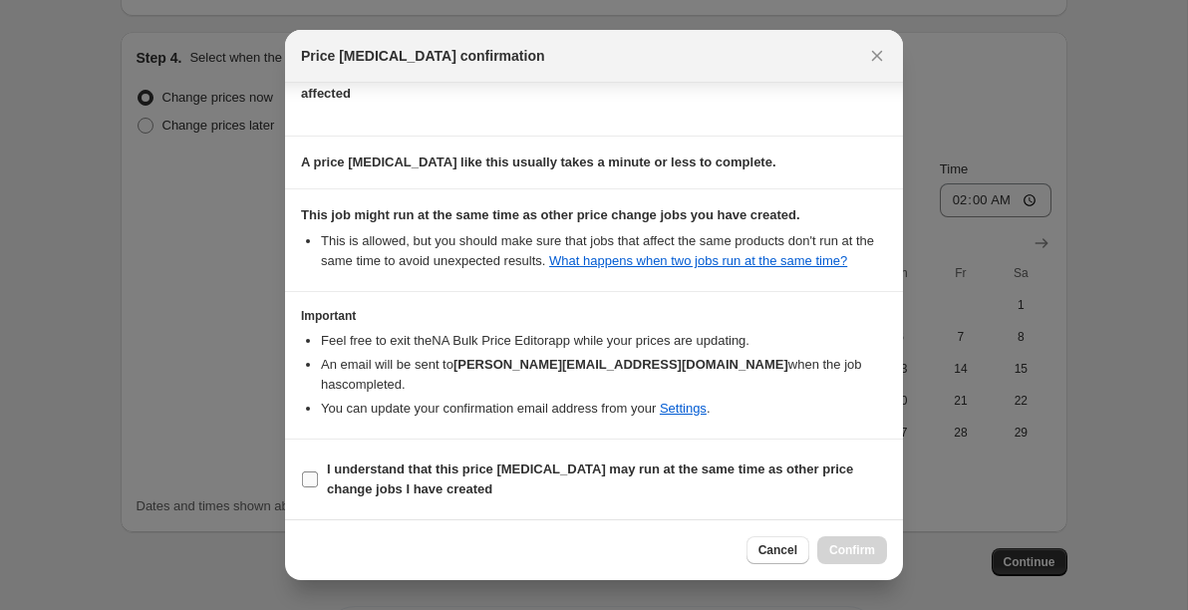
click at [308, 478] on input "I understand that this price [MEDICAL_DATA] may run at the same time as other p…" at bounding box center [310, 479] width 16 height 16
checkbox input "true"
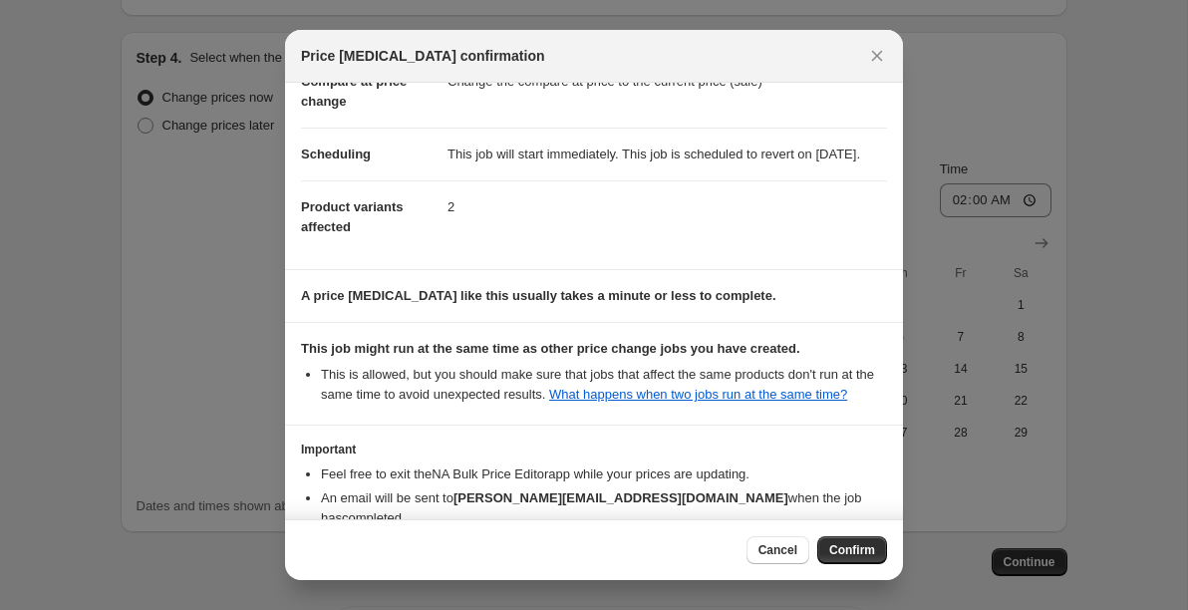
scroll to position [0, 0]
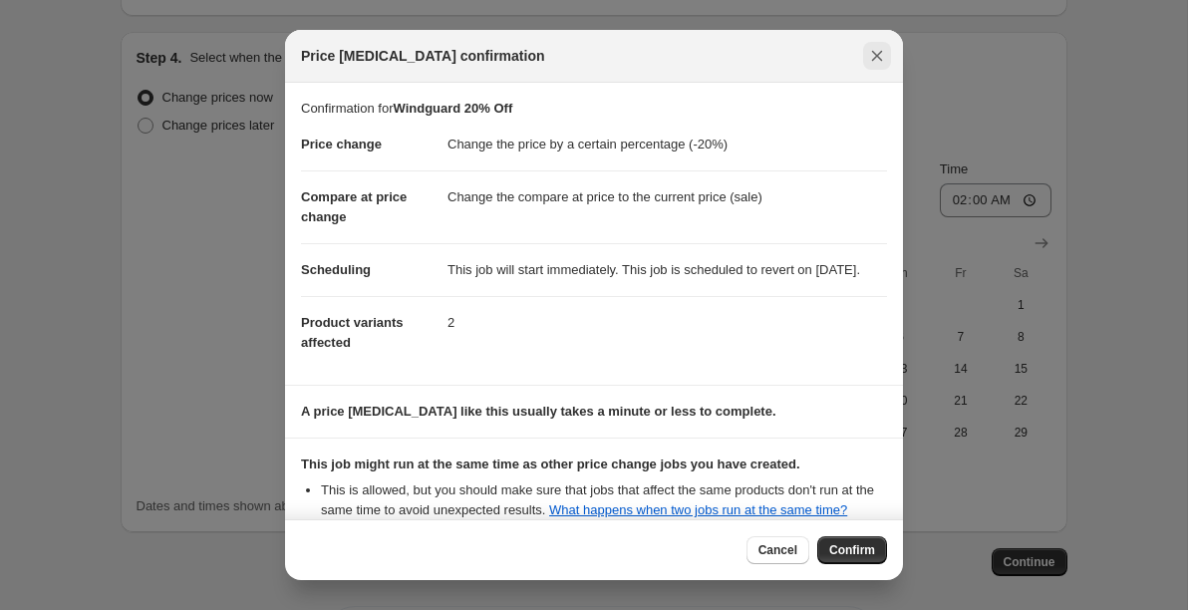
click at [873, 56] on icon "Close" at bounding box center [877, 56] width 20 height 20
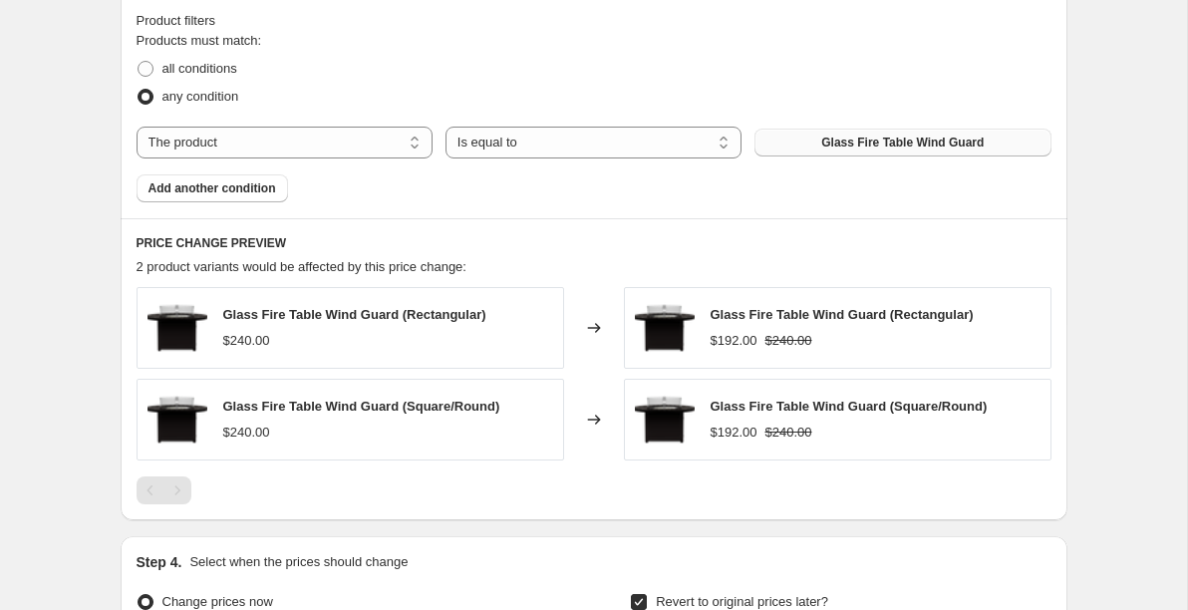
scroll to position [1704, 0]
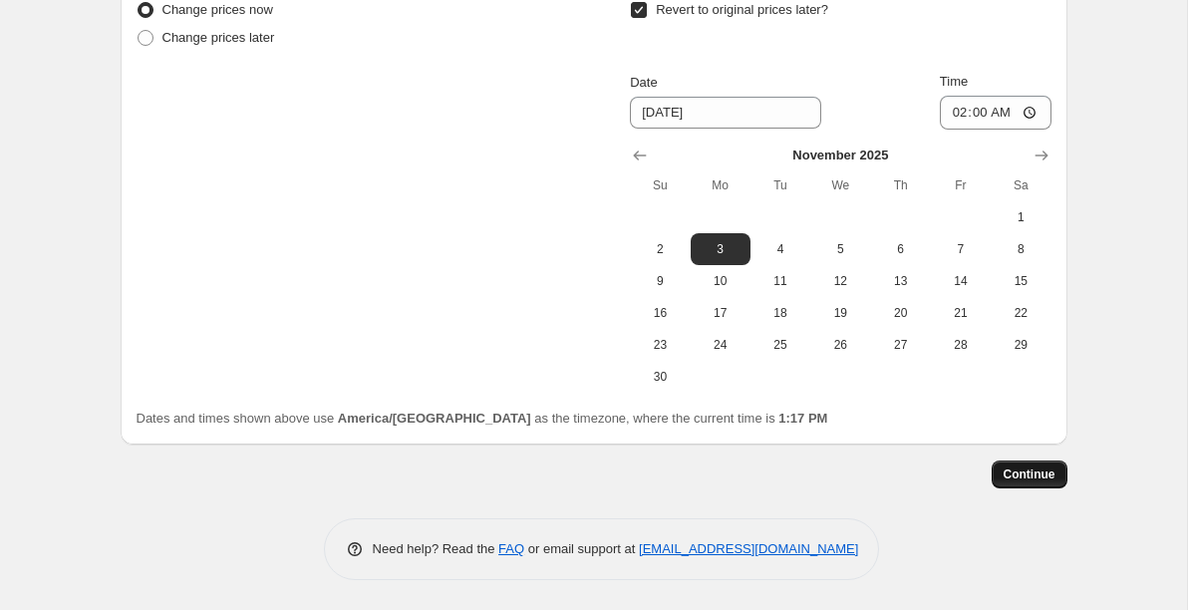
click at [1011, 470] on span "Continue" at bounding box center [1029, 474] width 52 height 16
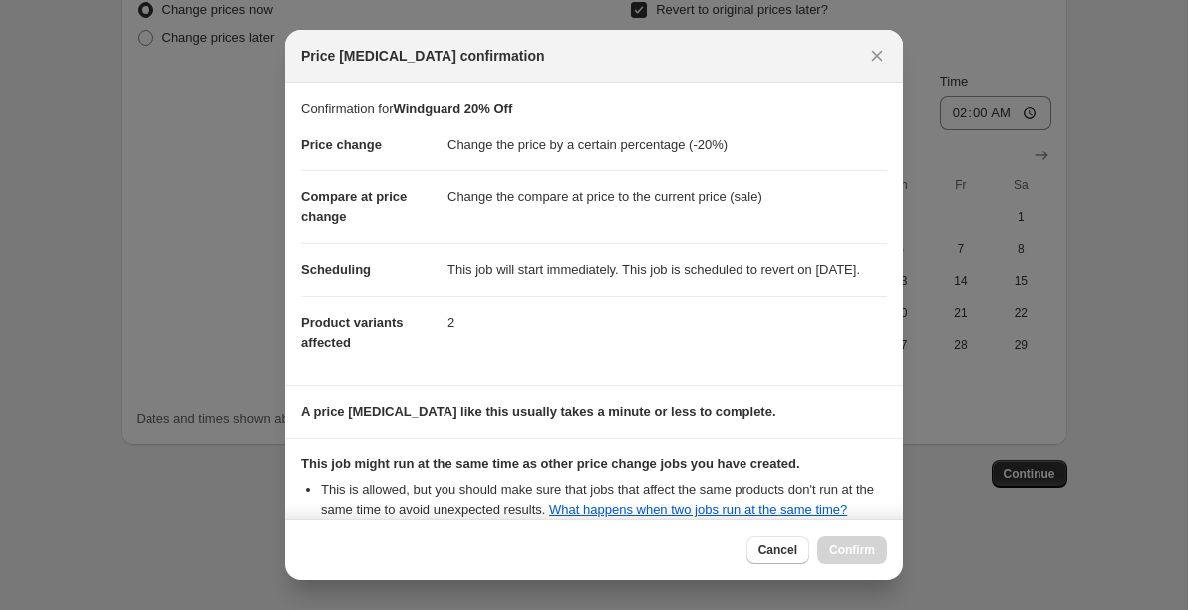
scroll to position [269, 0]
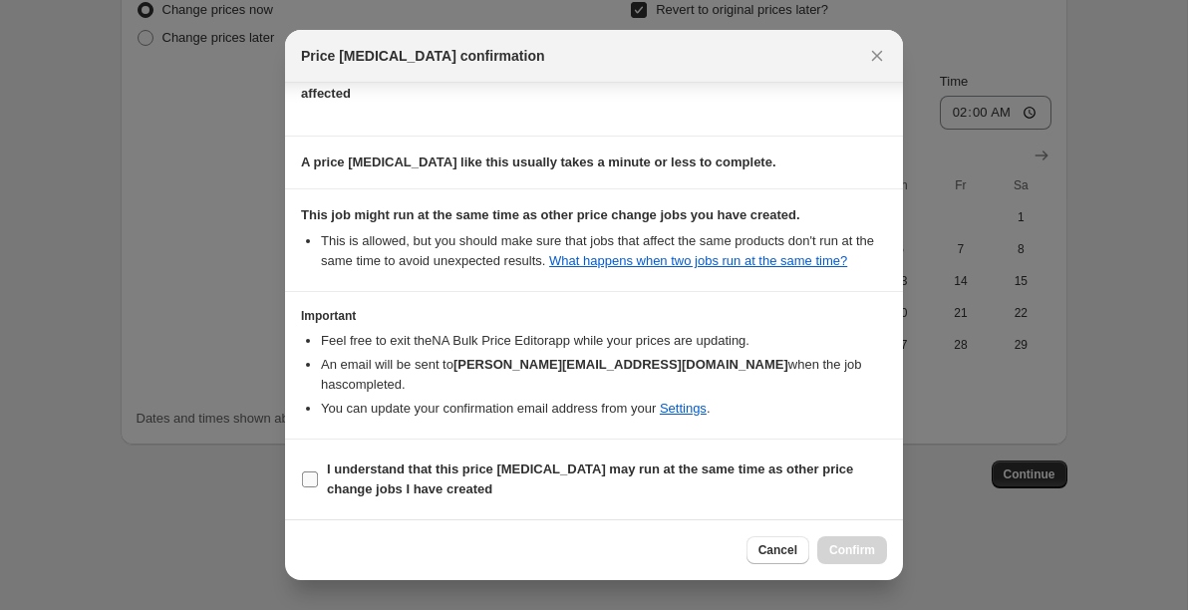
click at [308, 480] on input "I understand that this price [MEDICAL_DATA] may run at the same time as other p…" at bounding box center [310, 479] width 16 height 16
checkbox input "true"
click at [838, 548] on span "Confirm" at bounding box center [852, 550] width 46 height 16
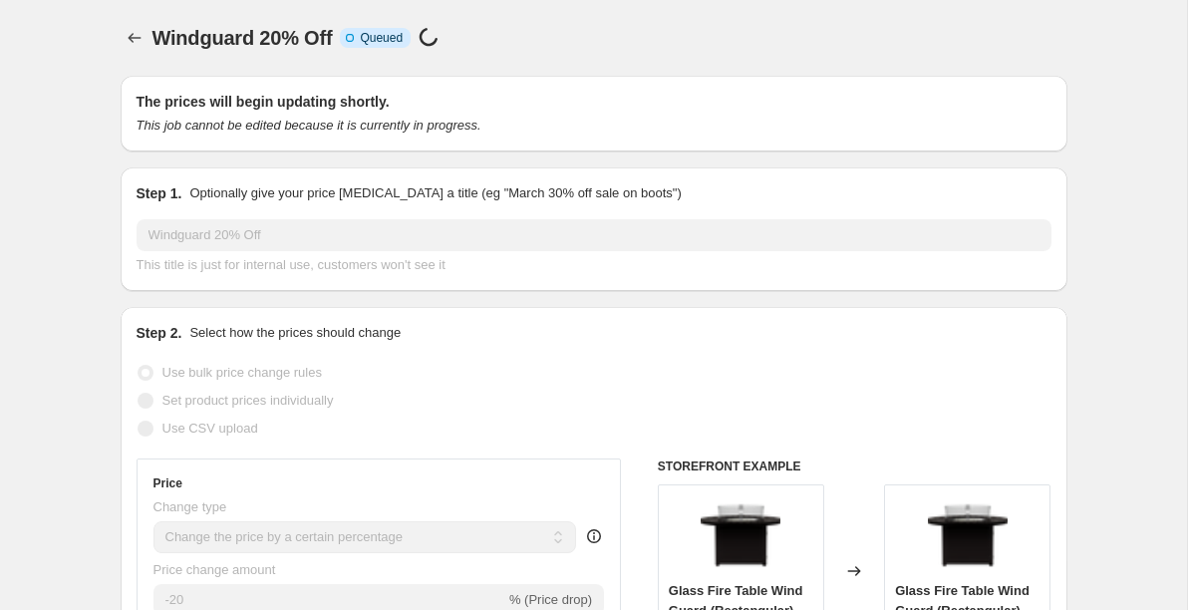
select select "percentage"
